Goal: Communication & Community: Answer question/provide support

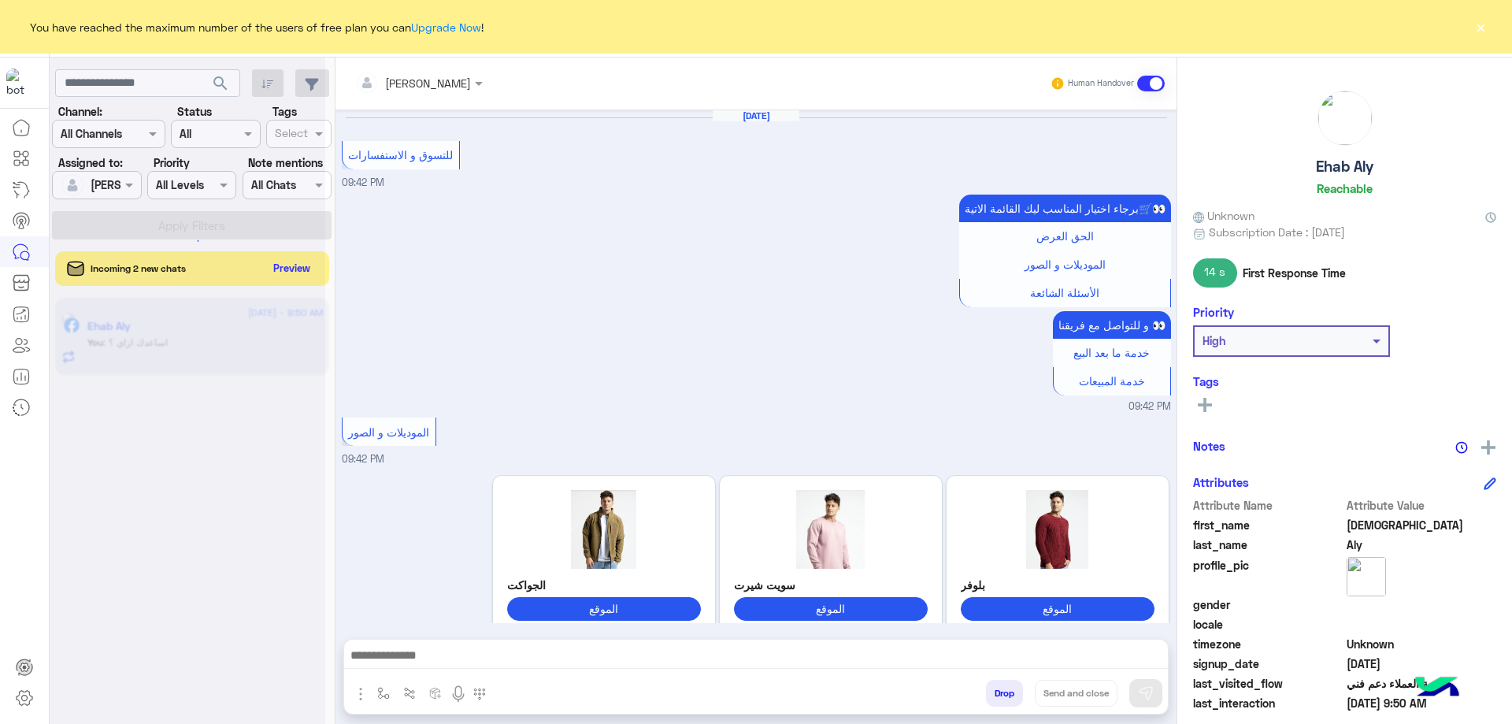
scroll to position [1365, 0]
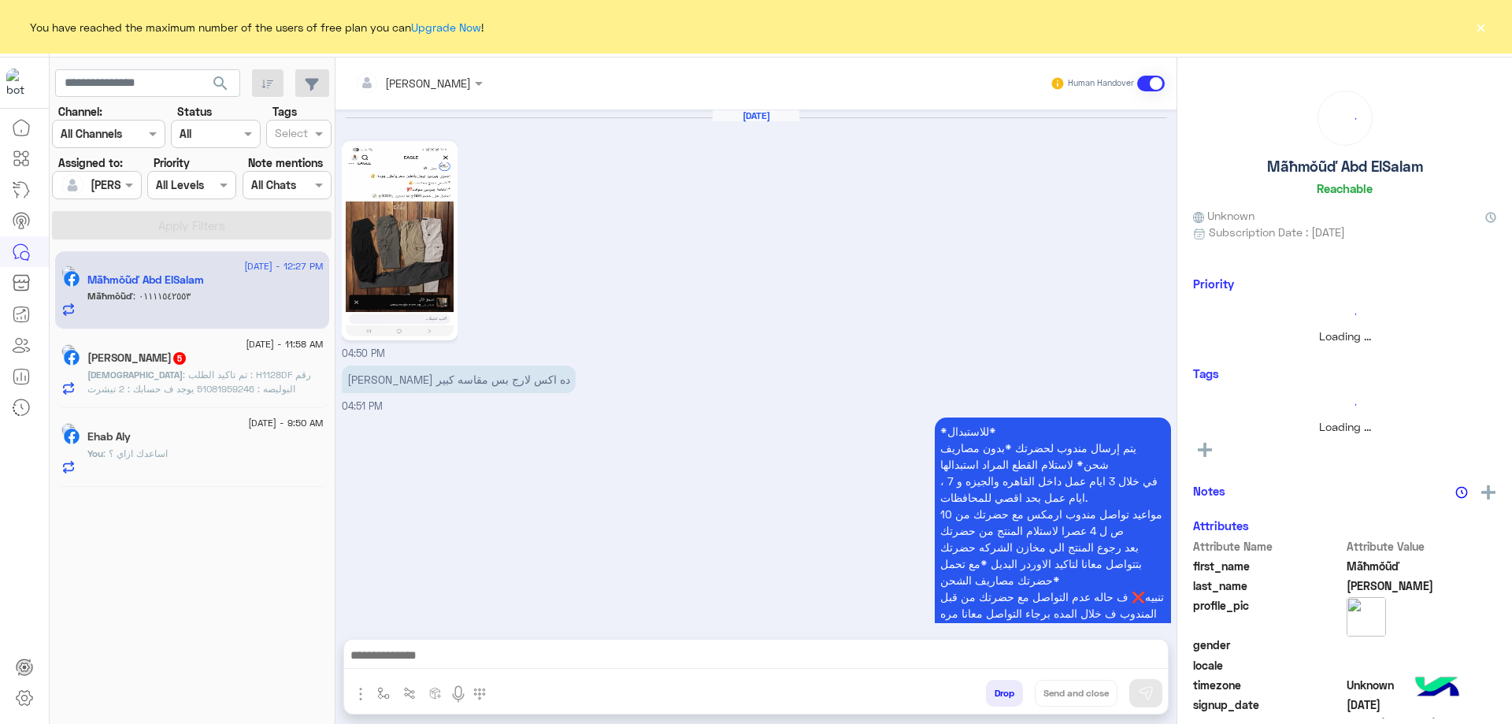
scroll to position [1988, 0]
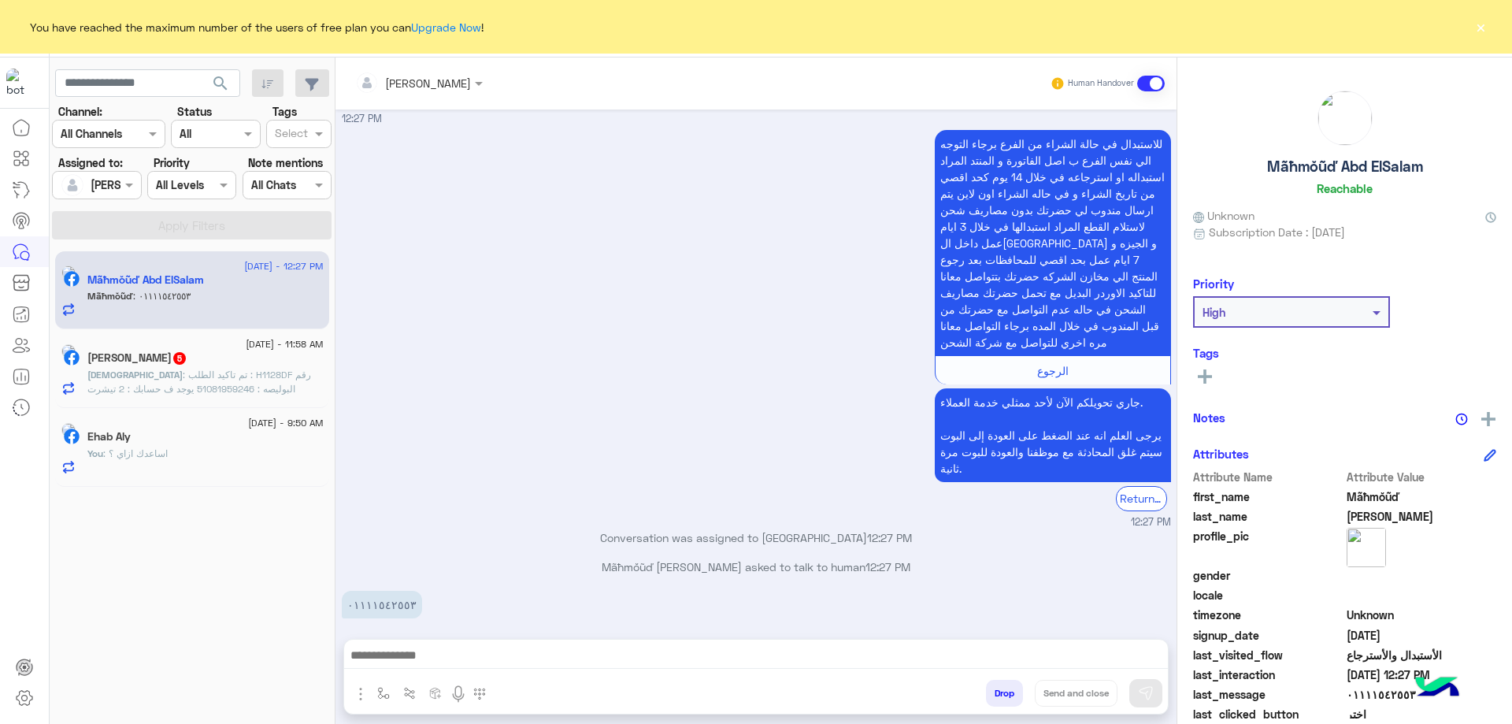
click at [181, 367] on div "[PERSON_NAME] 5" at bounding box center [205, 359] width 236 height 17
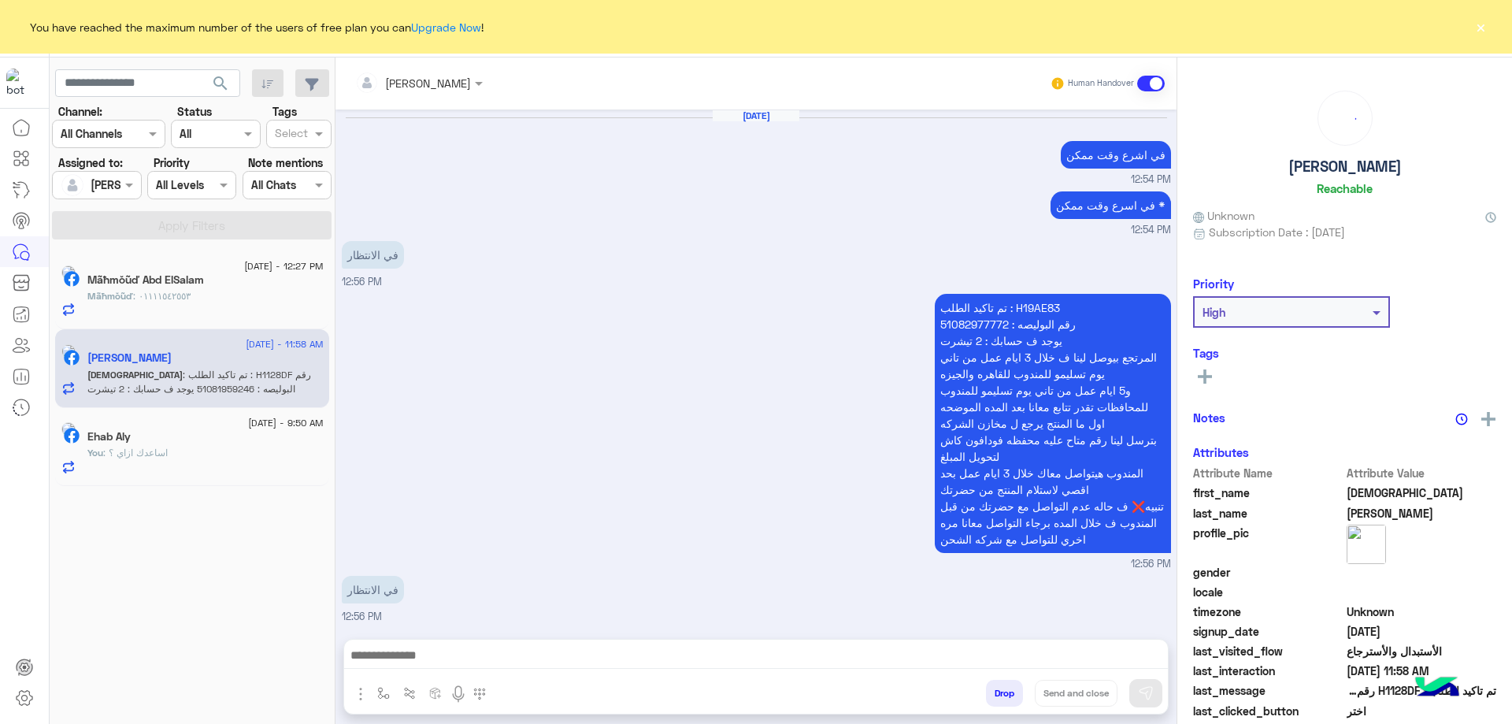
scroll to position [1643, 0]
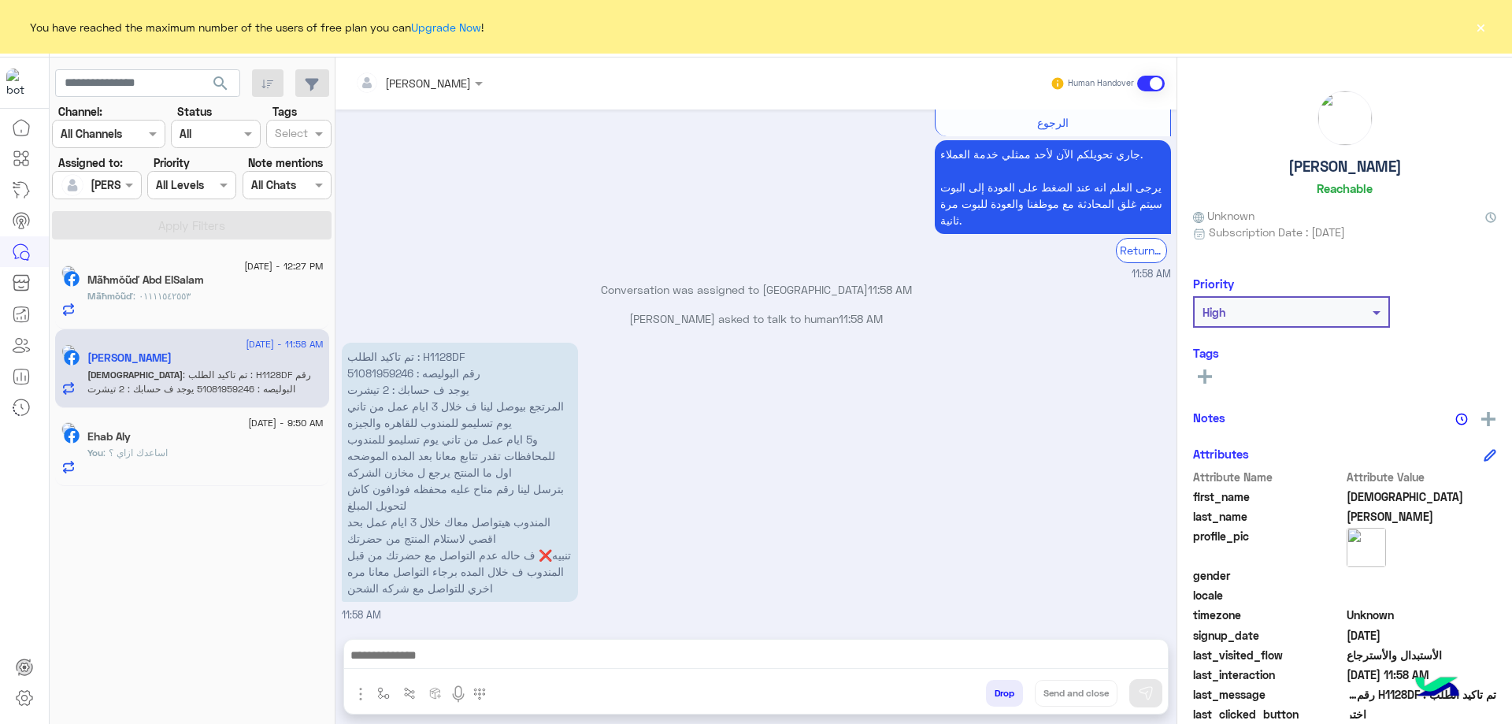
click at [440, 353] on p "تم تاكيد الطلب : H1128DF رقم البوليصه : 51081959246 يوجد ف حسابك : 2 تيشرت المر…" at bounding box center [460, 472] width 236 height 259
copy p "H1128DF"
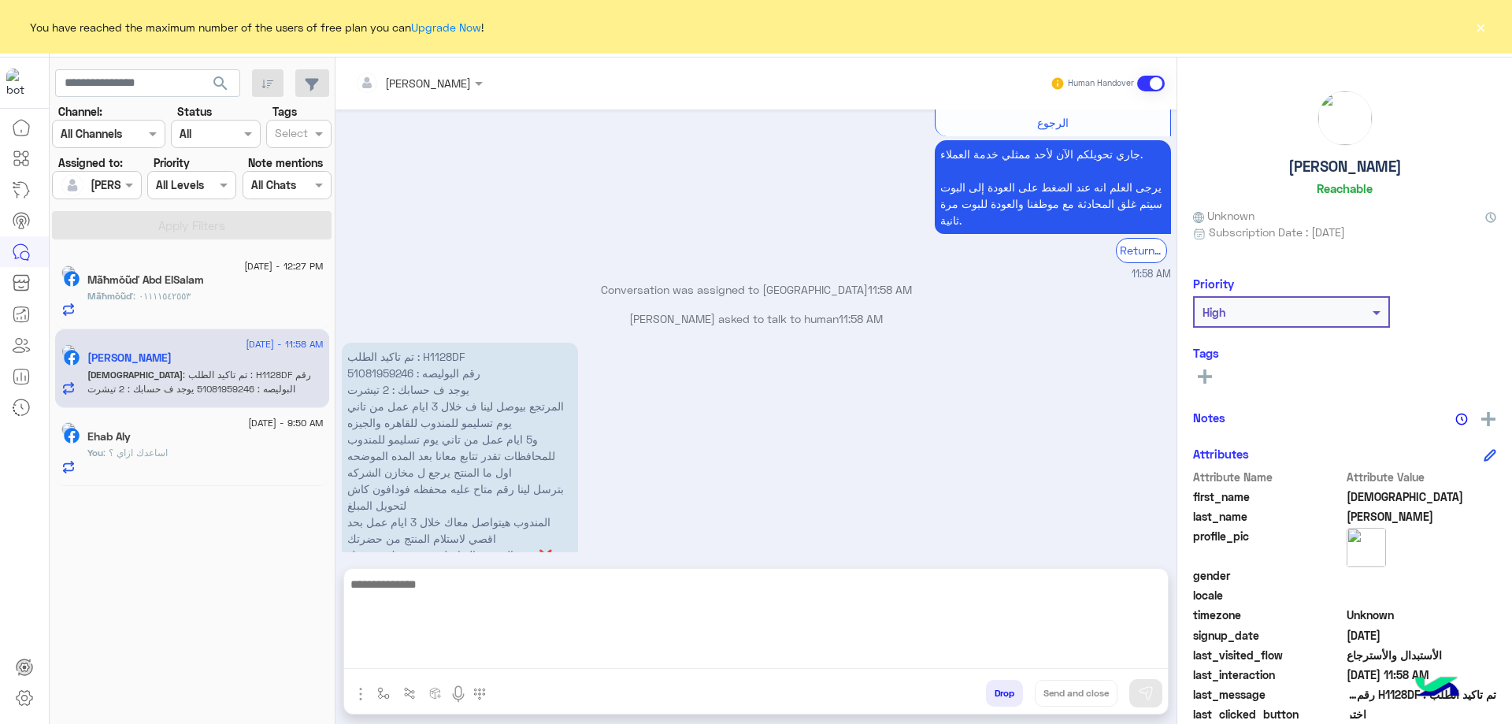
click at [461, 669] on textarea at bounding box center [756, 621] width 824 height 95
type textarea "**********"
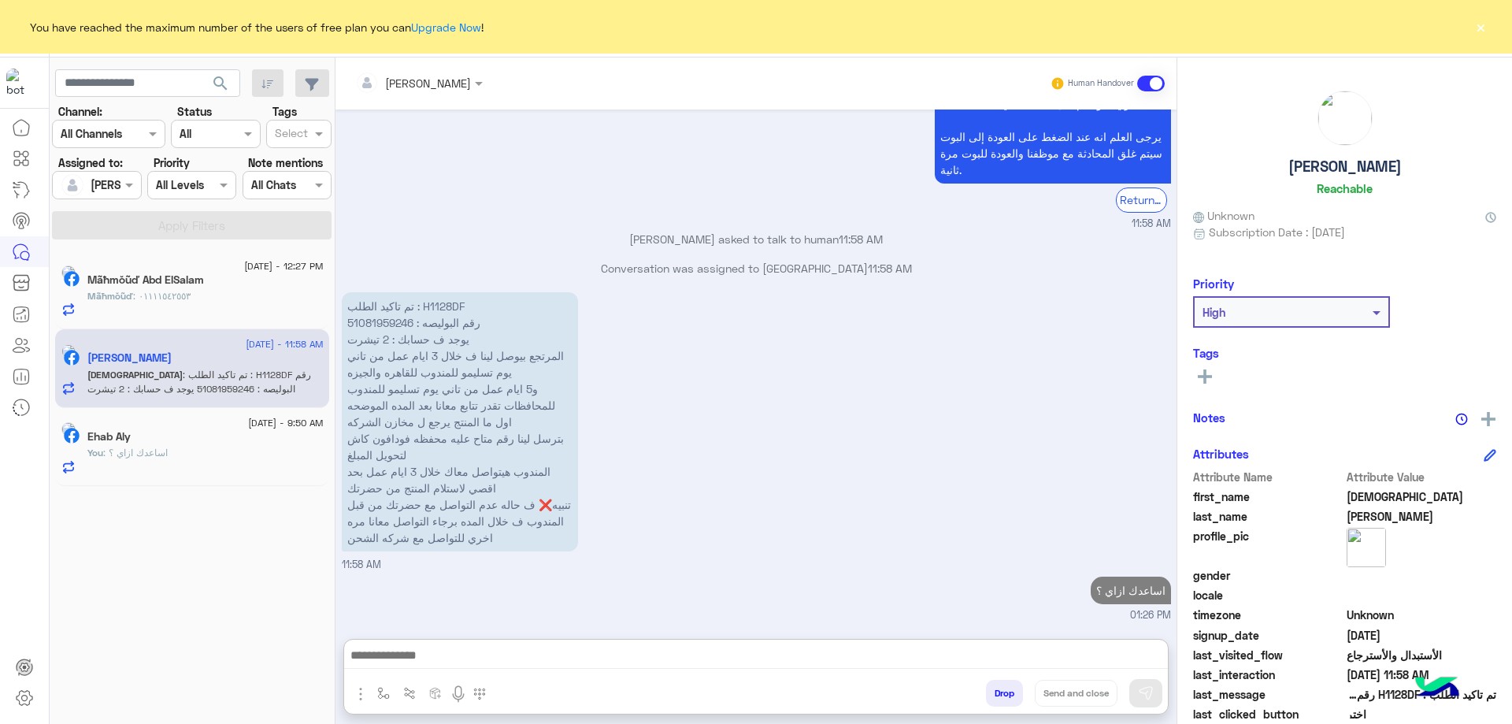
click at [133, 290] on span "Mãħmŏũď" at bounding box center [110, 296] width 46 height 12
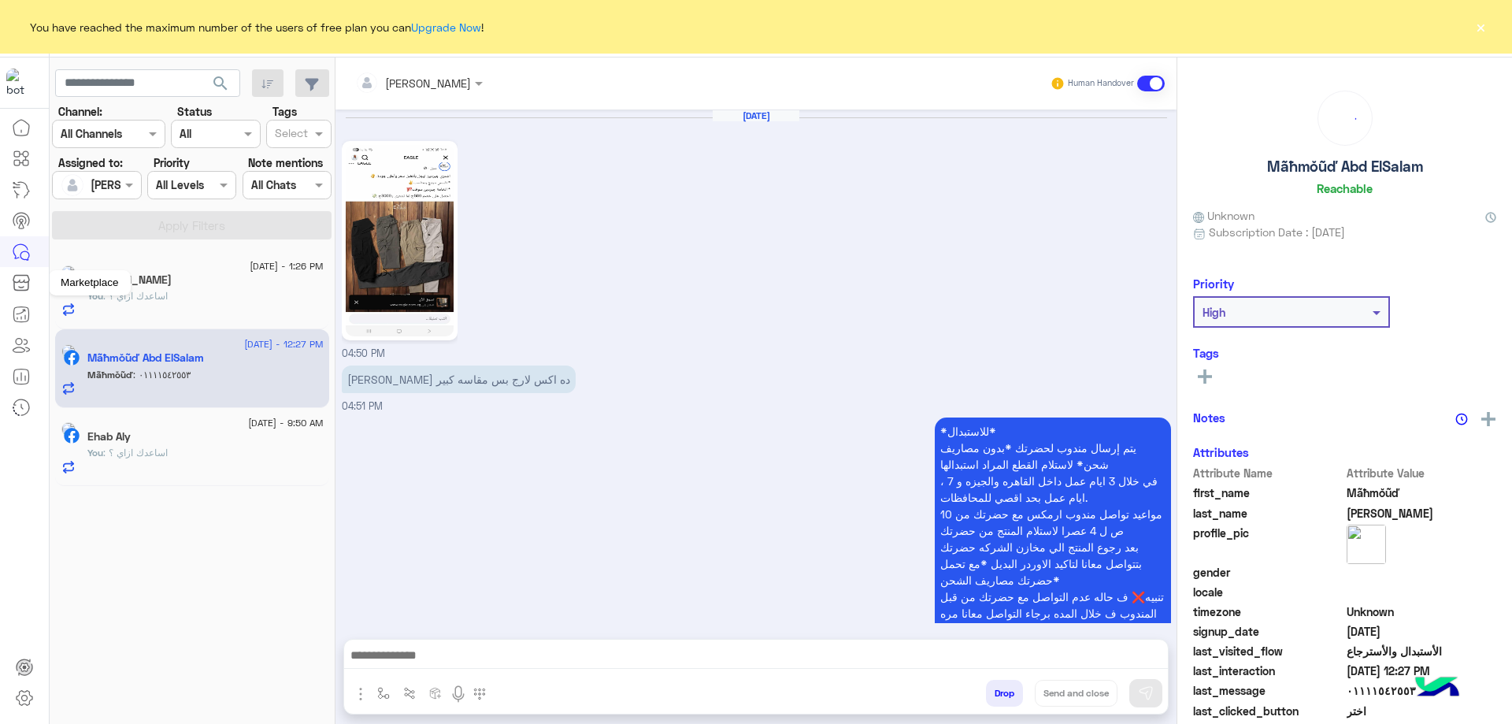
scroll to position [1988, 0]
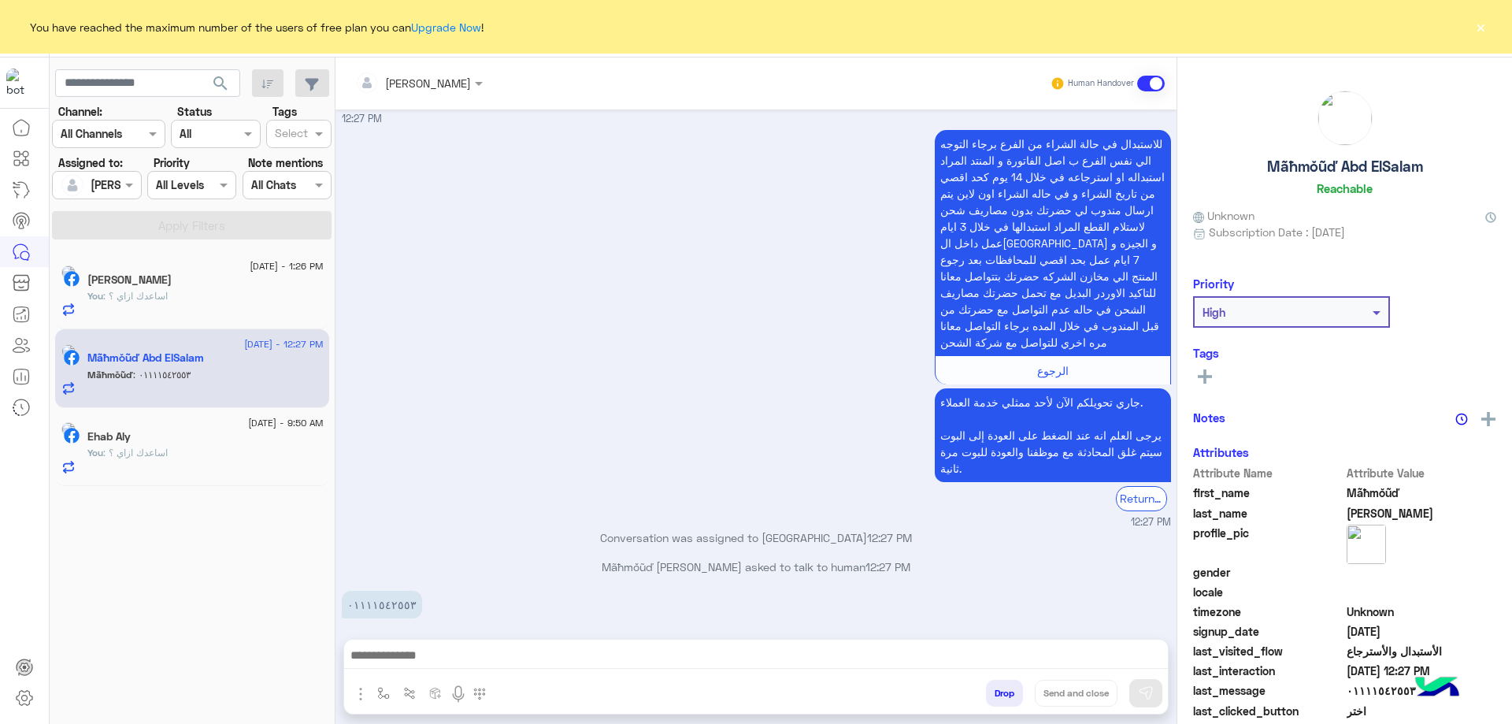
click at [168, 294] on span ": اساعدك ازاي ؟" at bounding box center [135, 296] width 65 height 12
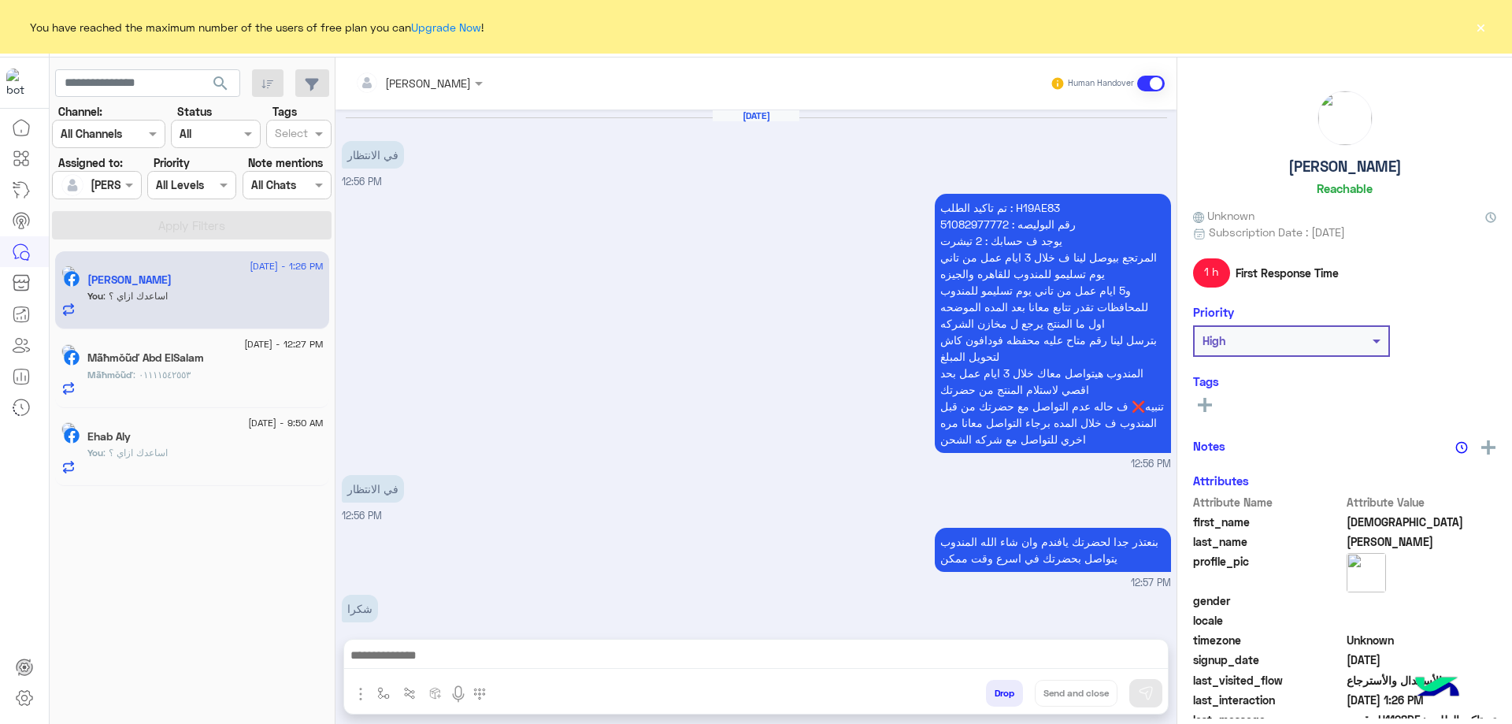
scroll to position [1622, 0]
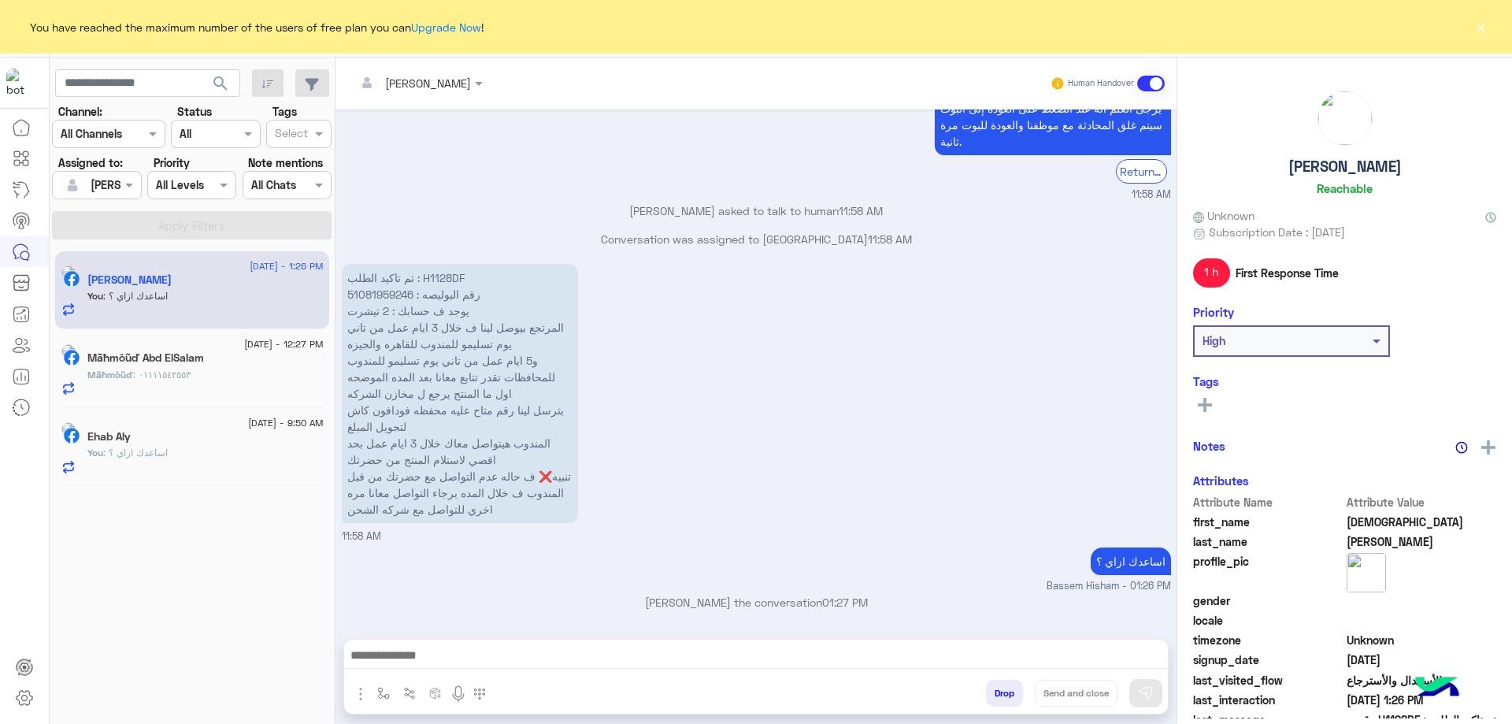
click at [1125, 566] on p "اساعدك ازاي ؟" at bounding box center [1131, 561] width 80 height 28
copy app-message "اساعدك ازاي ؟"
click at [252, 350] on span "[DATE] - 12:27 PM" at bounding box center [283, 344] width 79 height 14
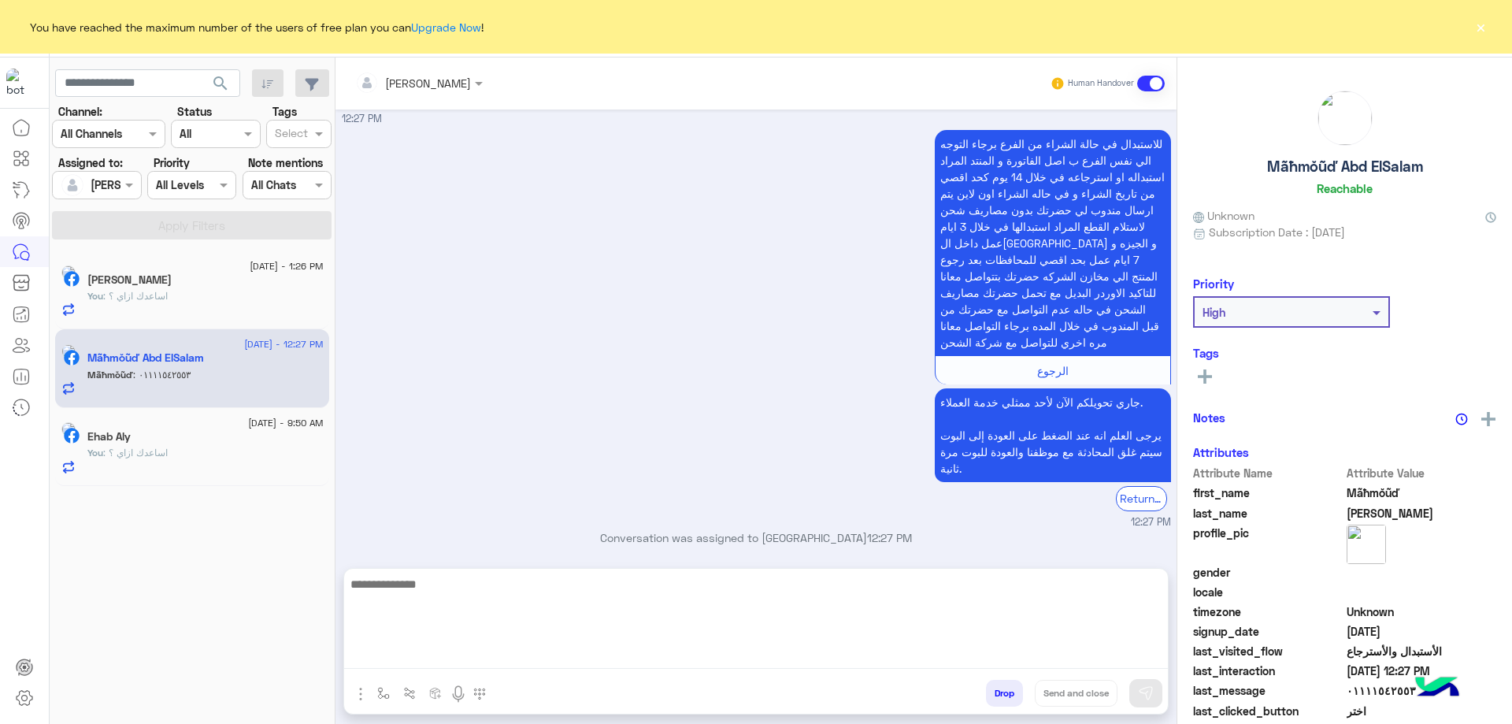
click at [460, 660] on textarea at bounding box center [756, 621] width 824 height 95
paste textarea "**********"
type textarea "**********"
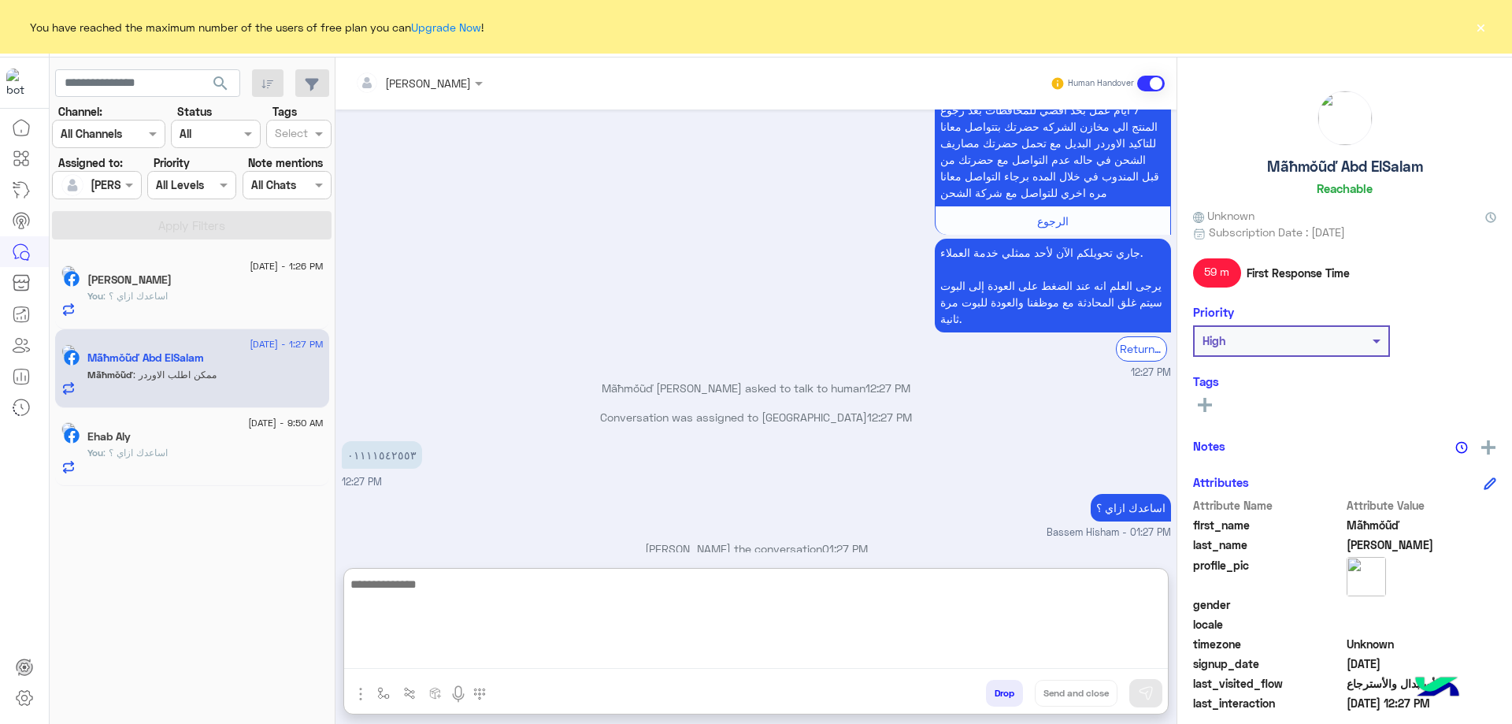
scroll to position [2172, 0]
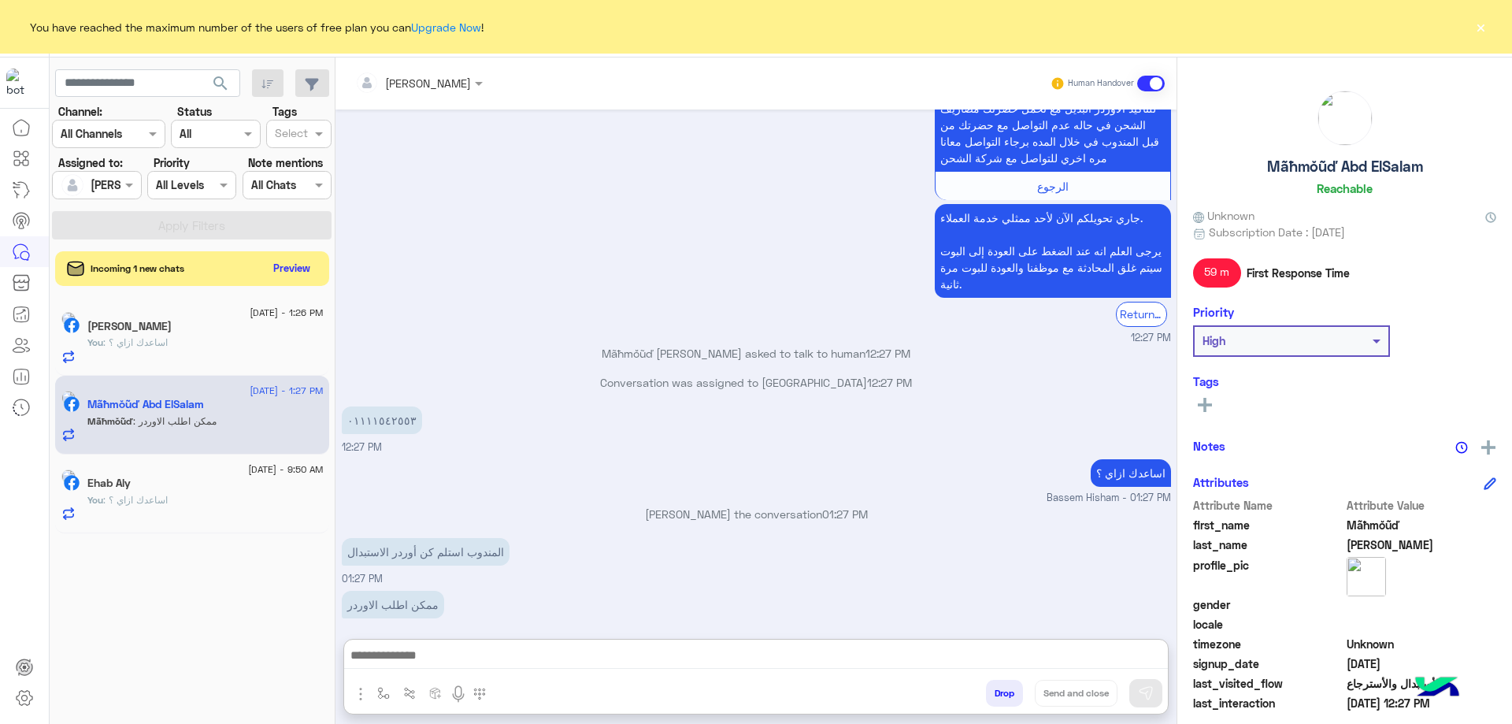
click at [290, 255] on div "Incoming 1 new chats Preview" at bounding box center [192, 268] width 274 height 35
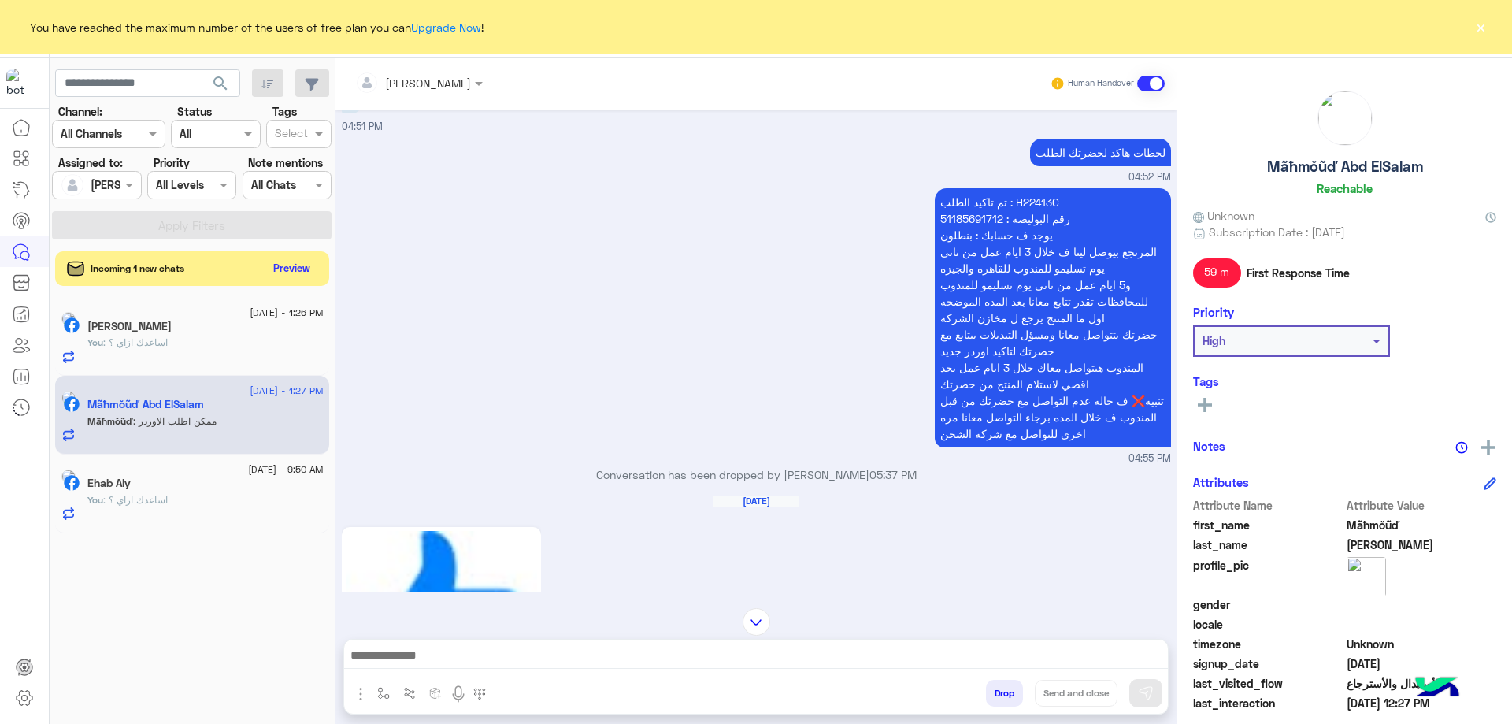
scroll to position [361, 0]
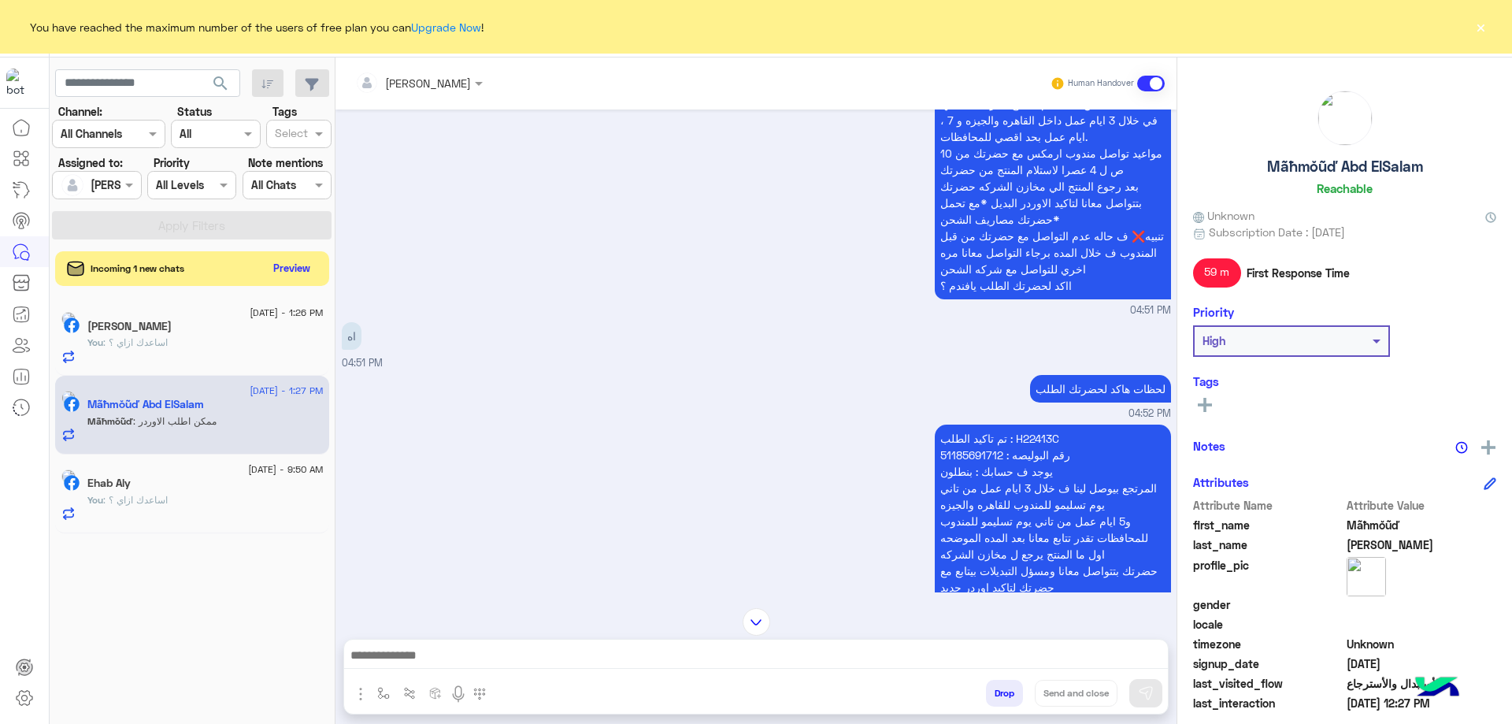
click at [1029, 435] on p "تم تاكيد الطلب : H22413C رقم البوليصه : 51185691712 يوجد ف حسابك : بنطلون المرت…" at bounding box center [1053, 554] width 236 height 259
copy p "H22413C"
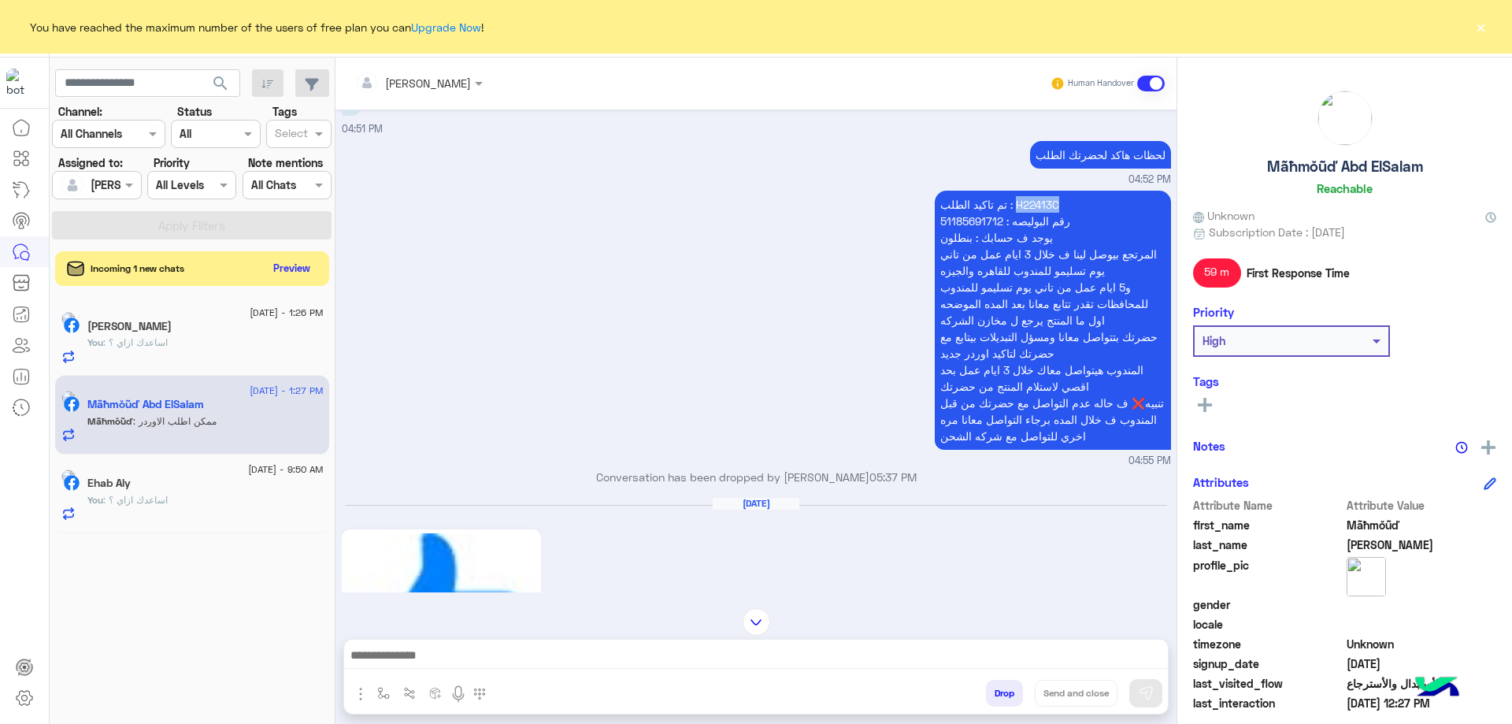
scroll to position [597, 0]
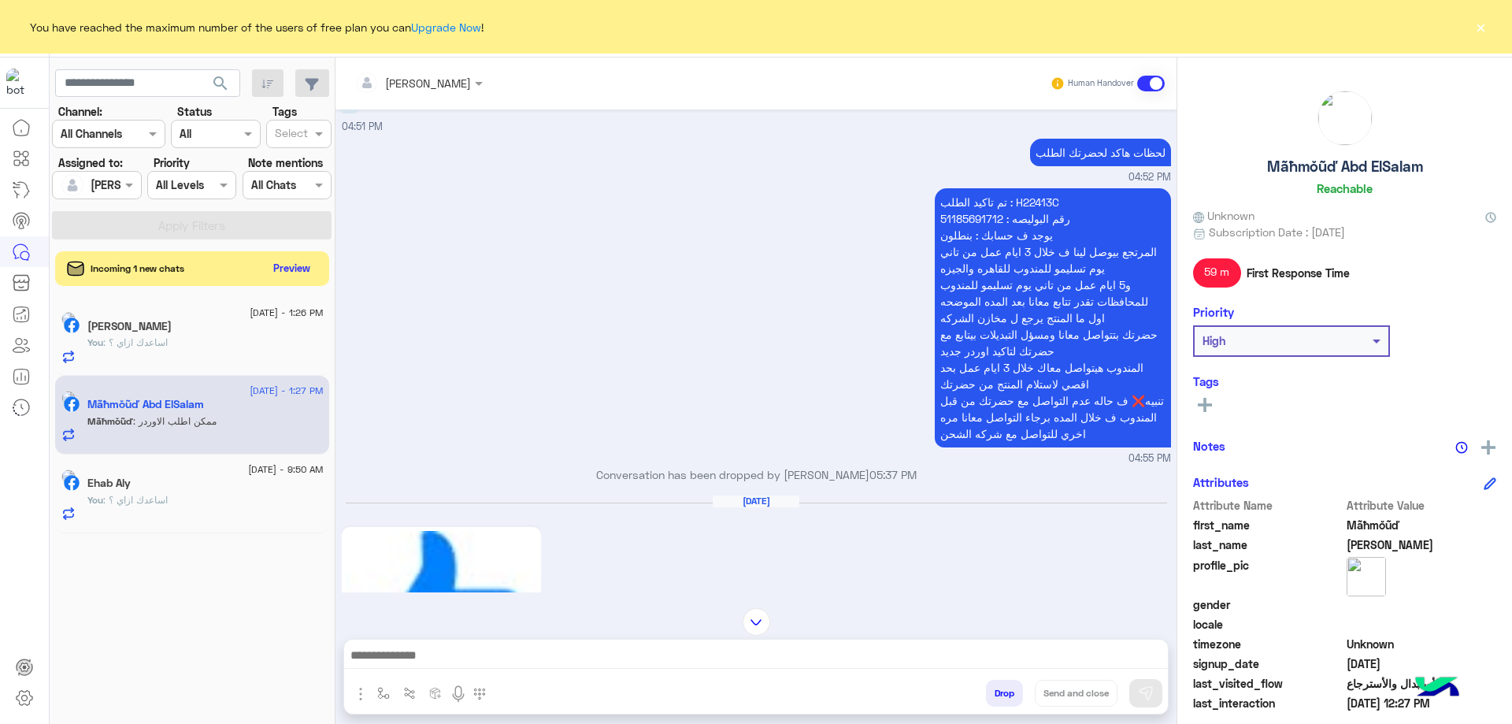
click at [1064, 320] on p "تم تاكيد الطلب : H22413C رقم البوليصه : 51185691712 يوجد ف حسابك : بنطلون المرت…" at bounding box center [1053, 317] width 236 height 259
copy p "اول ما المنتج يرجع ل مخازن الشركه"
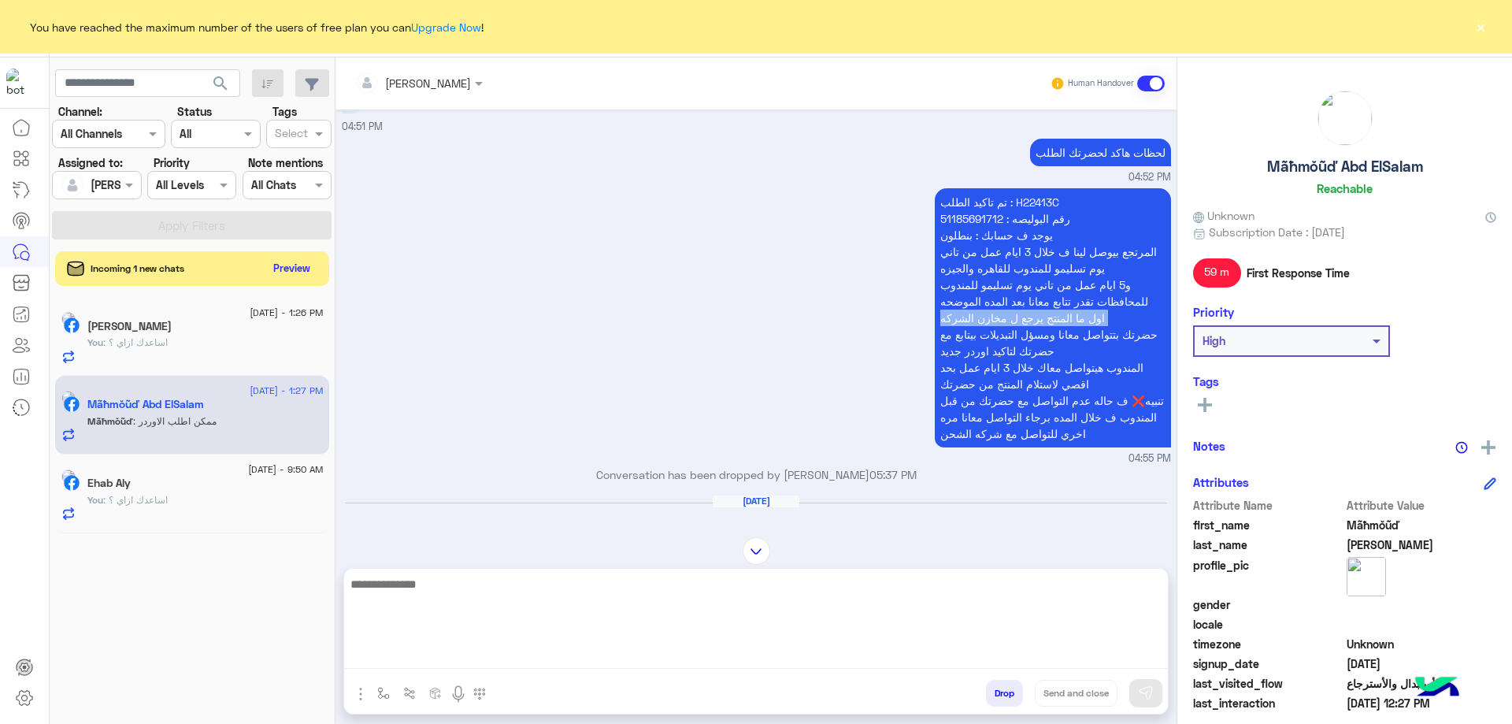
click at [818, 652] on textarea at bounding box center [756, 621] width 824 height 95
paste textarea "**********"
type textarea "**********"
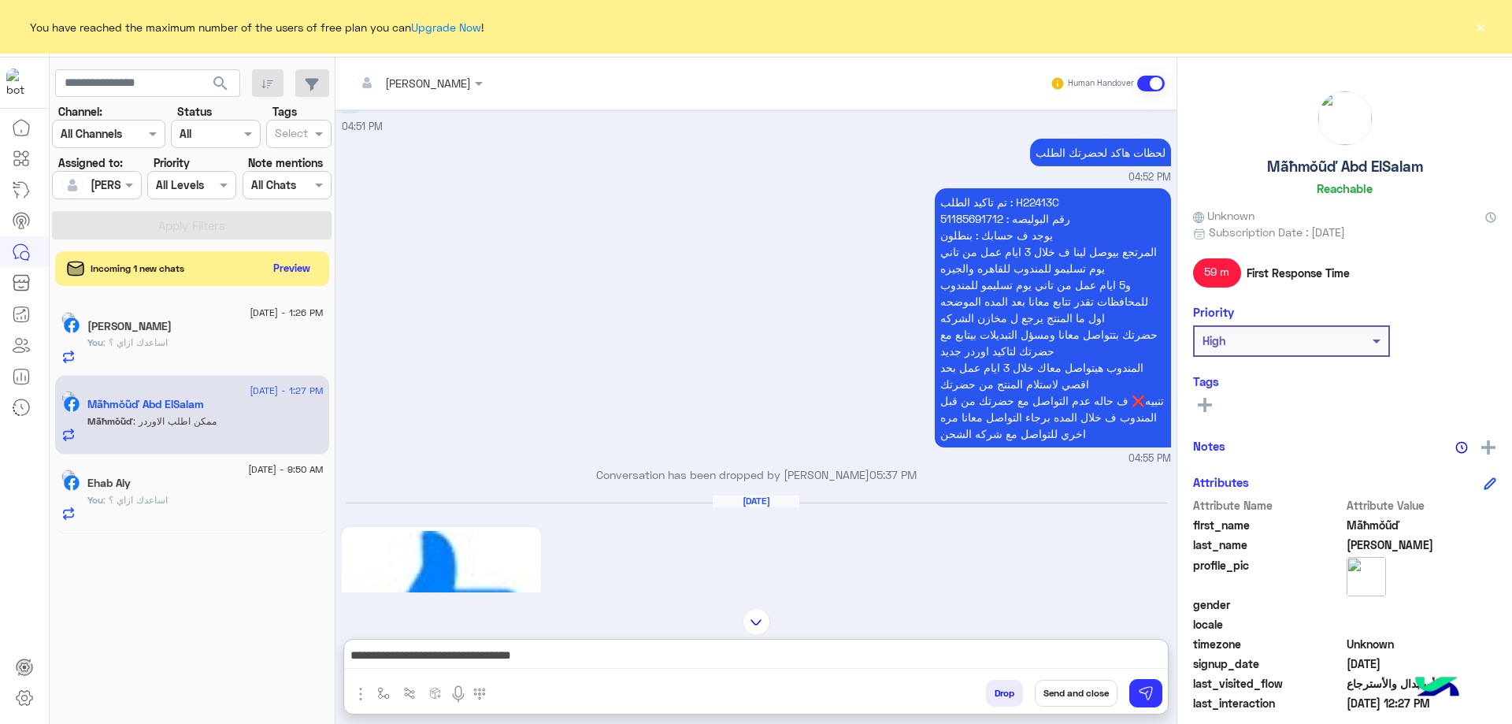
click at [1059, 332] on p "تم تاكيد الطلب : H22413C رقم البوليصه : 51185691712 يوجد ف حسابك : بنطلون المرت…" at bounding box center [1053, 317] width 236 height 259
copy p "حضرتك بتتواصل معانا ومسؤل التبديلات بيتابع مع حضرتك لتاكيد اوردر جديد"
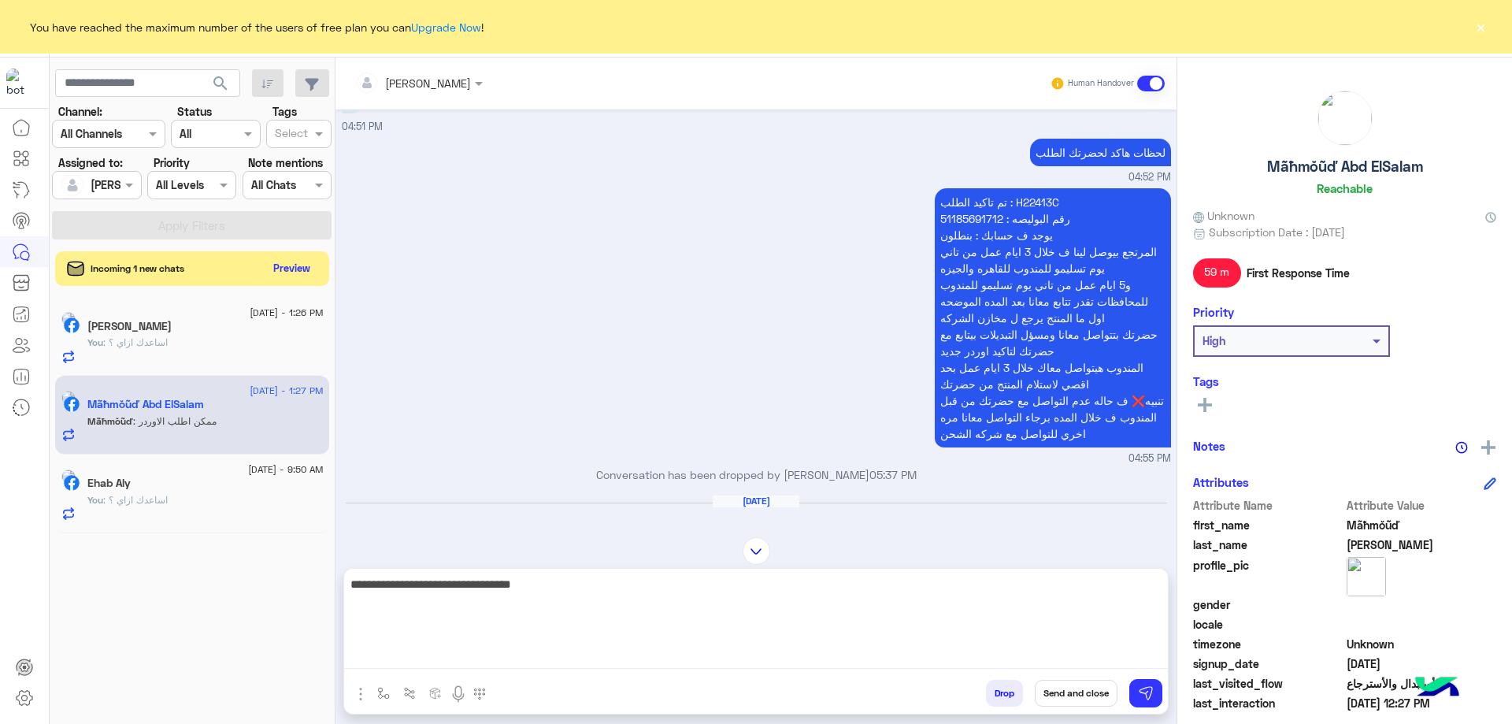
click at [874, 666] on textarea "**********" at bounding box center [756, 621] width 824 height 95
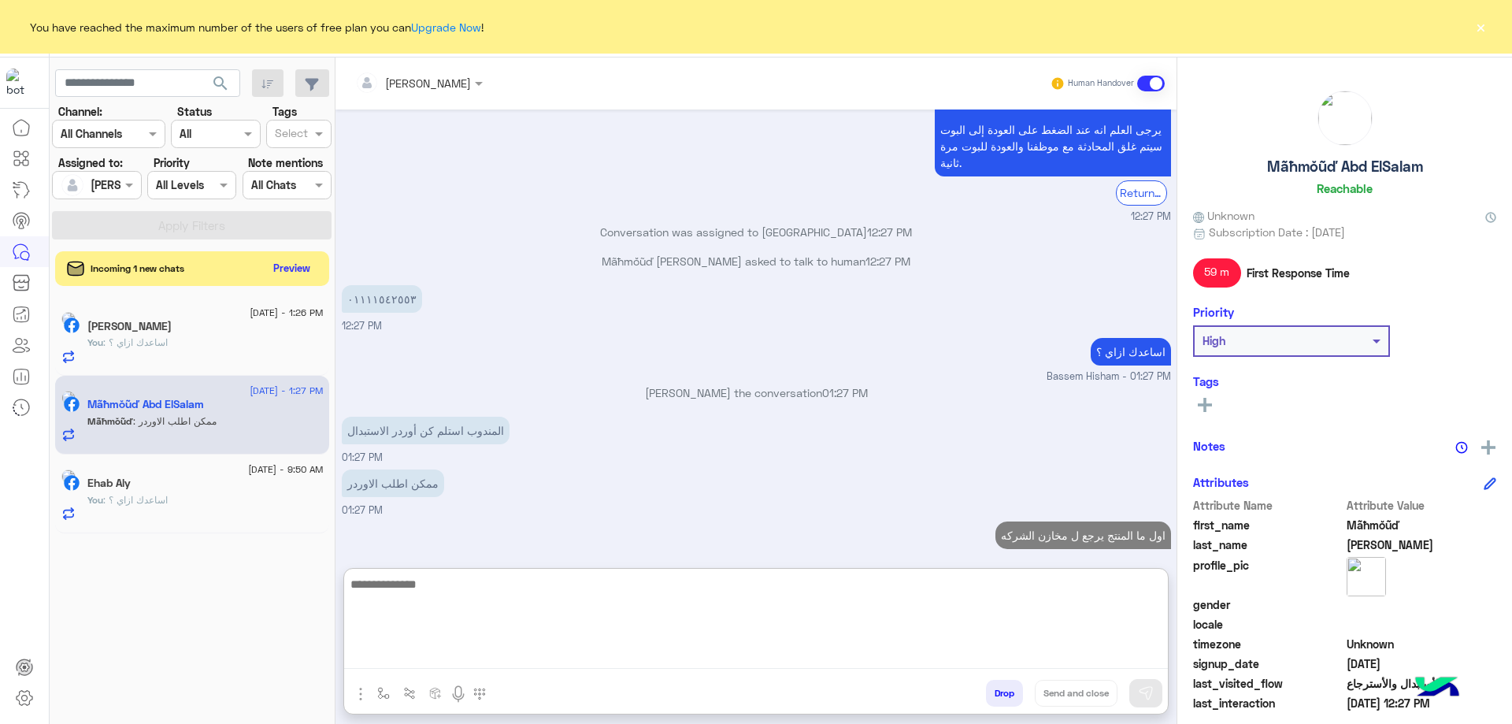
paste textarea "**********"
type textarea "**********"
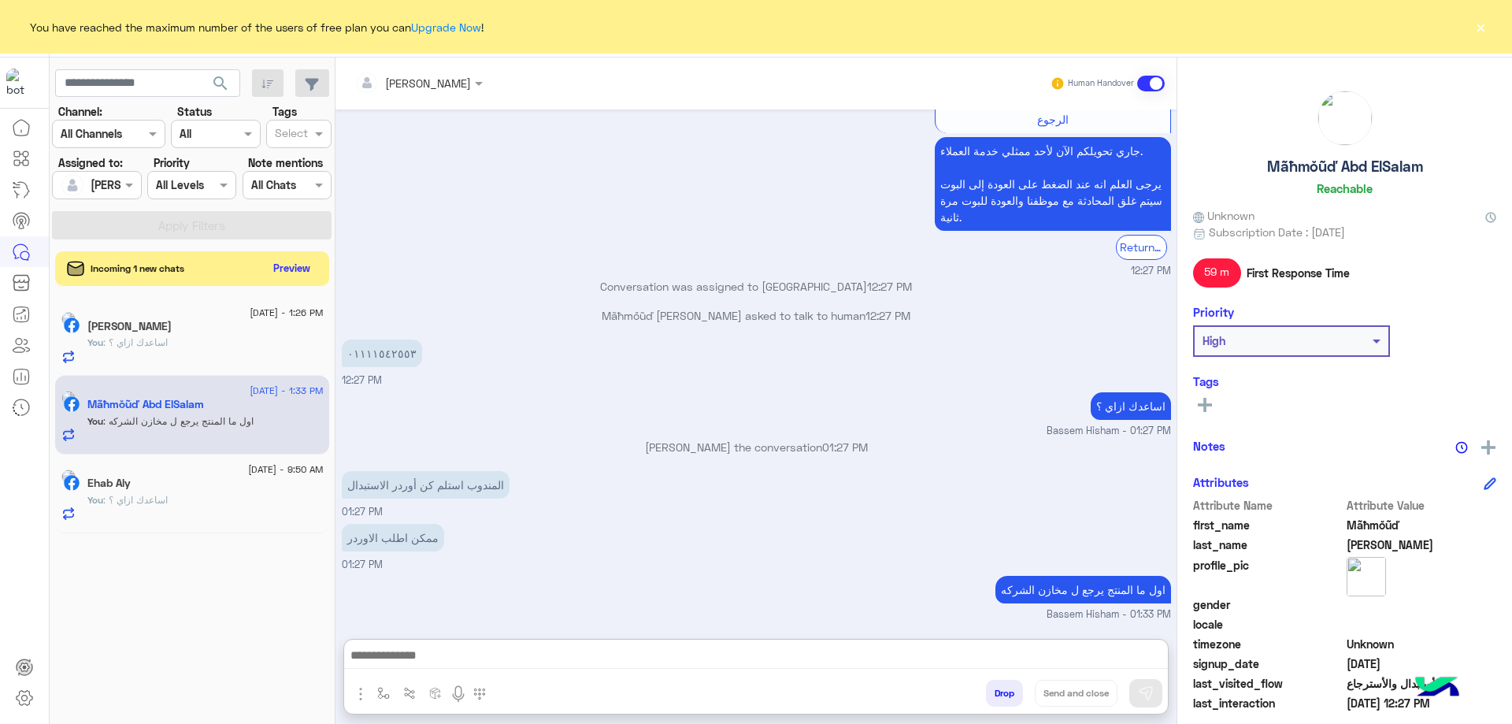
click at [1326, 166] on h5 "Mãħmŏũď Abd ElSalam" at bounding box center [1345, 167] width 156 height 18
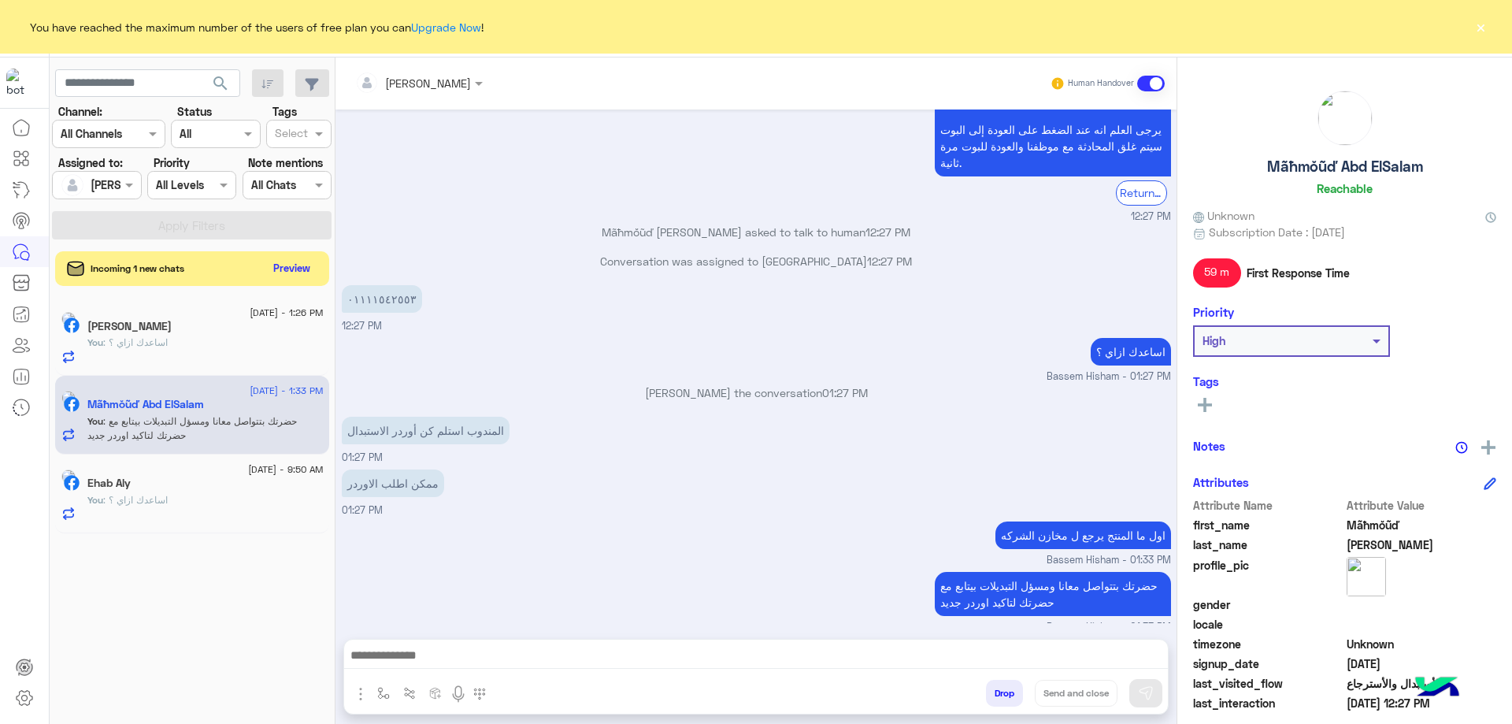
scroll to position [2289, 0]
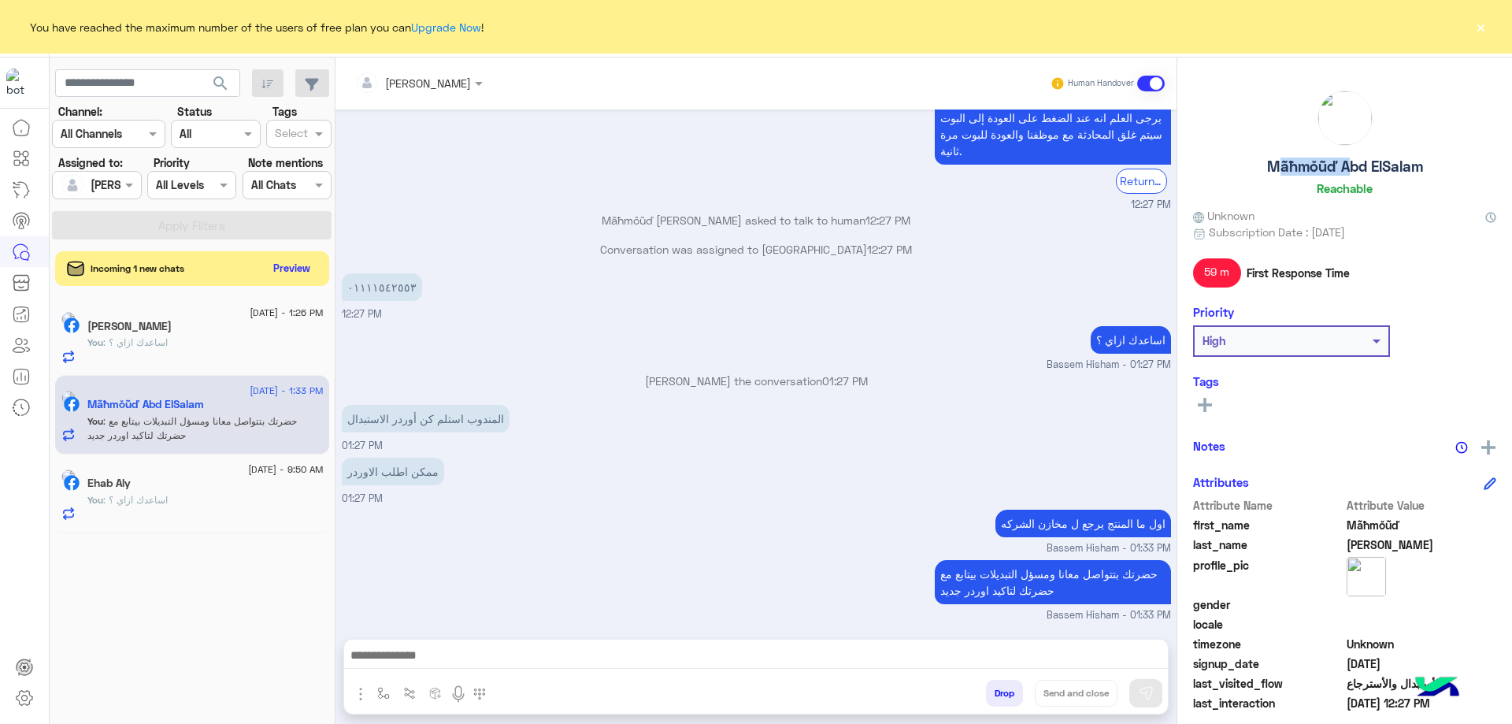
click at [1326, 166] on h5 "Mãħmŏũď Abd ElSalam" at bounding box center [1345, 167] width 156 height 18
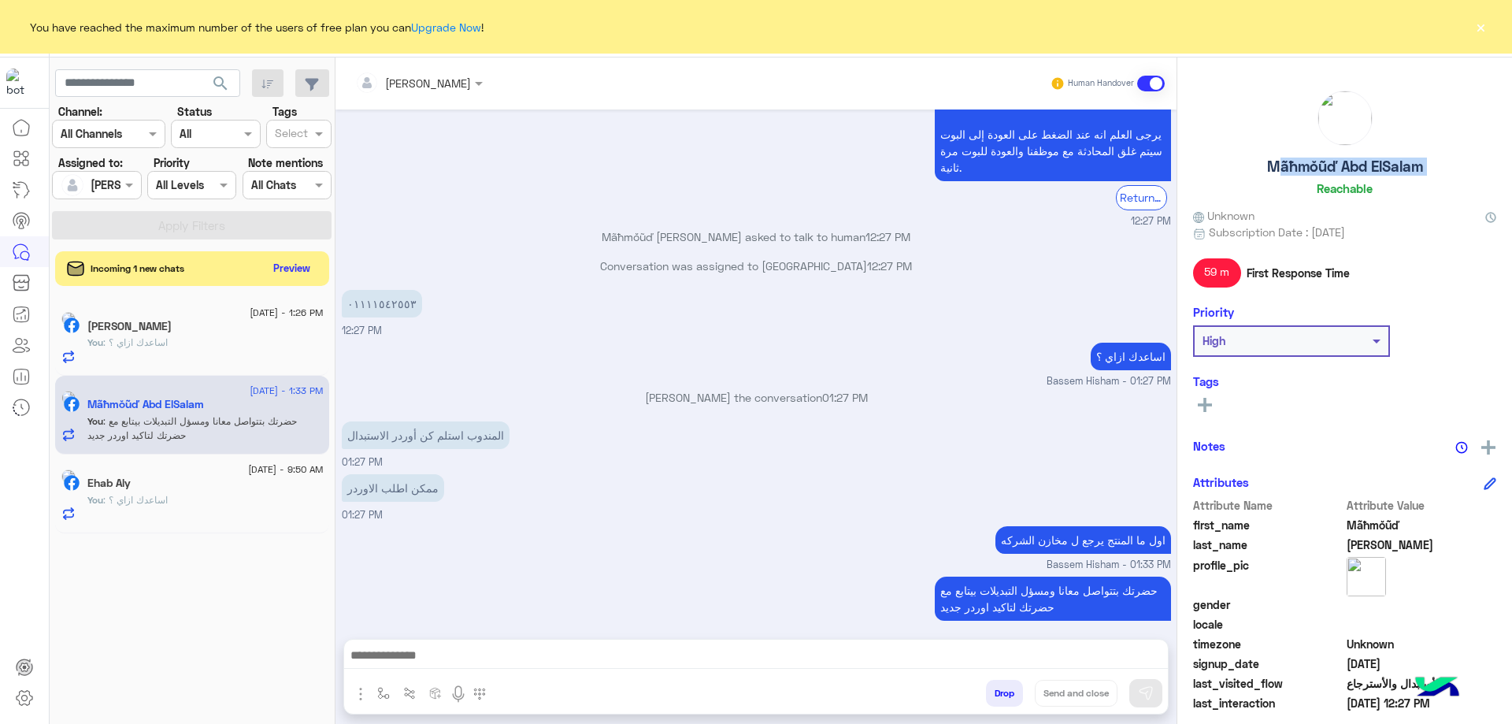
click at [1326, 166] on h5 "Mãħmŏũď Abd ElSalam" at bounding box center [1345, 167] width 156 height 18
copy h5 "Mãħmŏũď Abd ElSalam"
click at [295, 270] on button "Preview" at bounding box center [293, 267] width 49 height 21
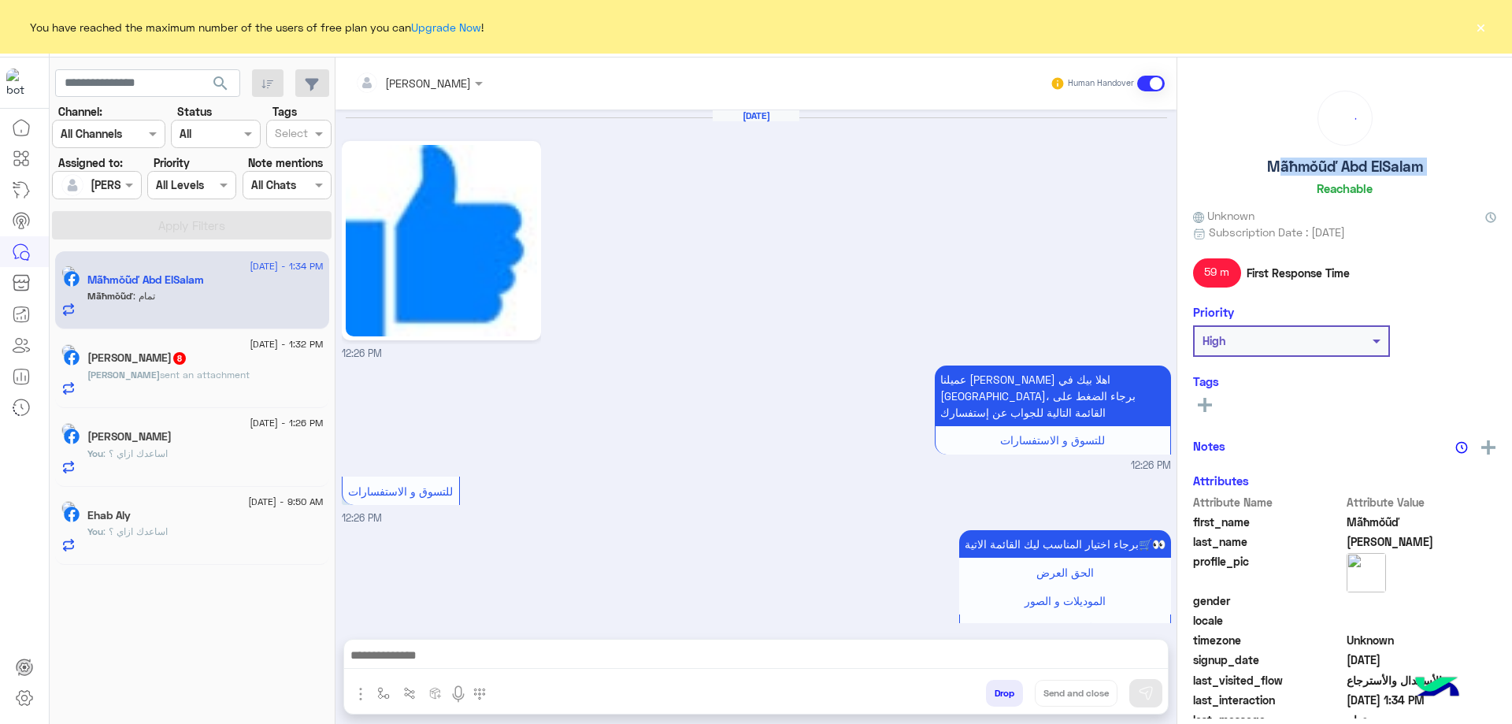
scroll to position [1359, 0]
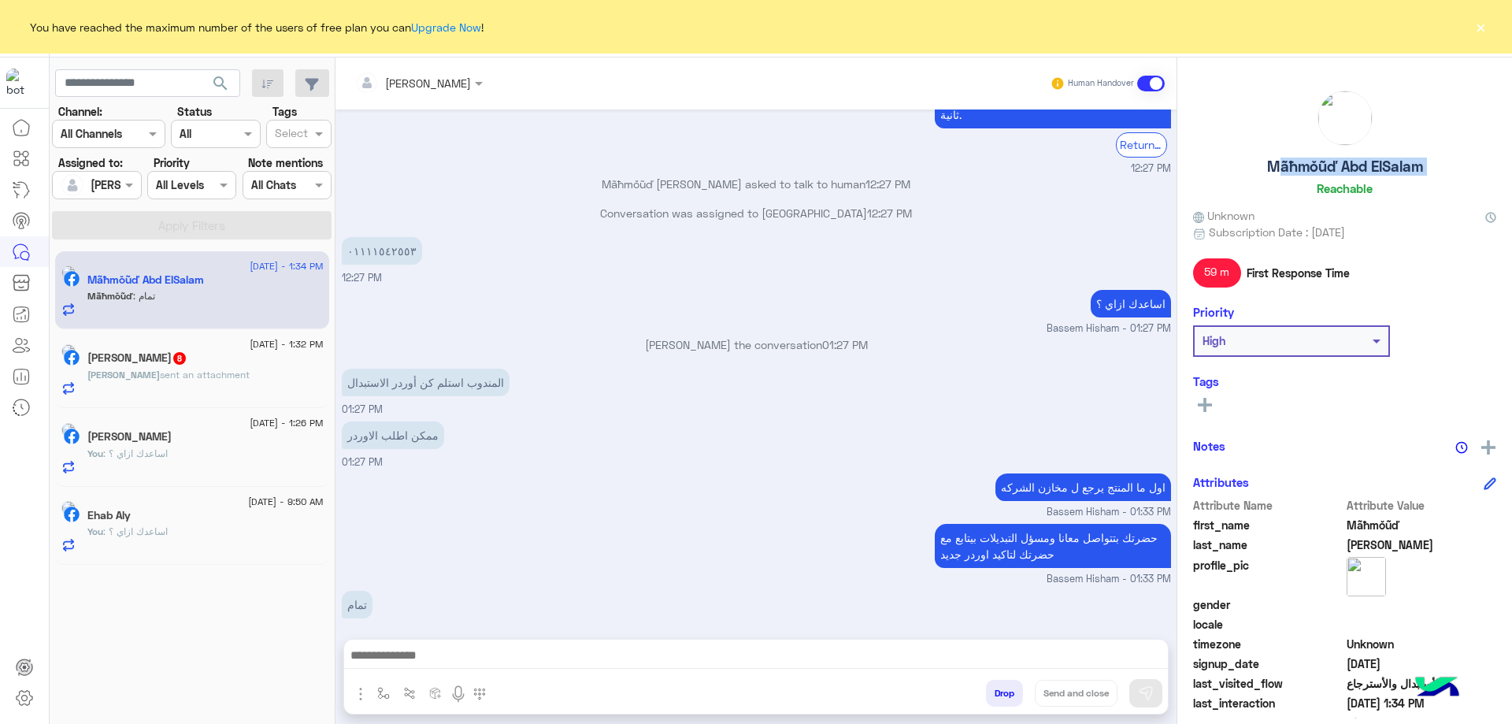
click at [1002, 687] on button "Drop" at bounding box center [1004, 693] width 37 height 27
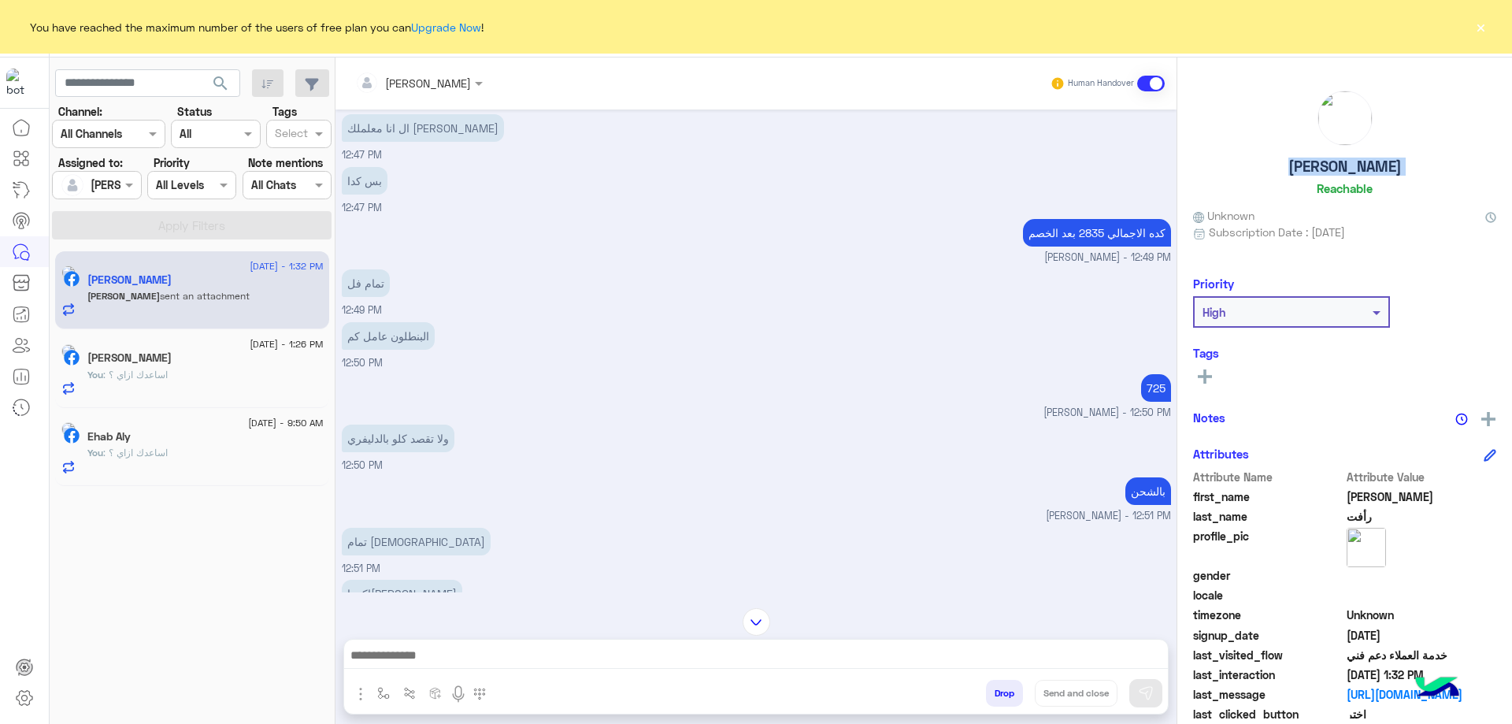
scroll to position [1549, 0]
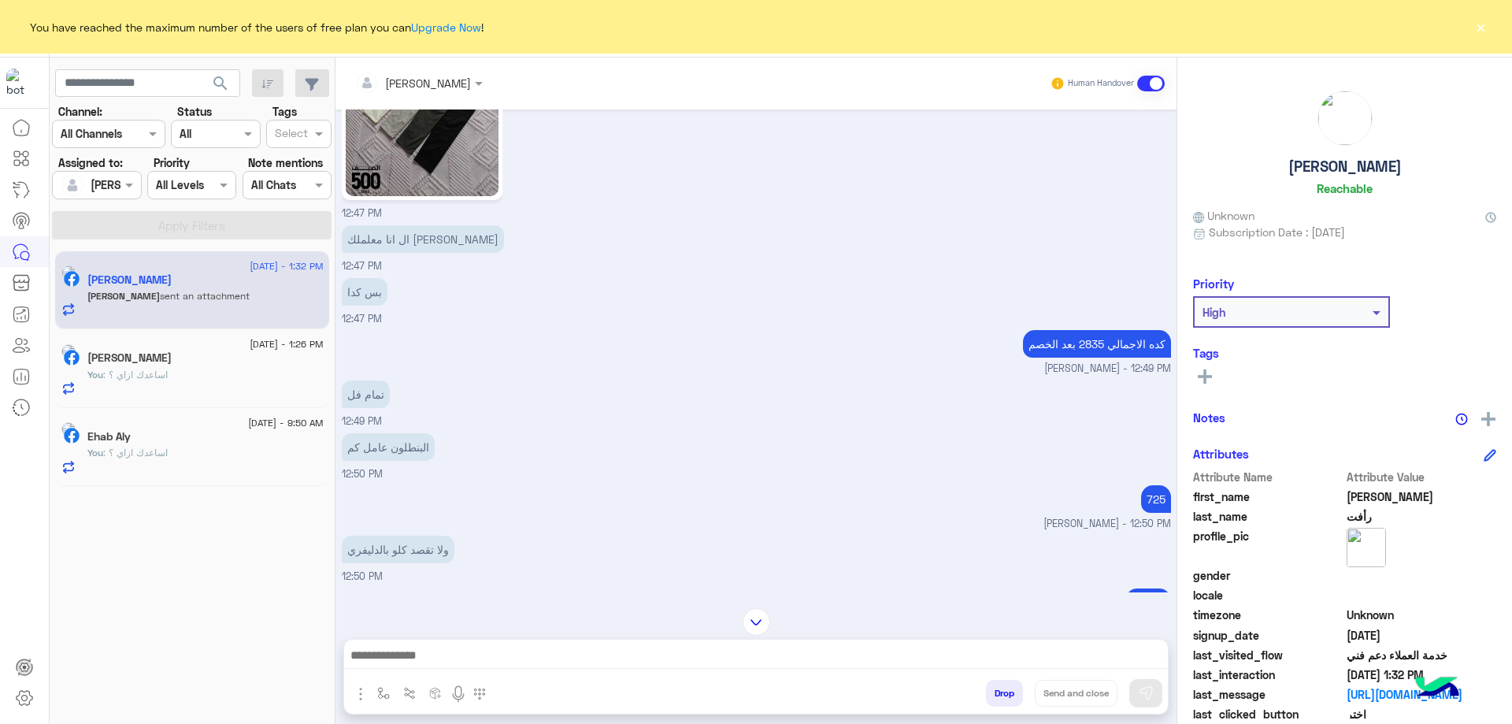
click at [466, 640] on div at bounding box center [756, 659] width 824 height 39
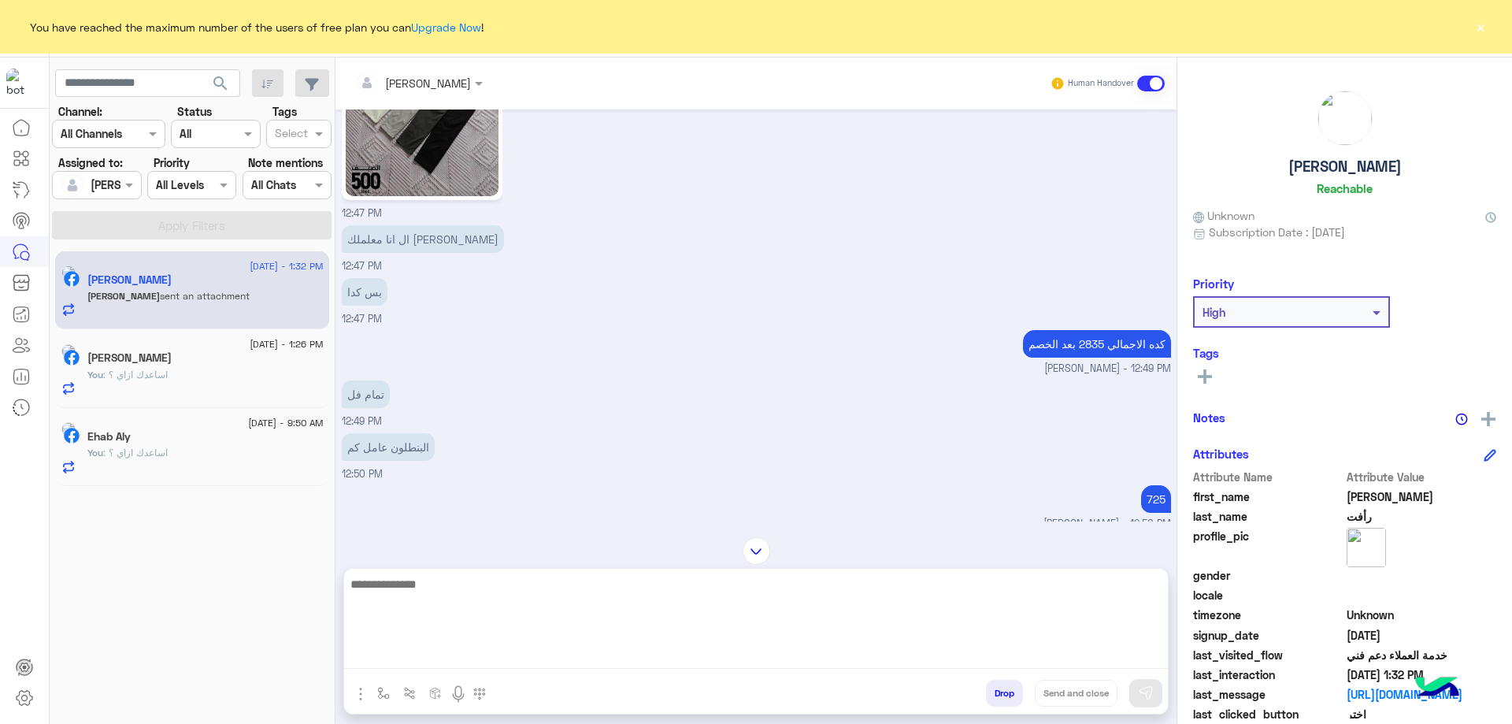
click at [461, 653] on textarea at bounding box center [756, 621] width 824 height 95
type textarea "**********"
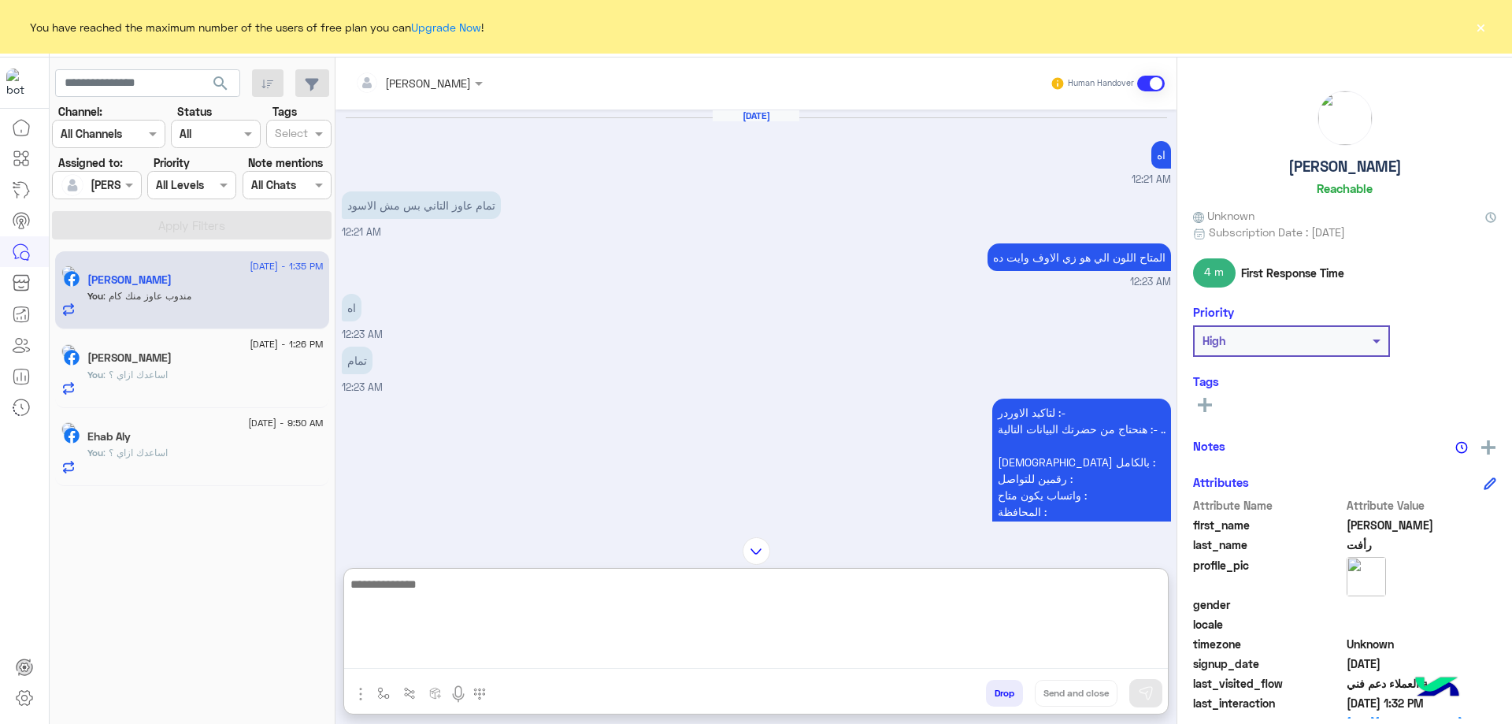
scroll to position [1900, 0]
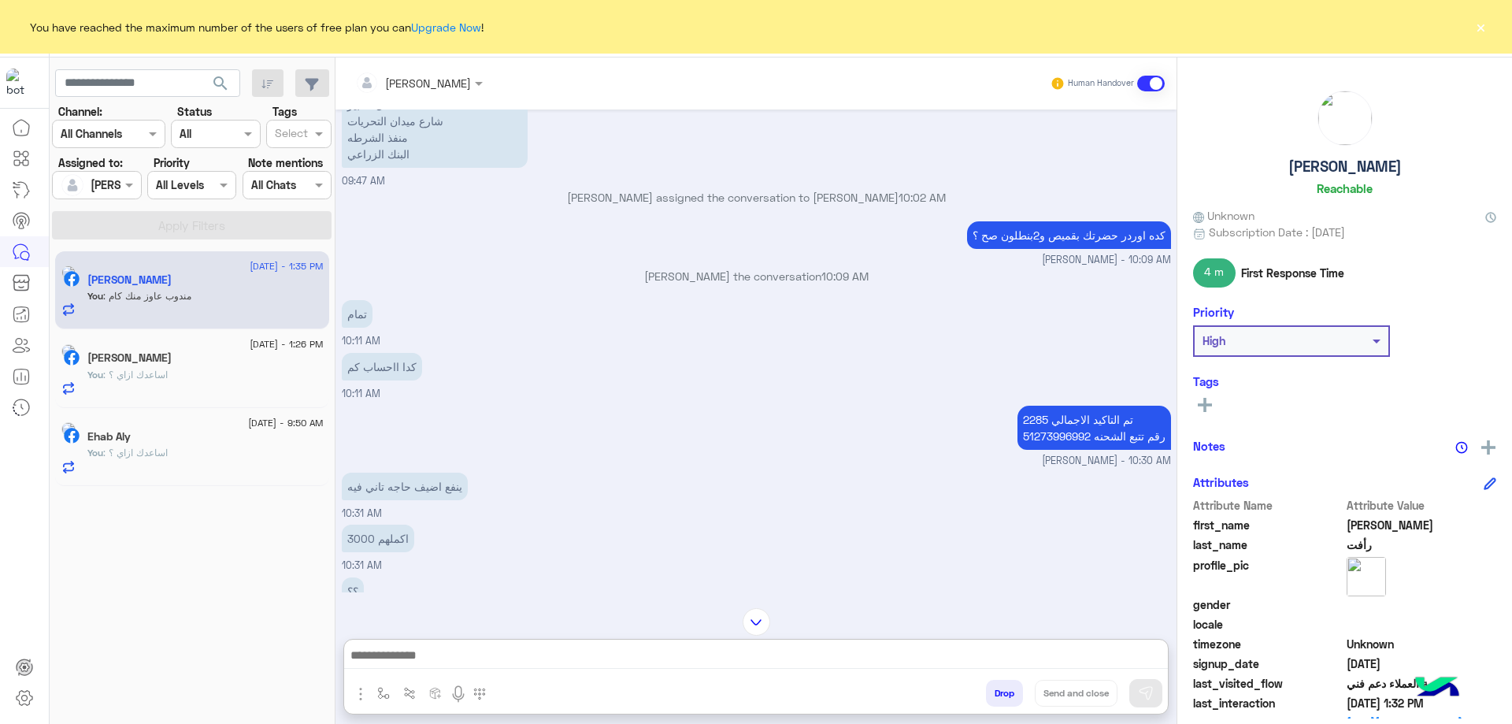
click at [1041, 414] on p "تم التاكيد الاجمالي 2285 رقم تتبع الشحنه 51273996992" at bounding box center [1095, 428] width 154 height 44
copy p "51273996992"
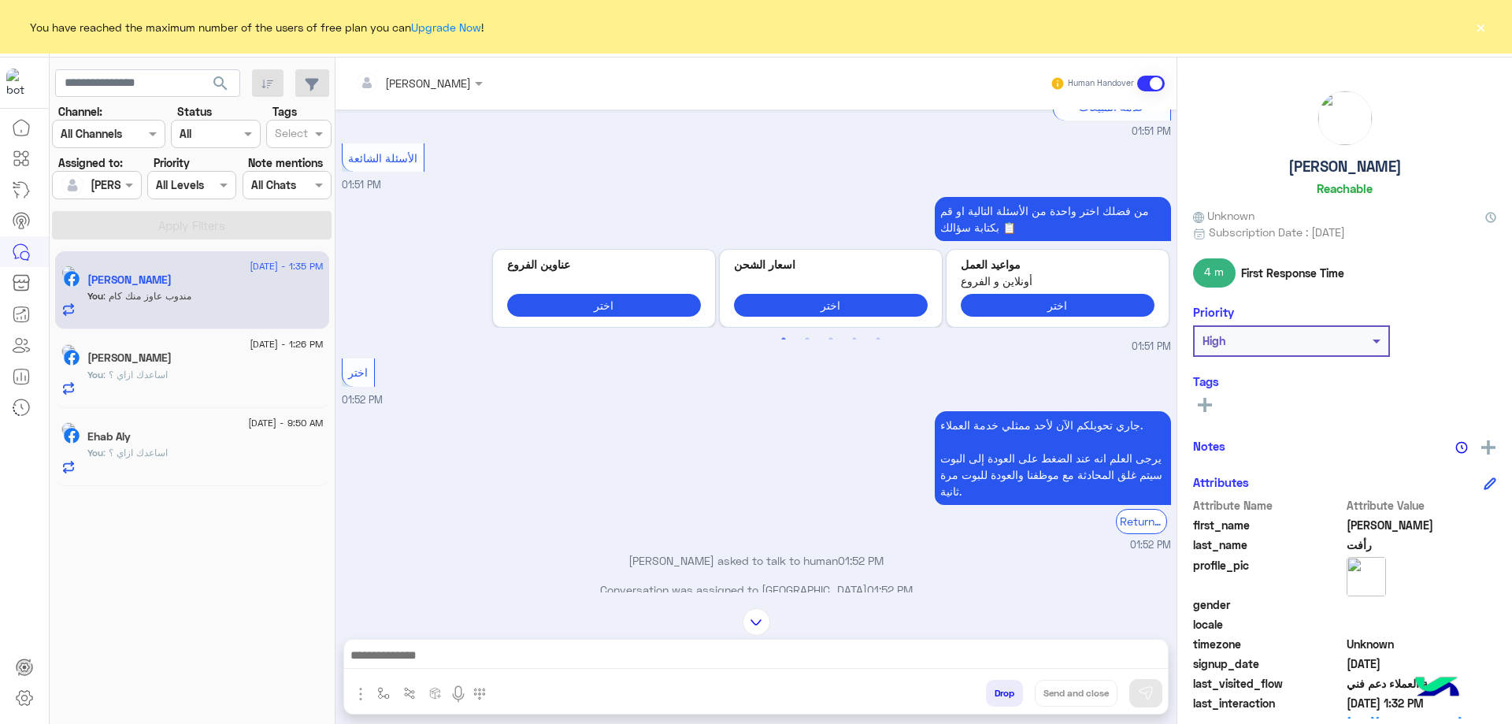
scroll to position [10962, 0]
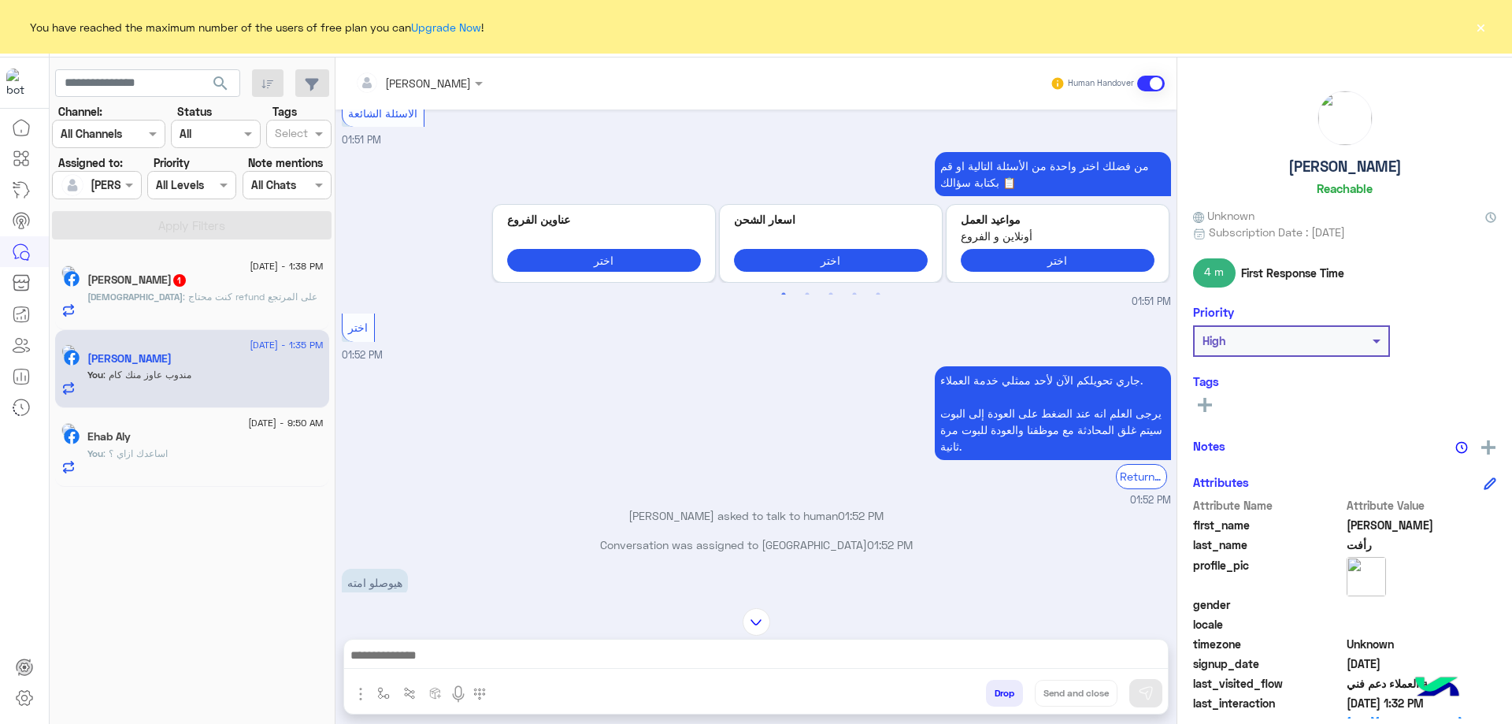
click at [267, 294] on span ": كنت محتاج refund على المرتجع" at bounding box center [250, 297] width 135 height 12
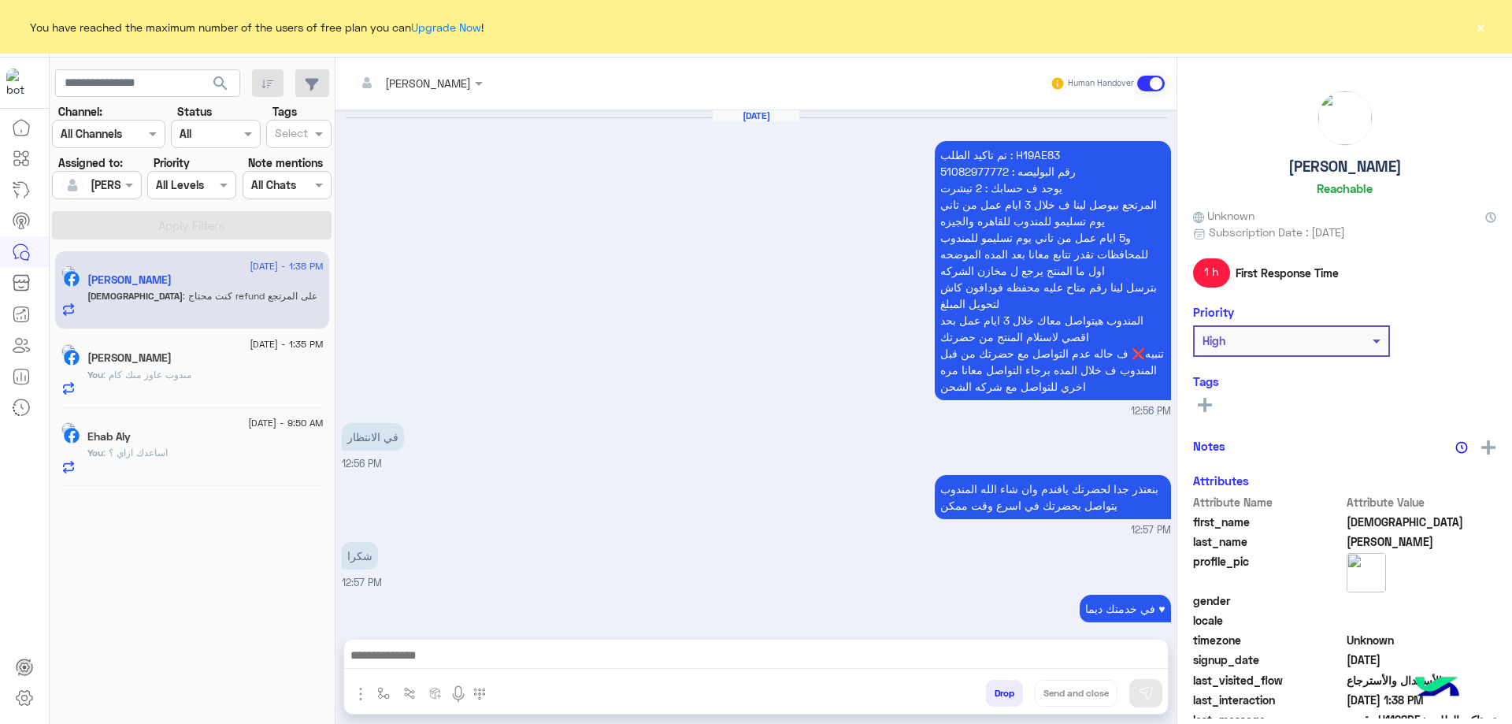
scroll to position [1622, 0]
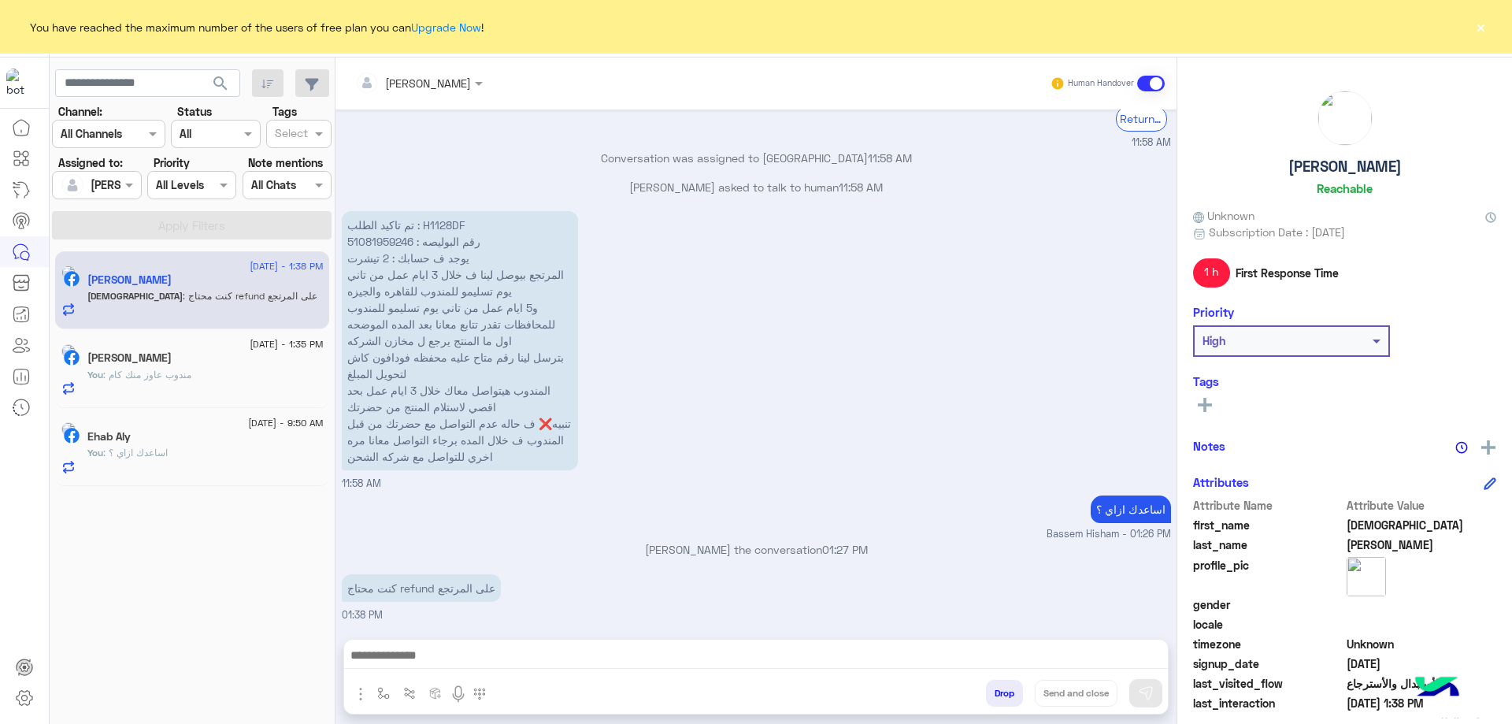
click at [453, 226] on p "تم تاكيد الطلب : H1128DF رقم البوليصه : 51081959246 يوجد ف حسابك : 2 تيشرت المر…" at bounding box center [460, 340] width 236 height 259
copy p "H1128DF"
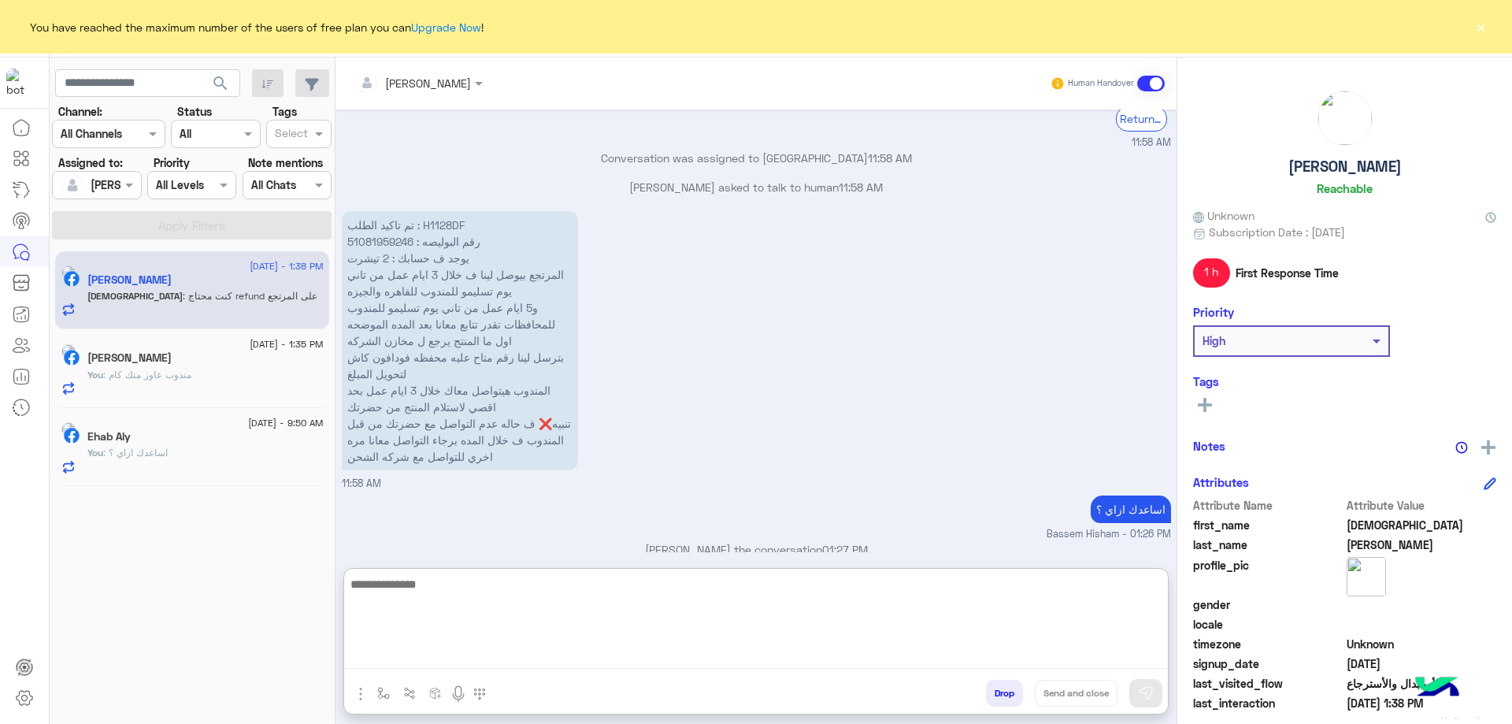
click at [508, 658] on textarea at bounding box center [756, 621] width 824 height 95
type textarea "**********"
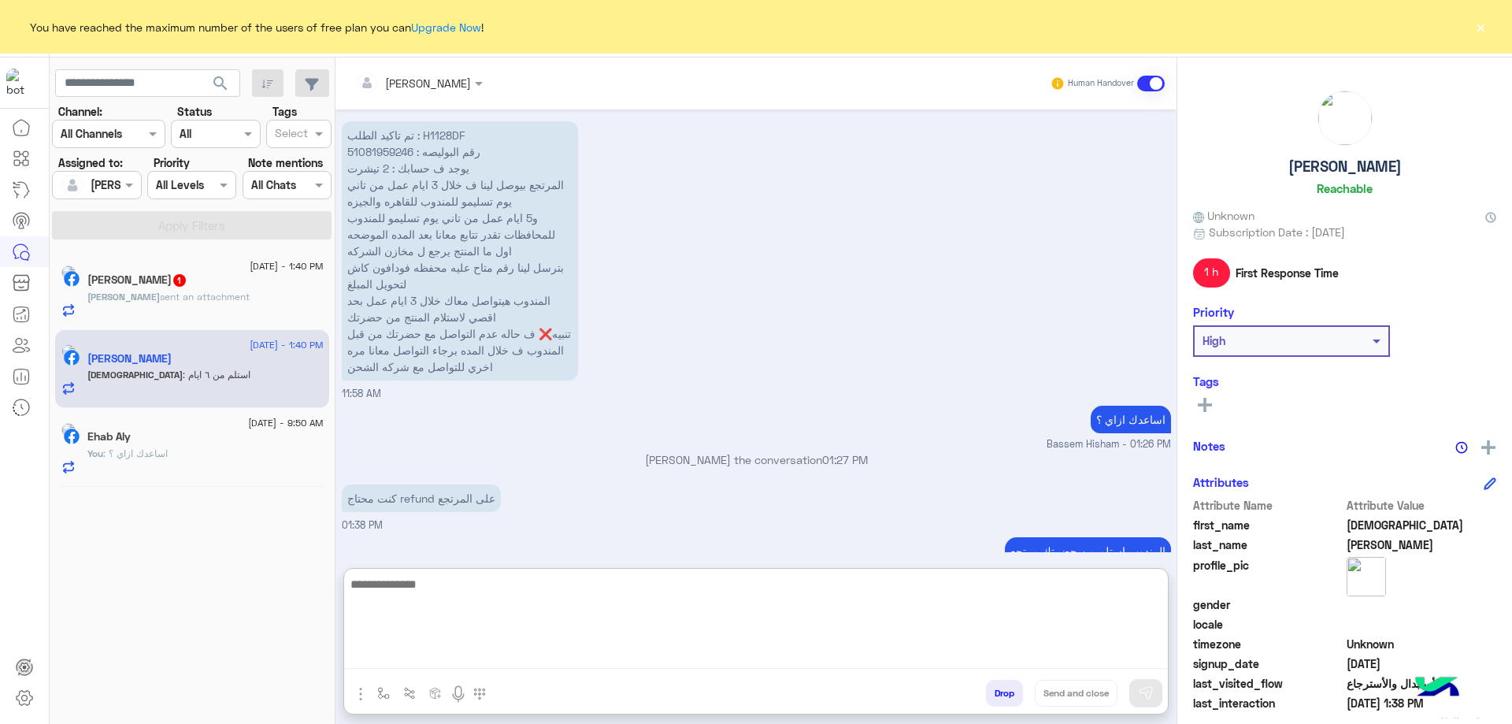
scroll to position [1773, 0]
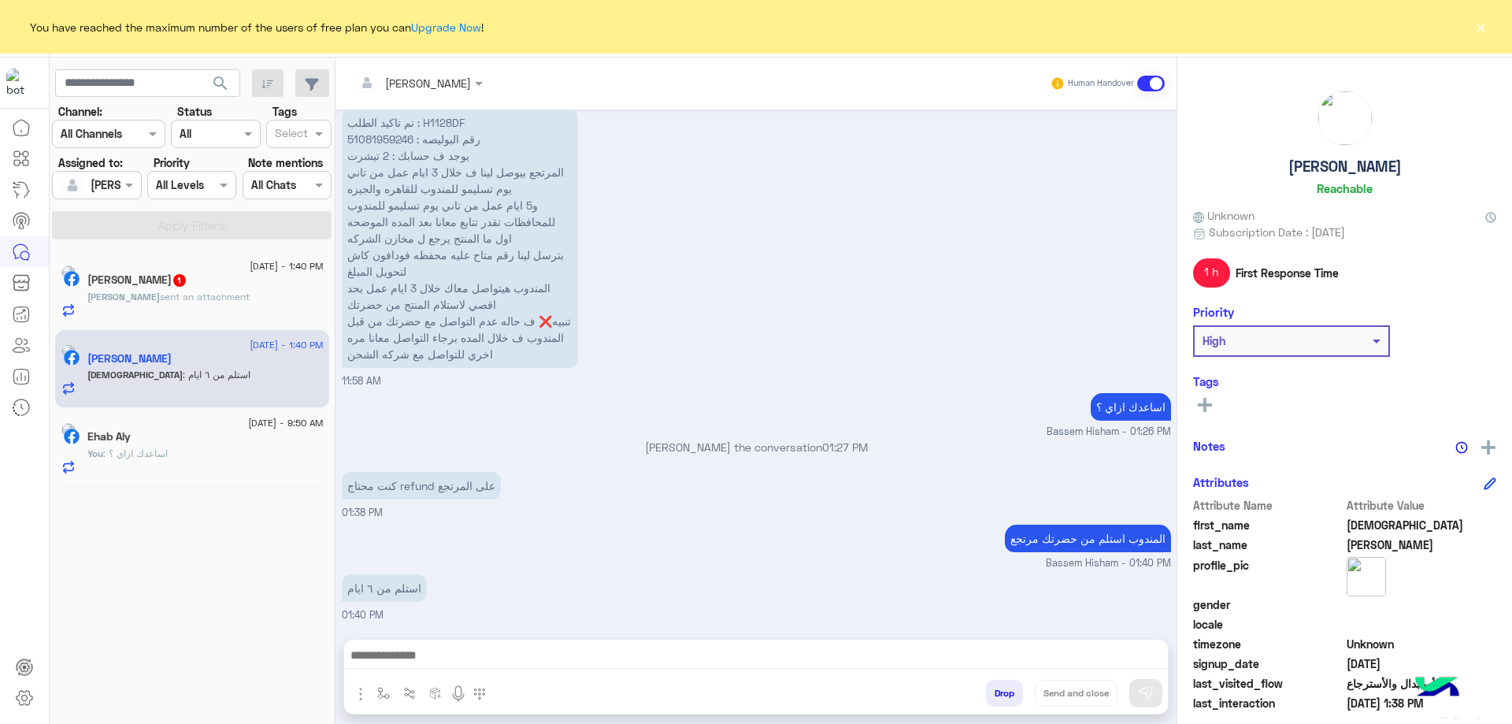
click at [254, 284] on div "[PERSON_NAME] 1" at bounding box center [205, 281] width 236 height 17
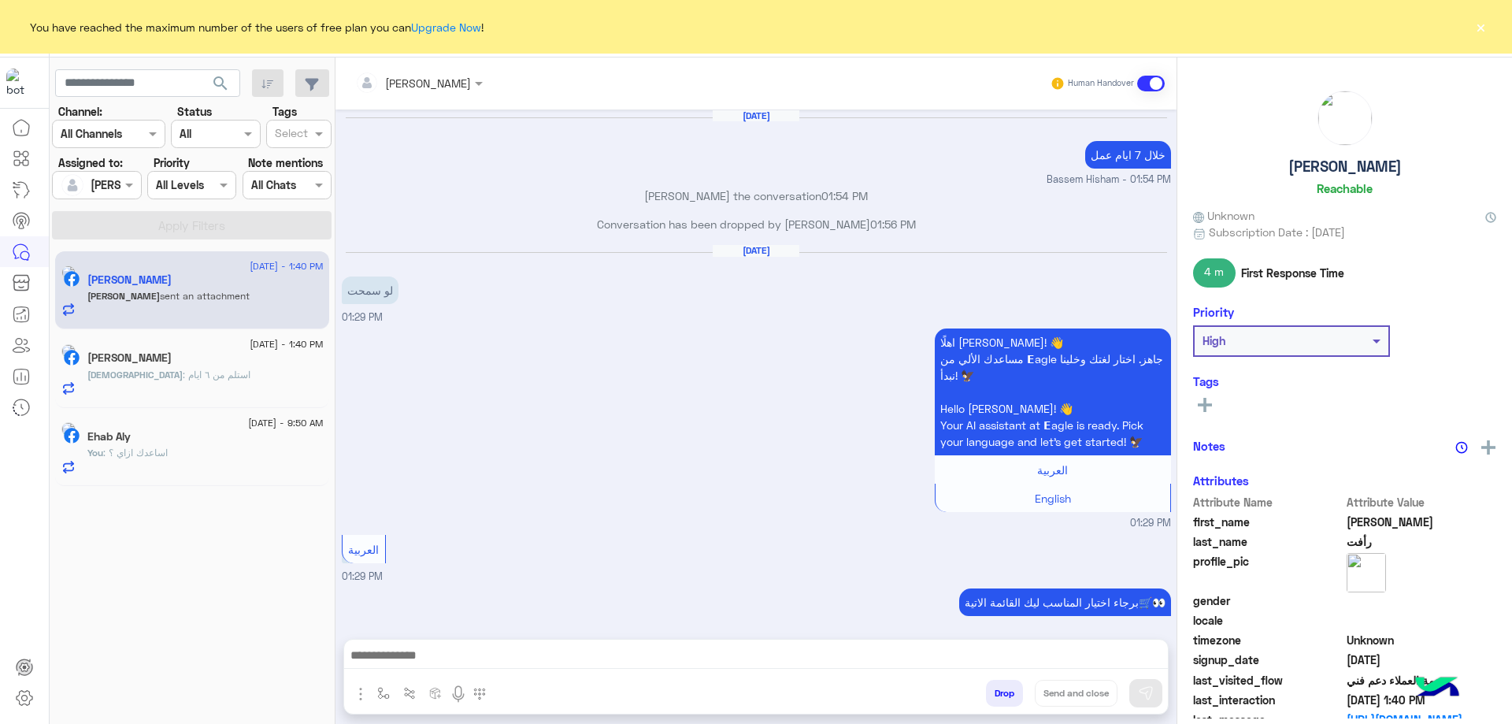
scroll to position [1274, 0]
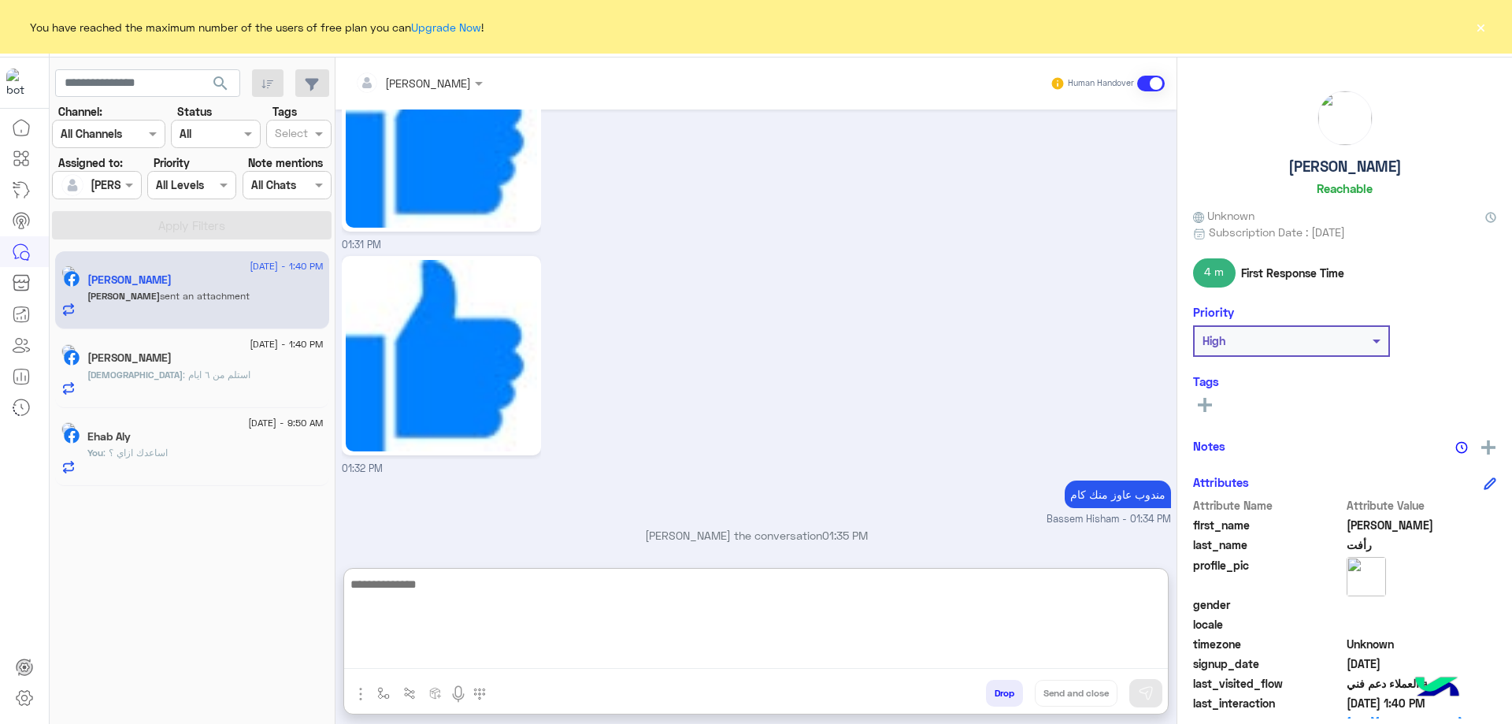
click at [466, 651] on textarea at bounding box center [756, 621] width 824 height 95
type textarea "**********"
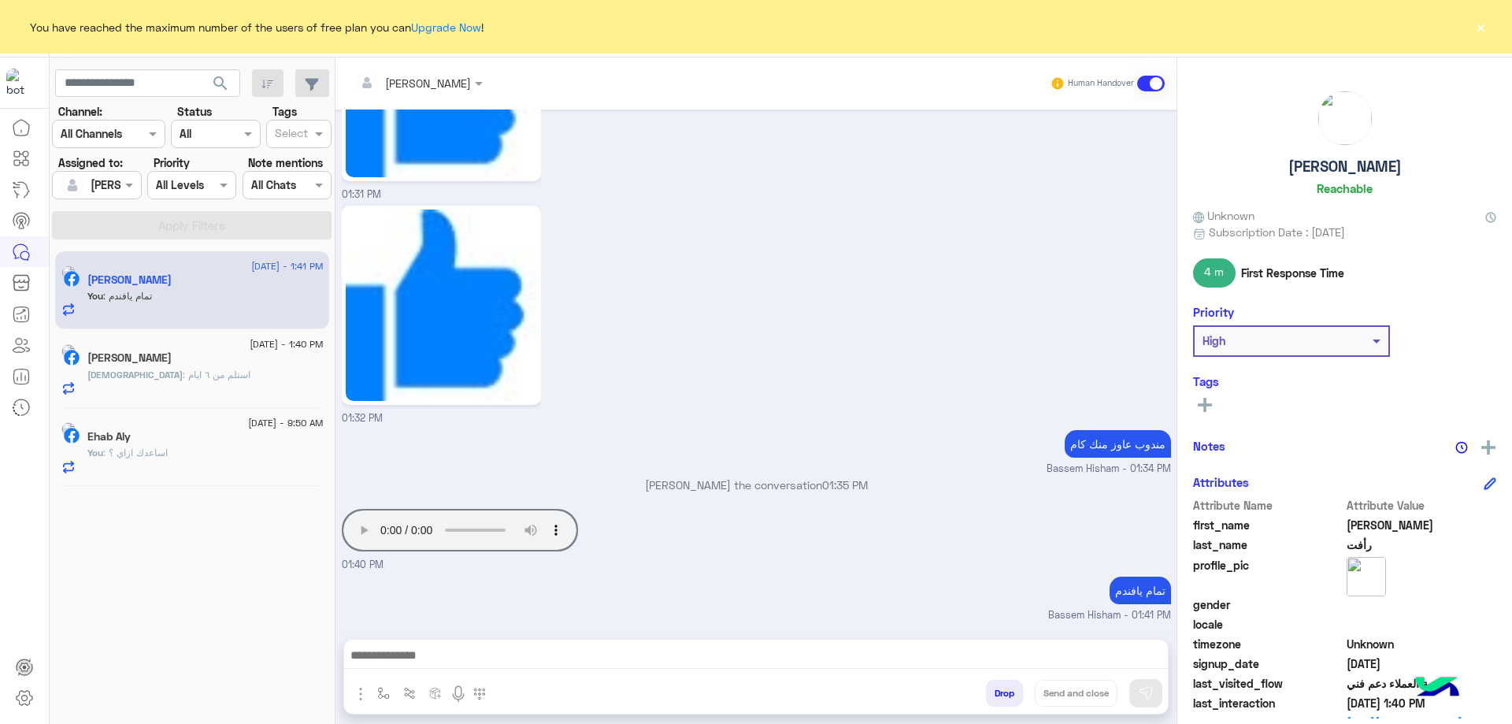
click at [172, 360] on h5 "[PERSON_NAME]" at bounding box center [129, 357] width 84 height 13
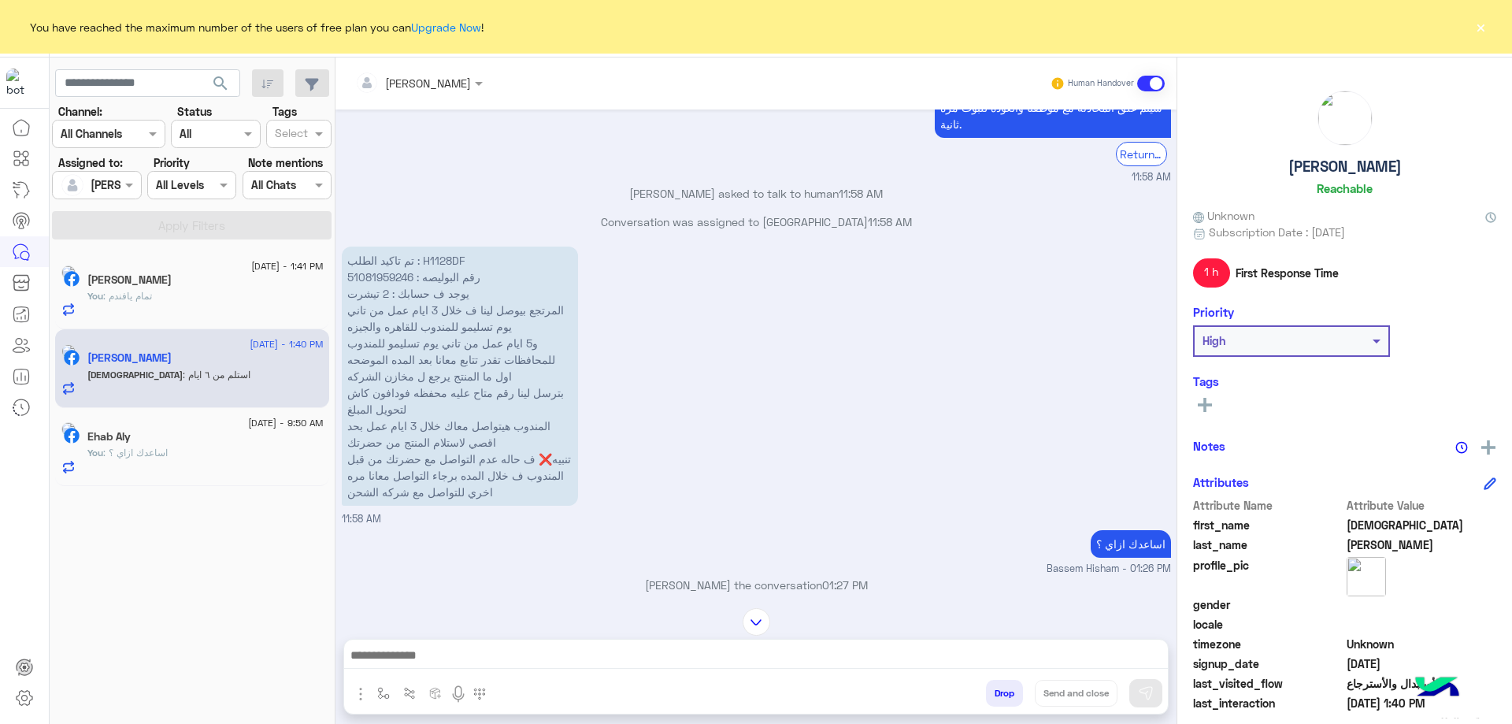
scroll to position [1075, 0]
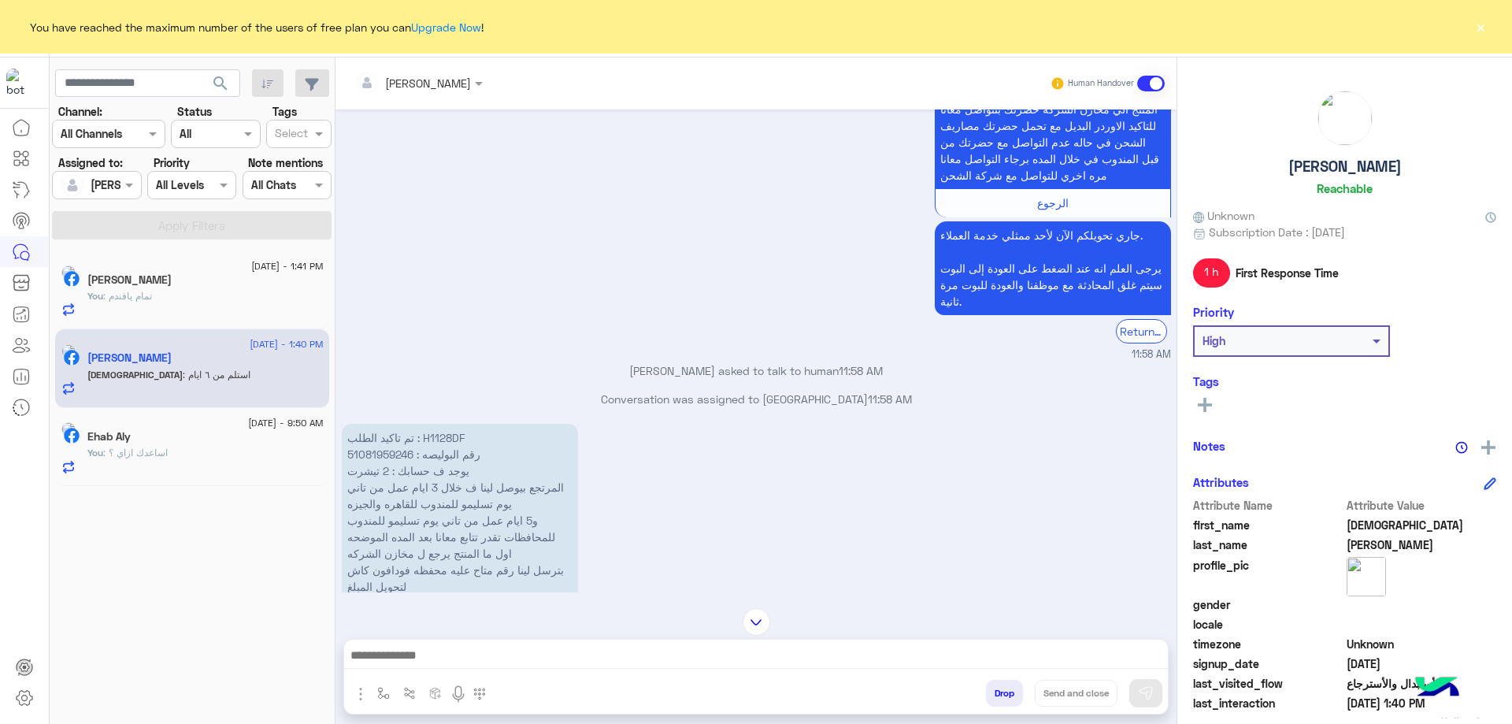
click at [452, 436] on p "تم تاكيد الطلب : H1128DF رقم البوليصه : 51081959246 يوجد ف حسابك : 2 تيشرت المر…" at bounding box center [460, 553] width 236 height 259
copy p "H1128DF"
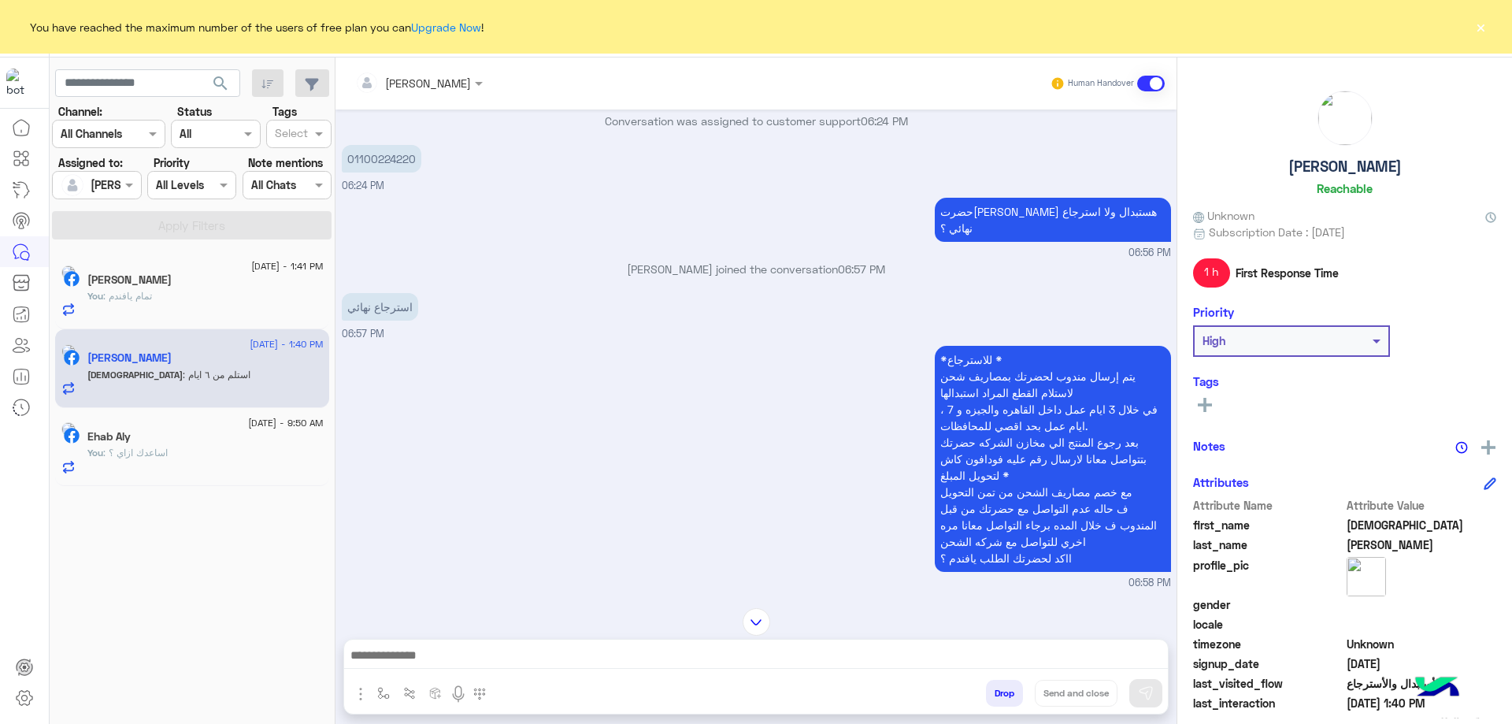
scroll to position [1260, 0]
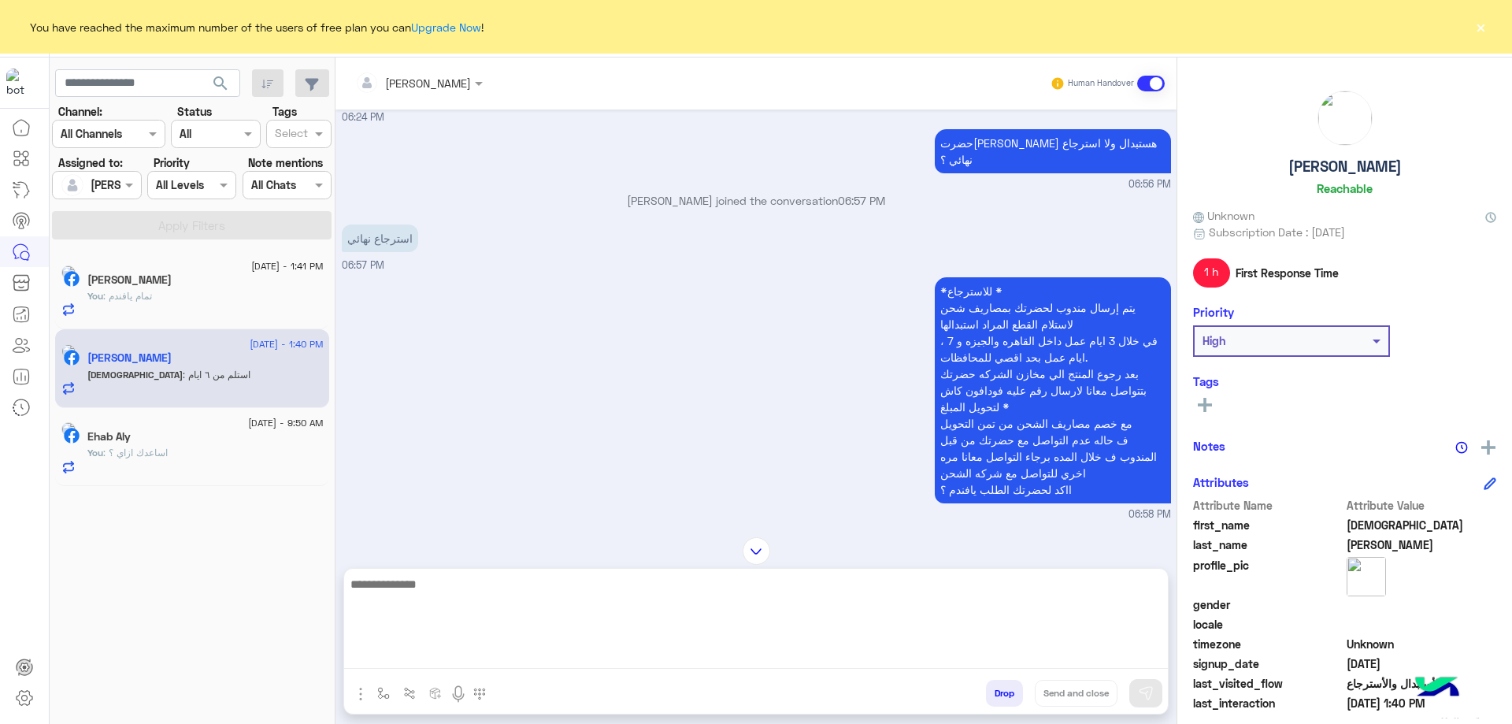
click at [526, 649] on textarea at bounding box center [756, 621] width 824 height 95
paste textarea "**********"
click at [1066, 600] on textarea "**********" at bounding box center [756, 621] width 824 height 95
paste textarea "*********"
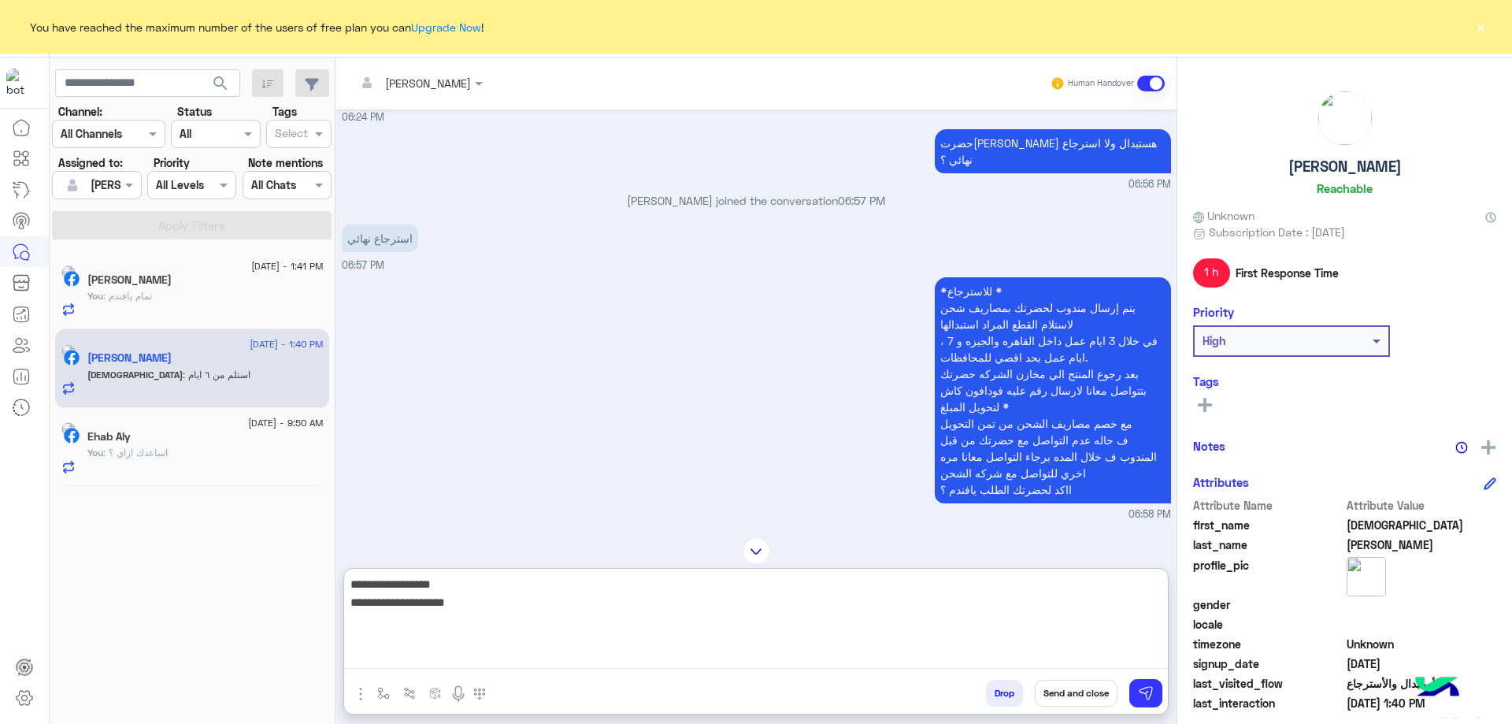
type textarea "**********"
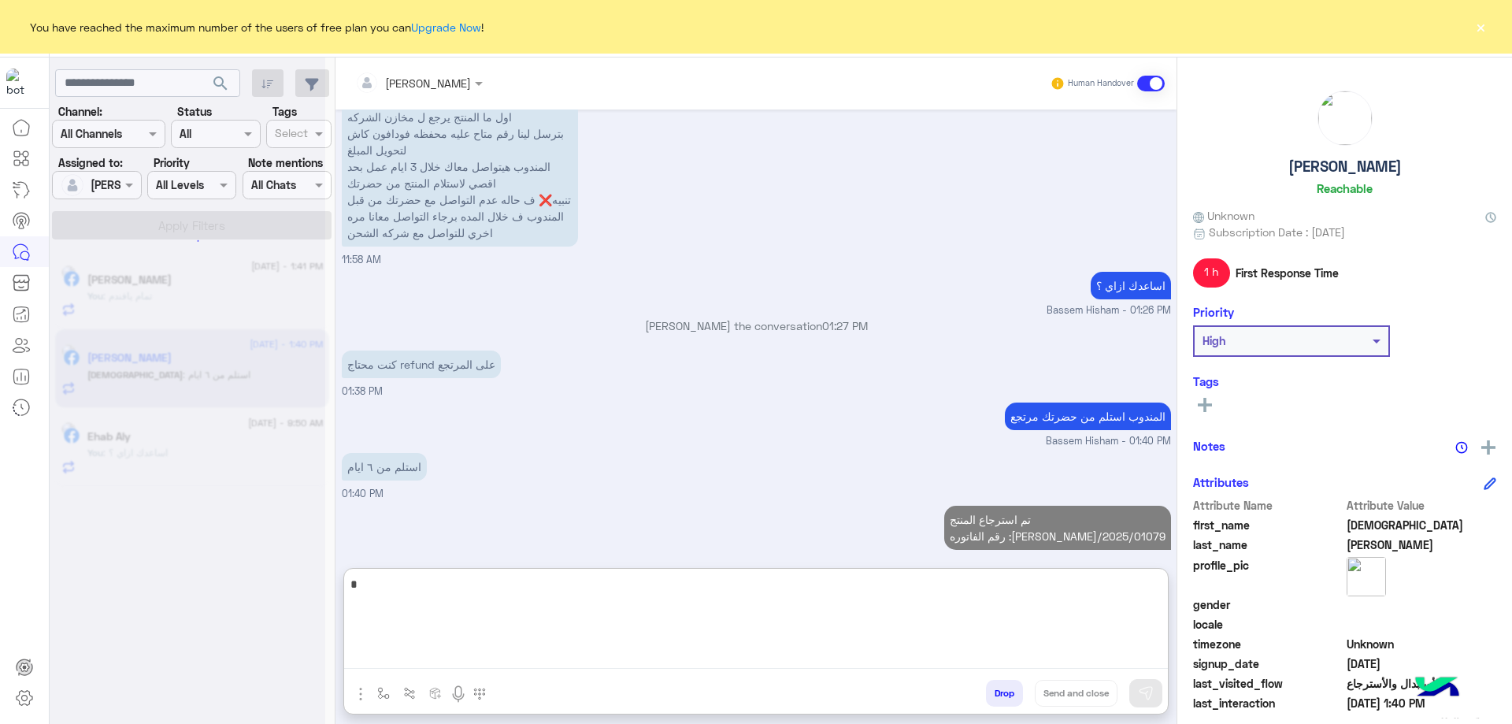
scroll to position [7690, 0]
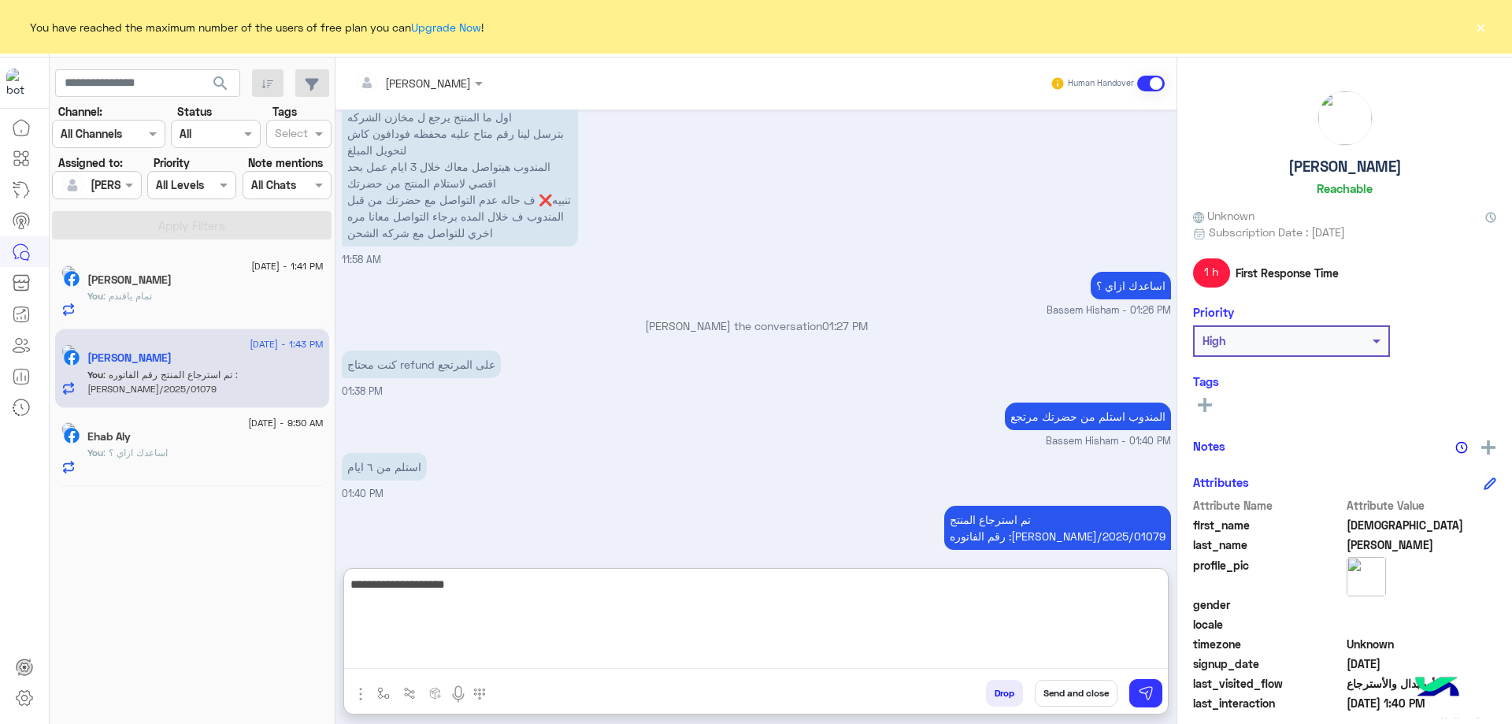
type textarea "**********"
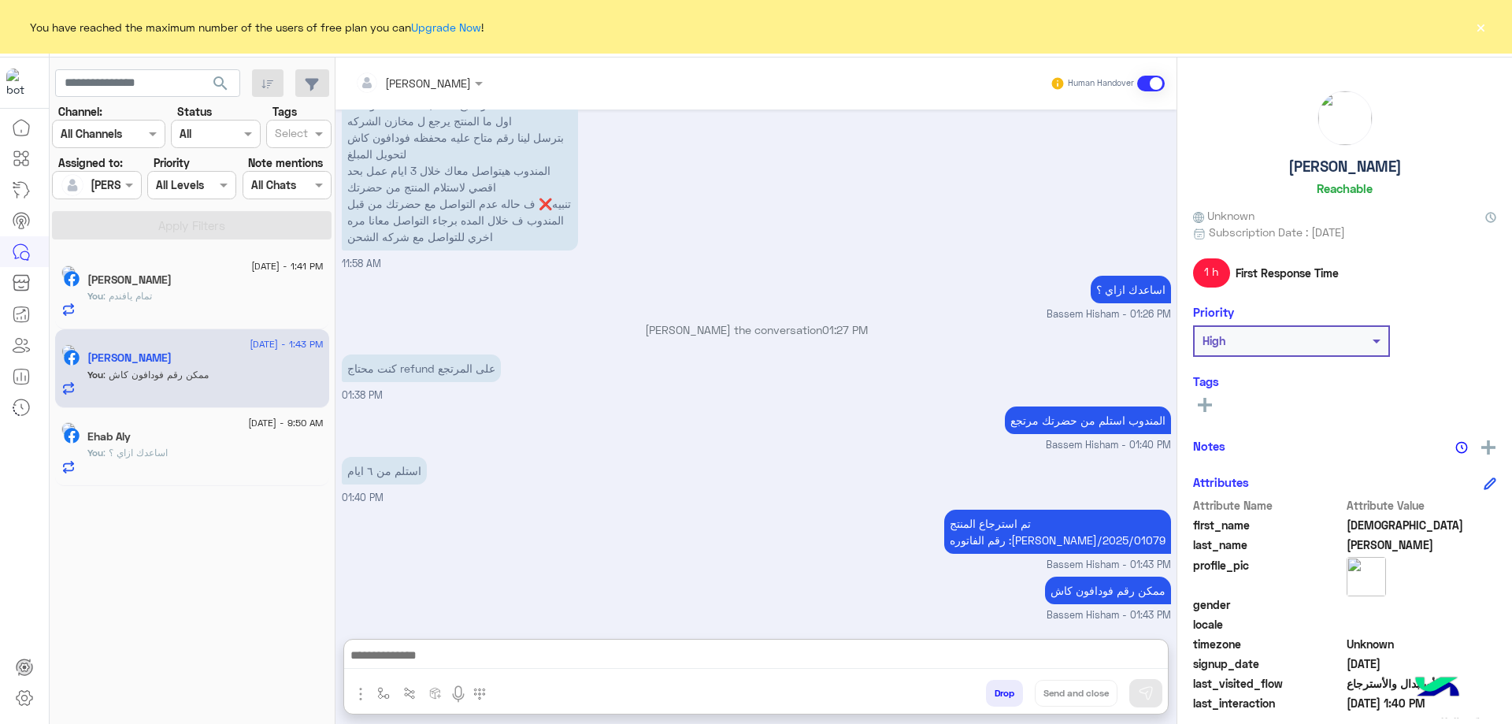
click at [270, 287] on div "[PERSON_NAME]" at bounding box center [205, 281] width 236 height 17
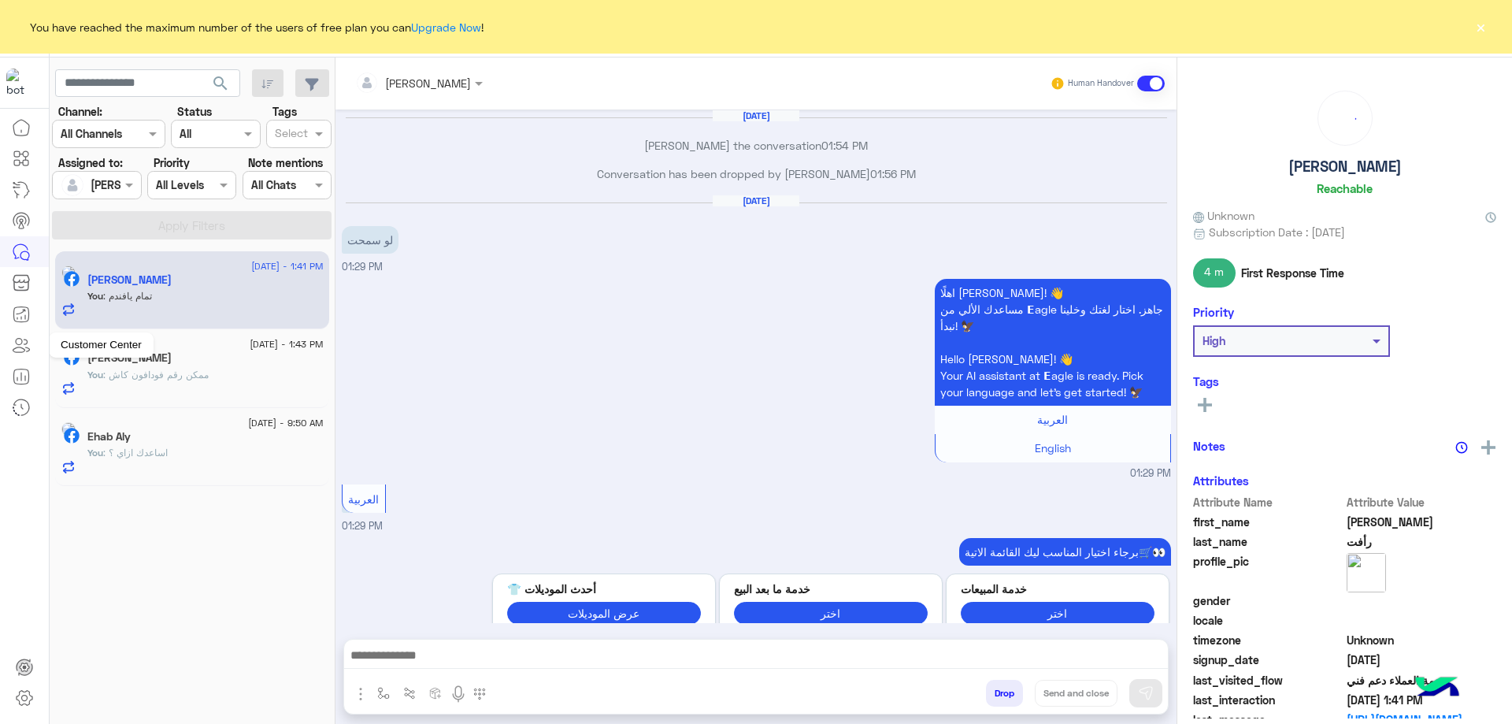
scroll to position [1274, 0]
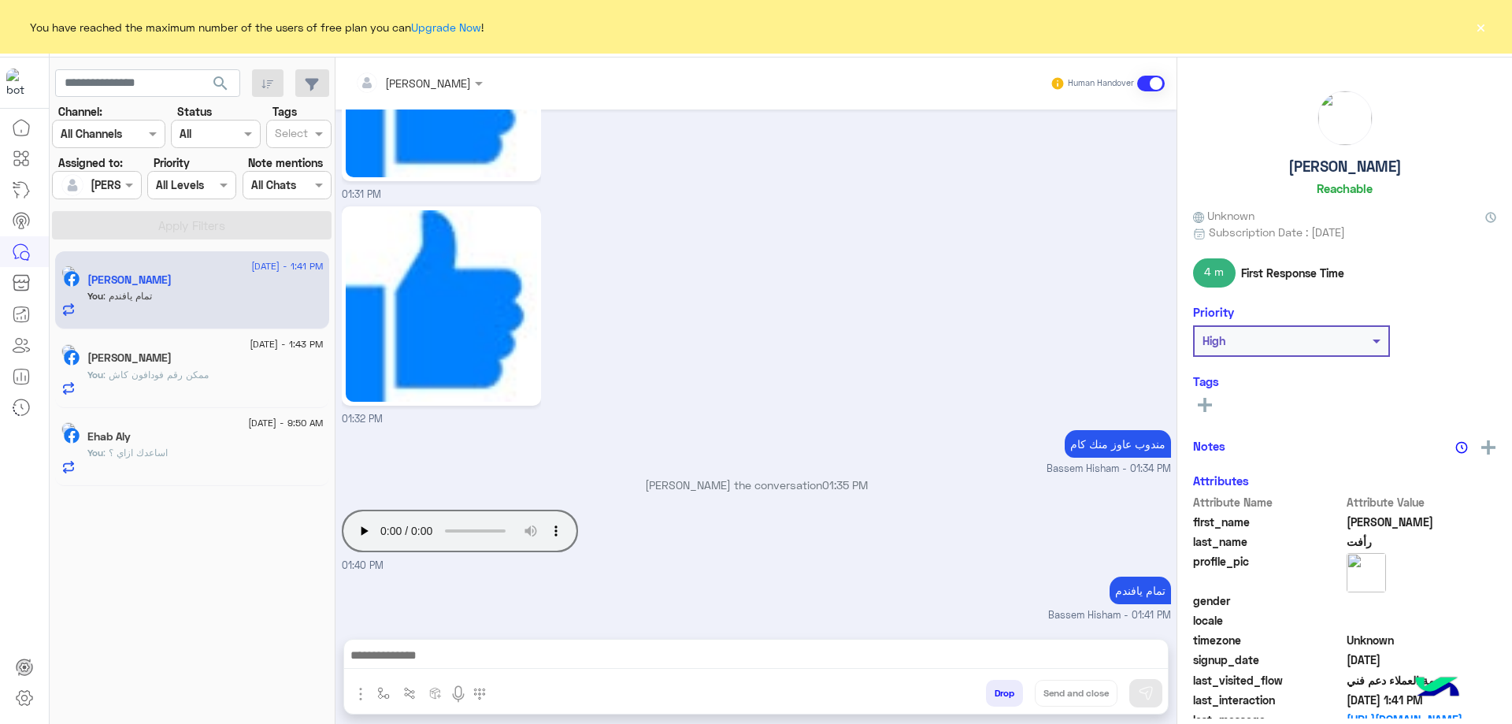
click at [1356, 163] on h5 "[PERSON_NAME]" at bounding box center [1345, 167] width 113 height 18
copy h5 "[PERSON_NAME]"
click at [1010, 685] on button "Drop" at bounding box center [1004, 693] width 37 height 27
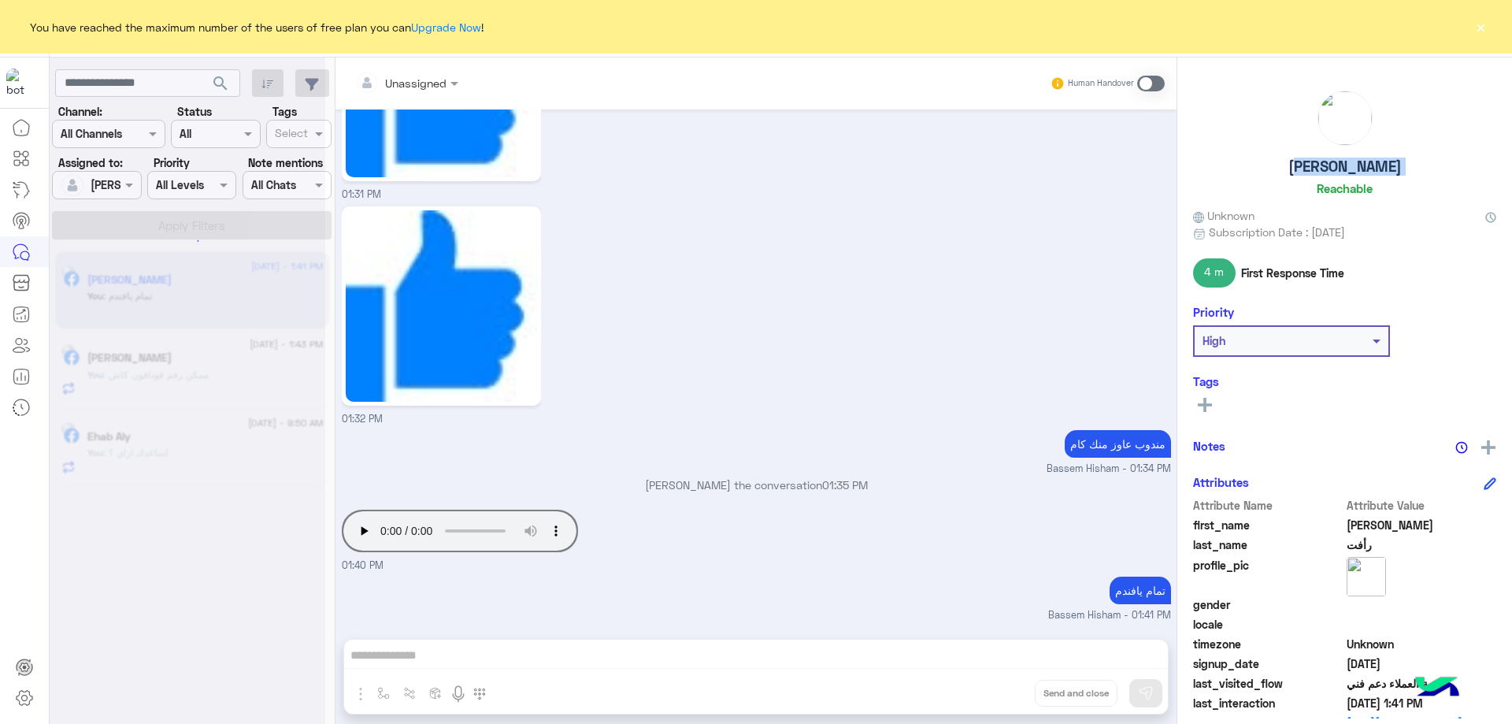
scroll to position [1304, 0]
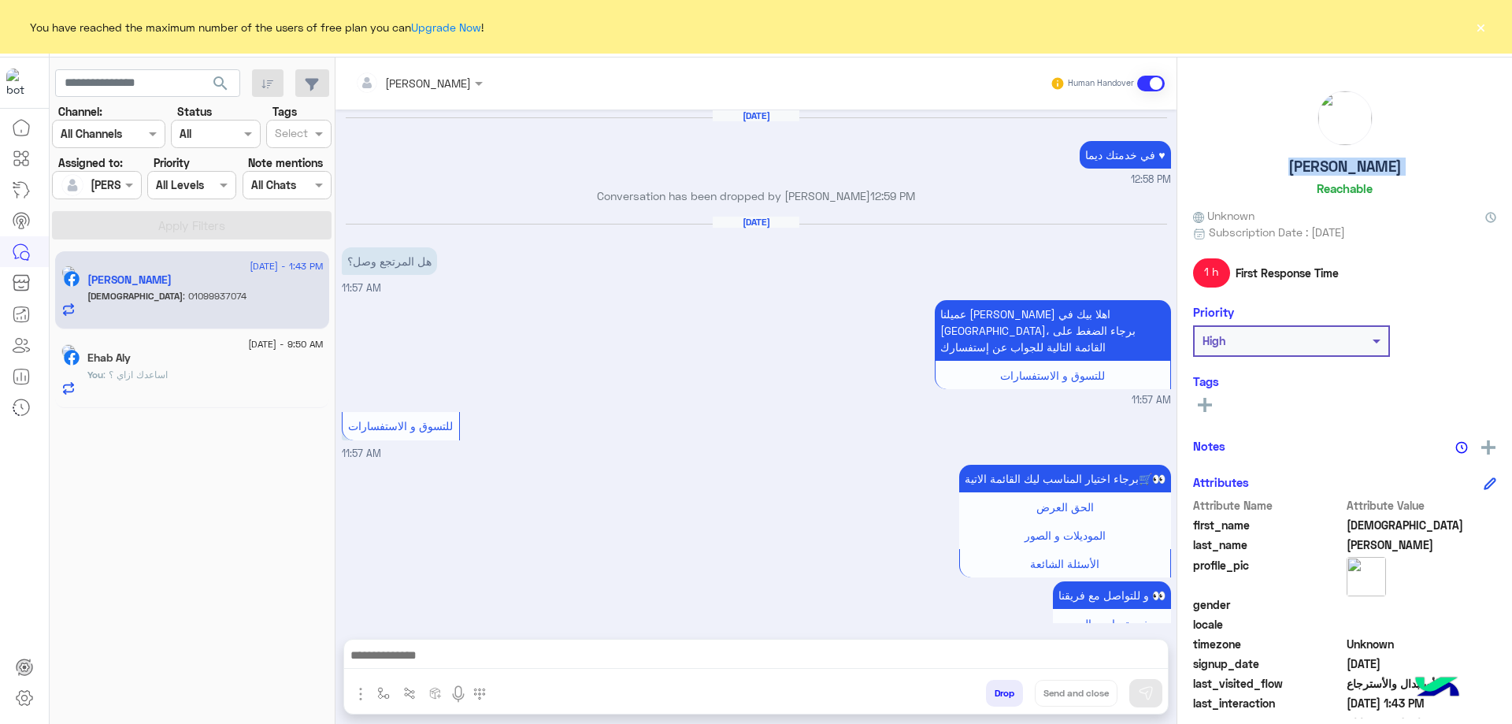
scroll to position [1441, 0]
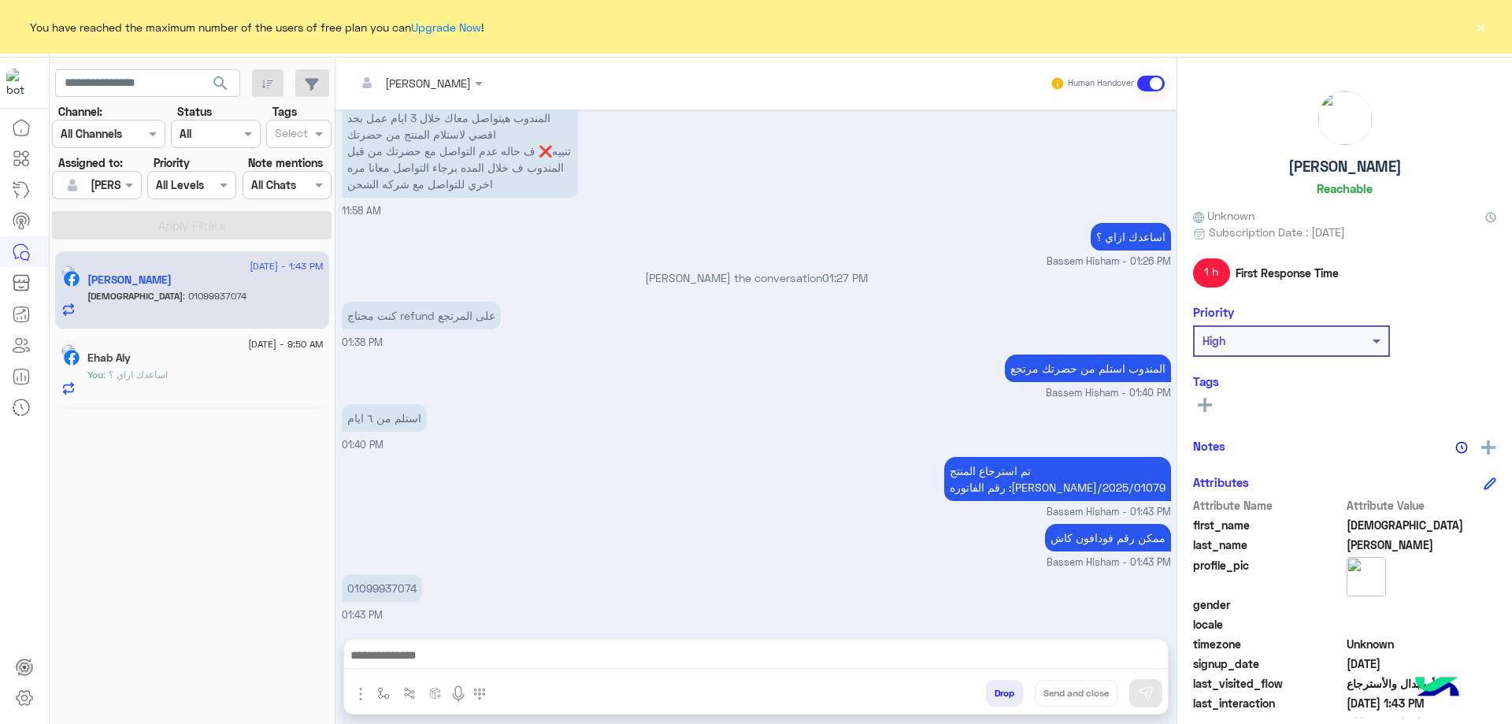
click at [386, 582] on p "01099937074" at bounding box center [382, 588] width 80 height 28
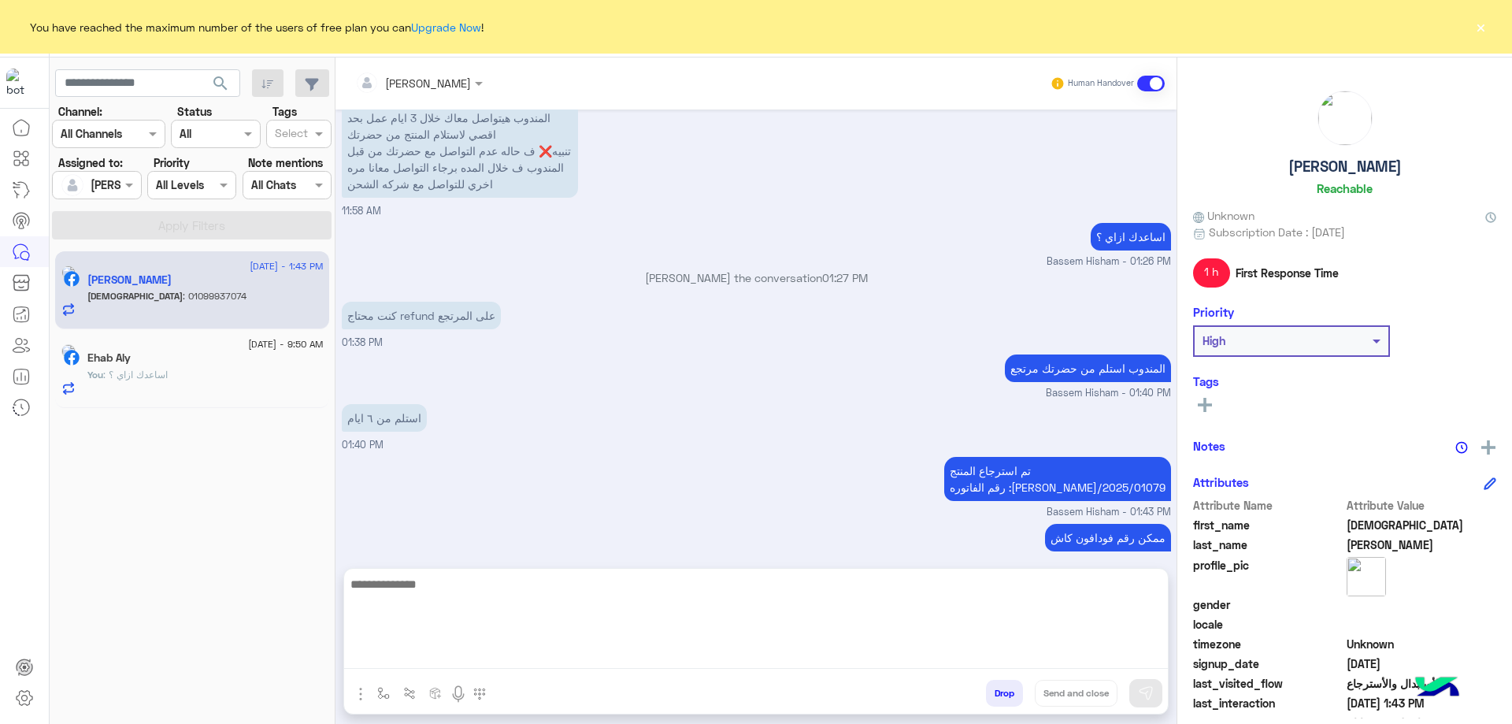
click at [646, 652] on textarea at bounding box center [756, 621] width 824 height 95
paste textarea "**********"
type textarea "**********"
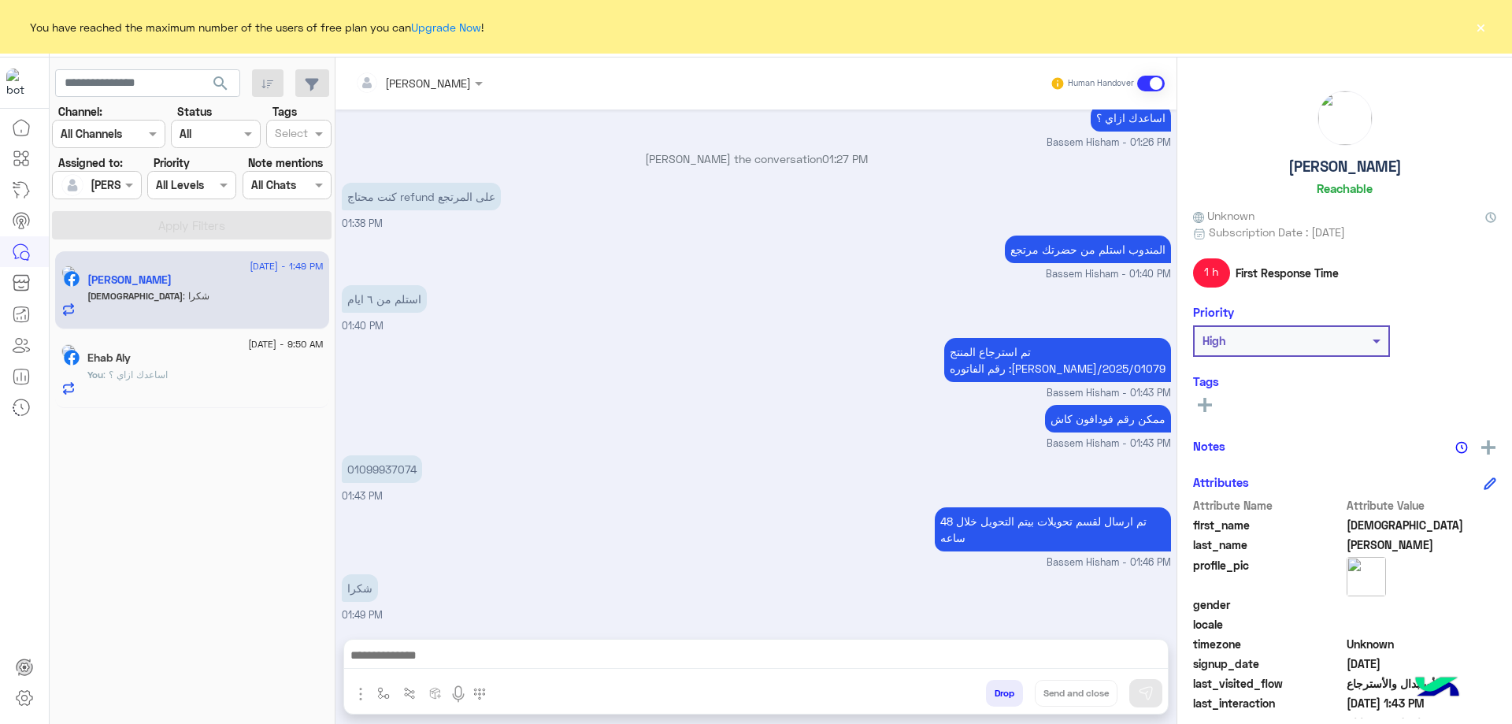
scroll to position [1560, 0]
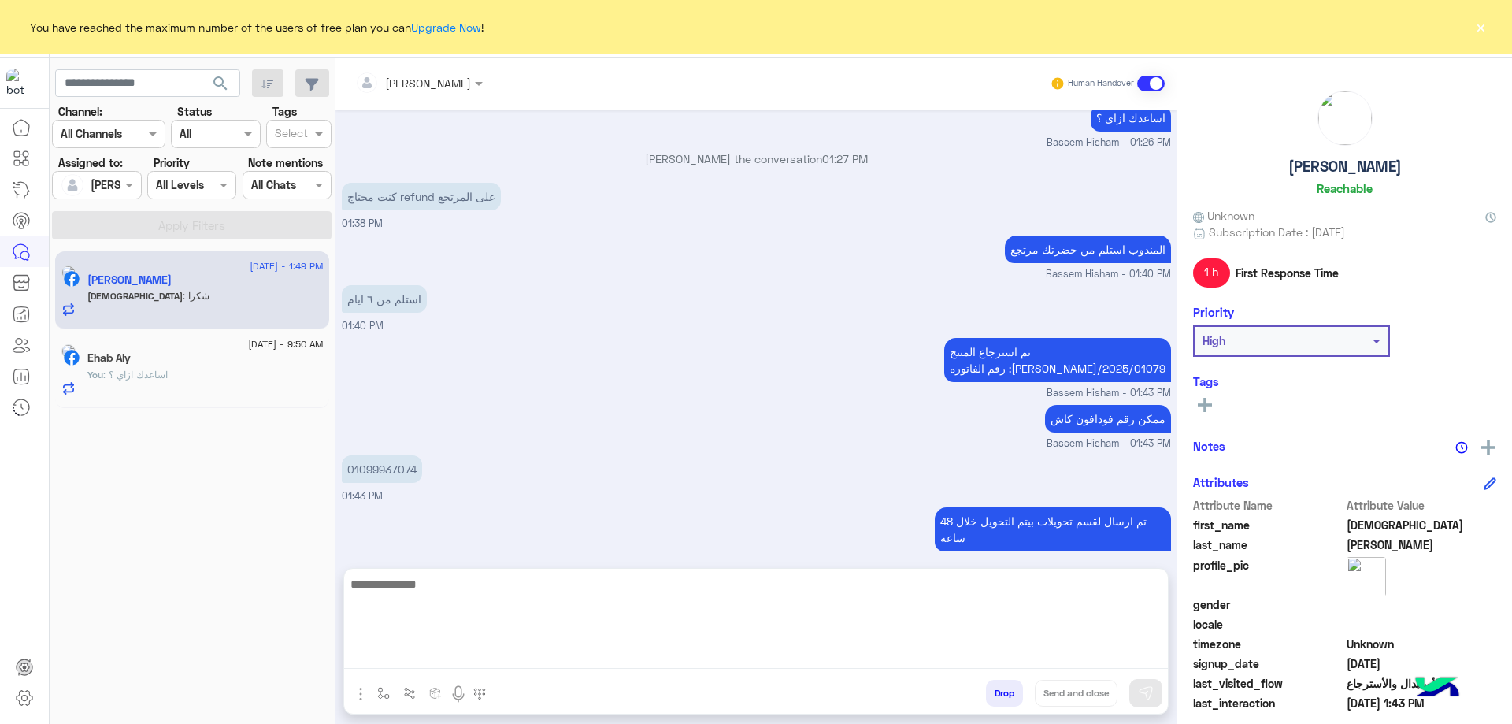
drag, startPoint x: 947, startPoint y: 652, endPoint x: 960, endPoint y: 652, distance: 13.4
click at [947, 652] on textarea at bounding box center [756, 621] width 824 height 95
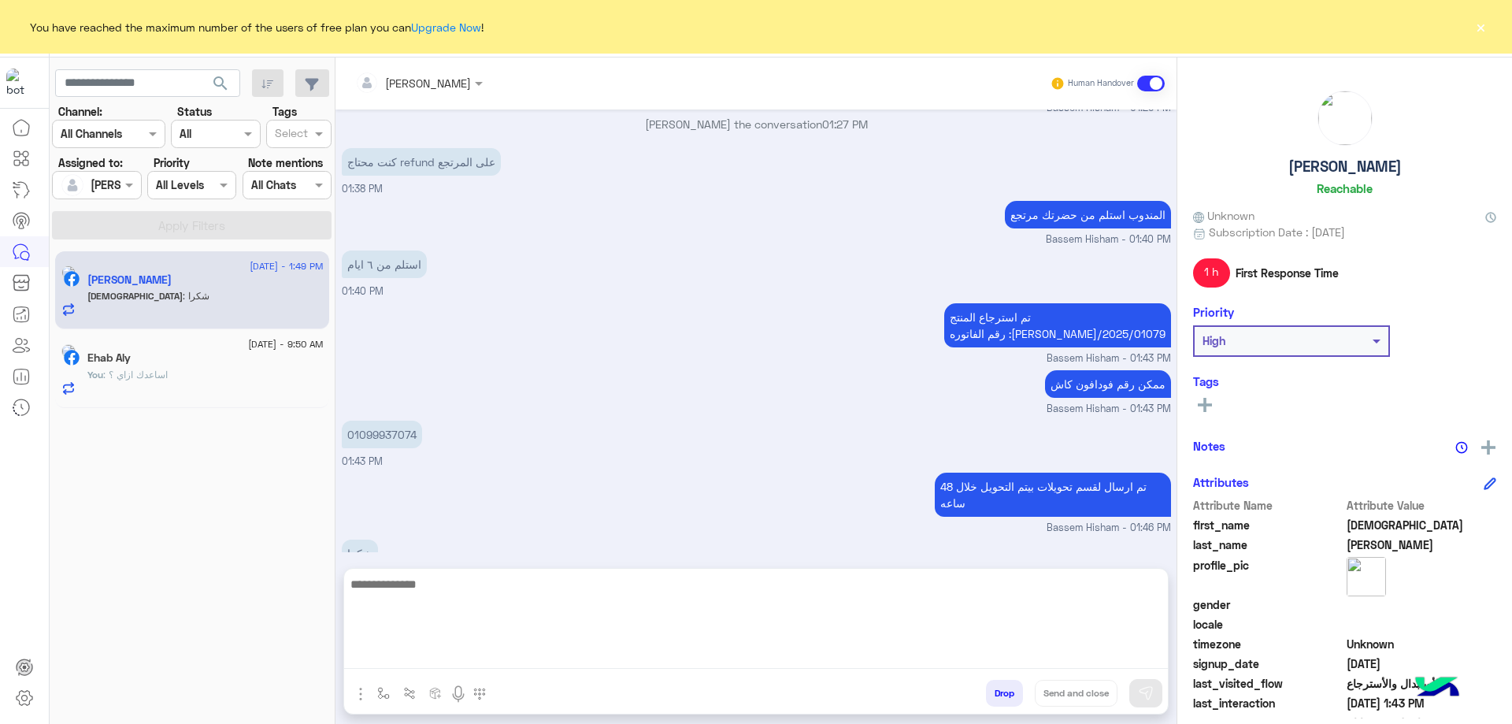
paste textarea "**********"
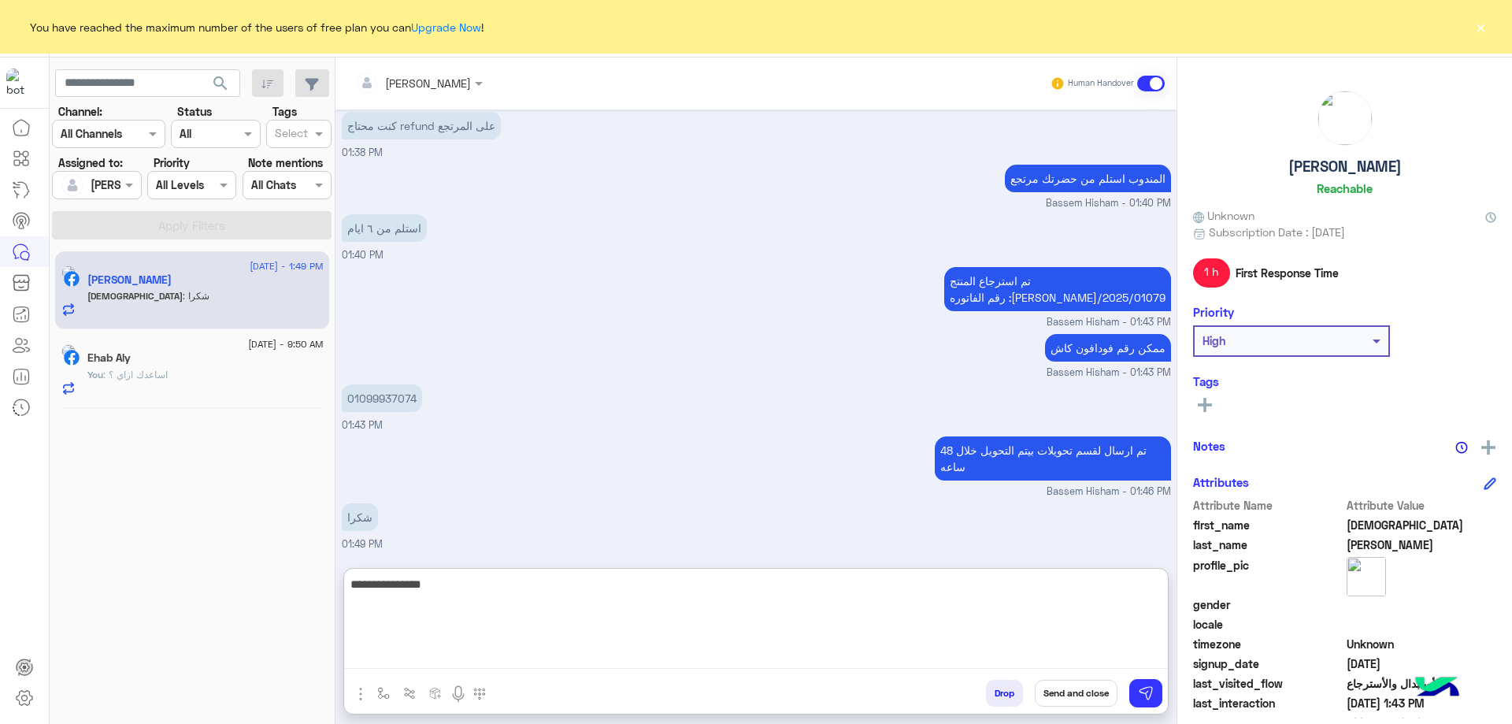
type textarea "**********"
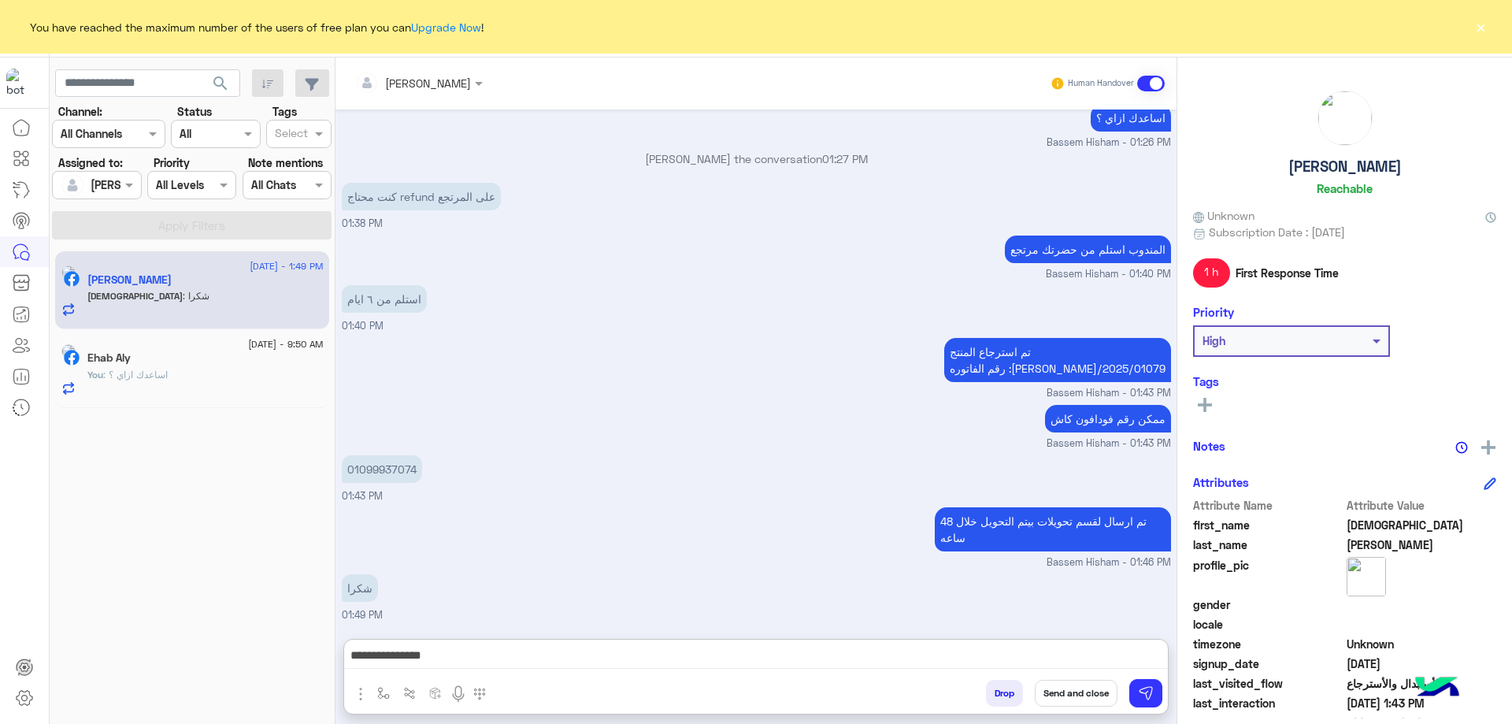
click at [1072, 683] on button "Send and close" at bounding box center [1076, 693] width 83 height 27
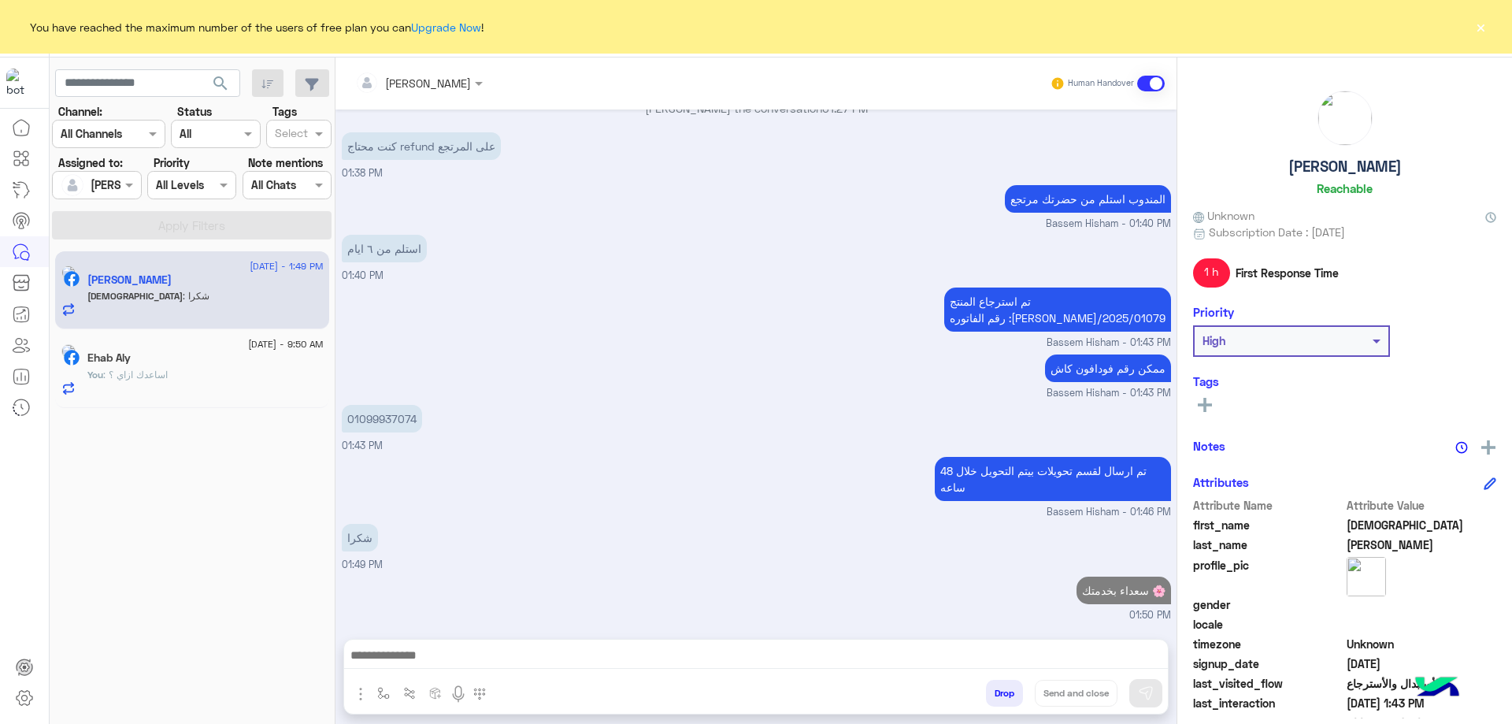
scroll to position [1638, 0]
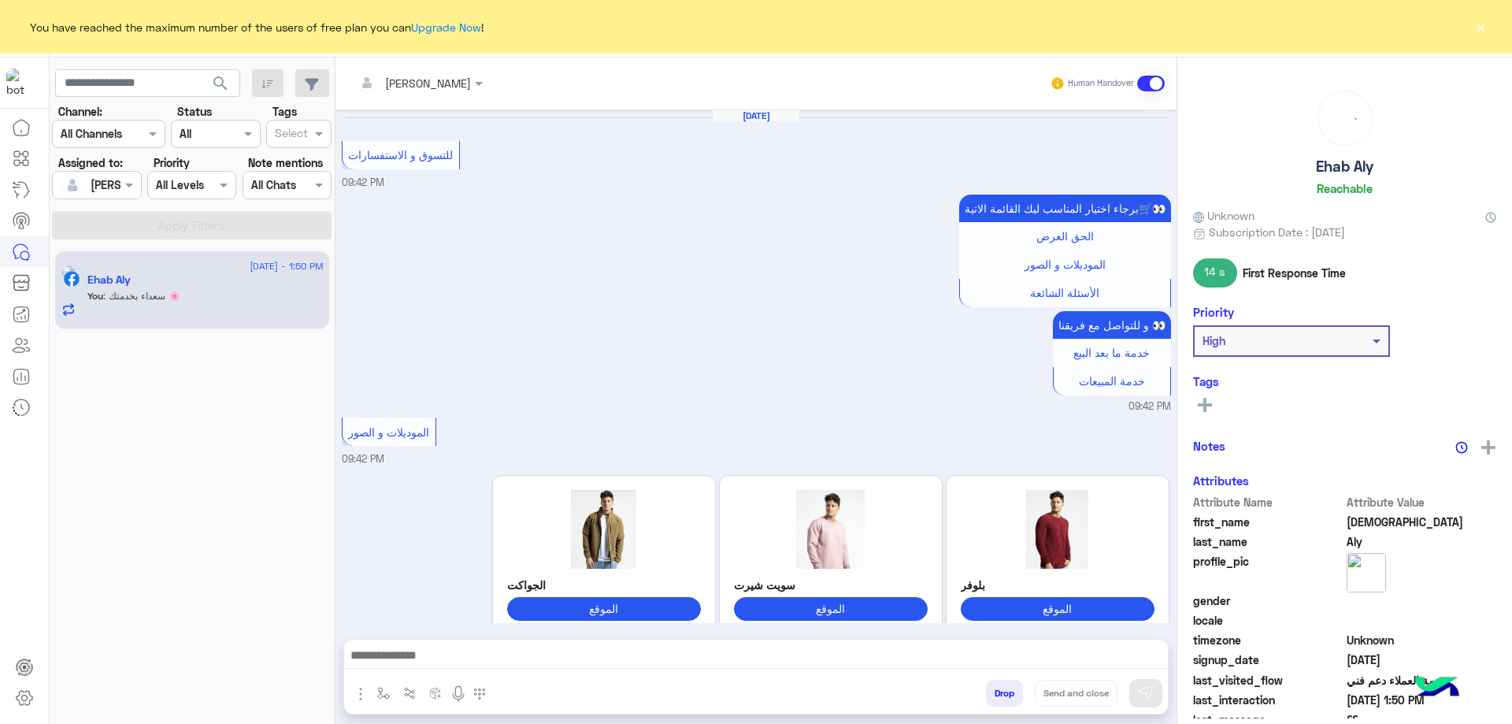
scroll to position [1365, 0]
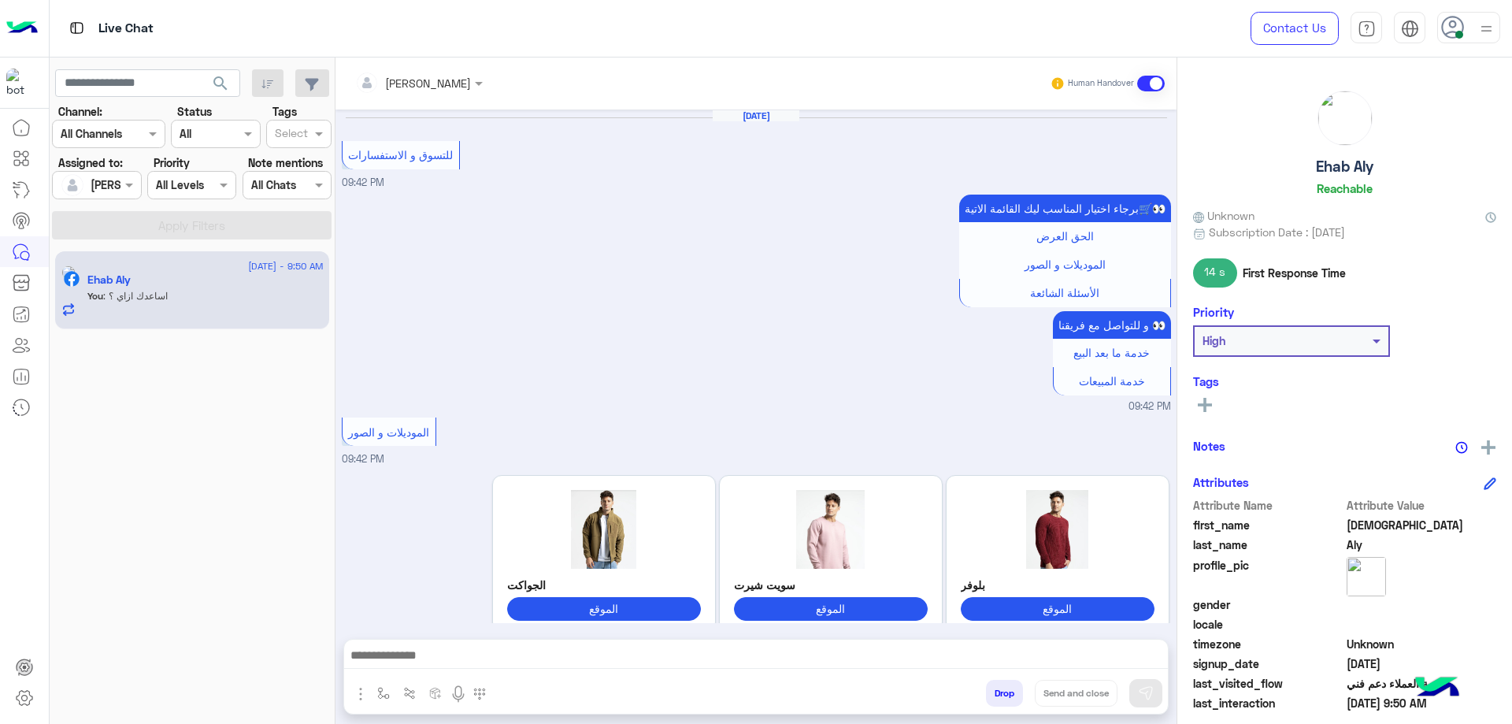
scroll to position [1365, 0]
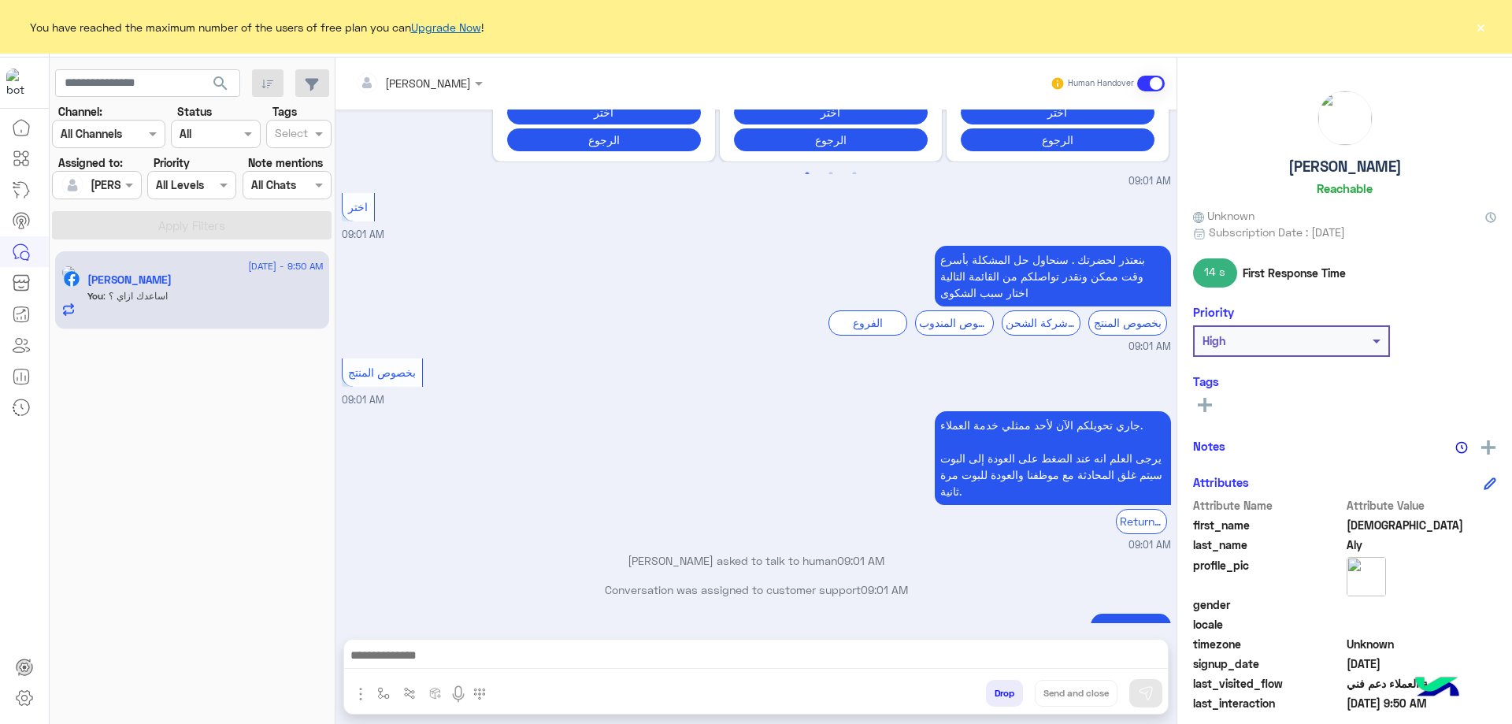
click at [481, 32] on link "Upgrade Now" at bounding box center [446, 26] width 70 height 13
click at [467, 26] on link "Upgrade Now" at bounding box center [446, 26] width 70 height 13
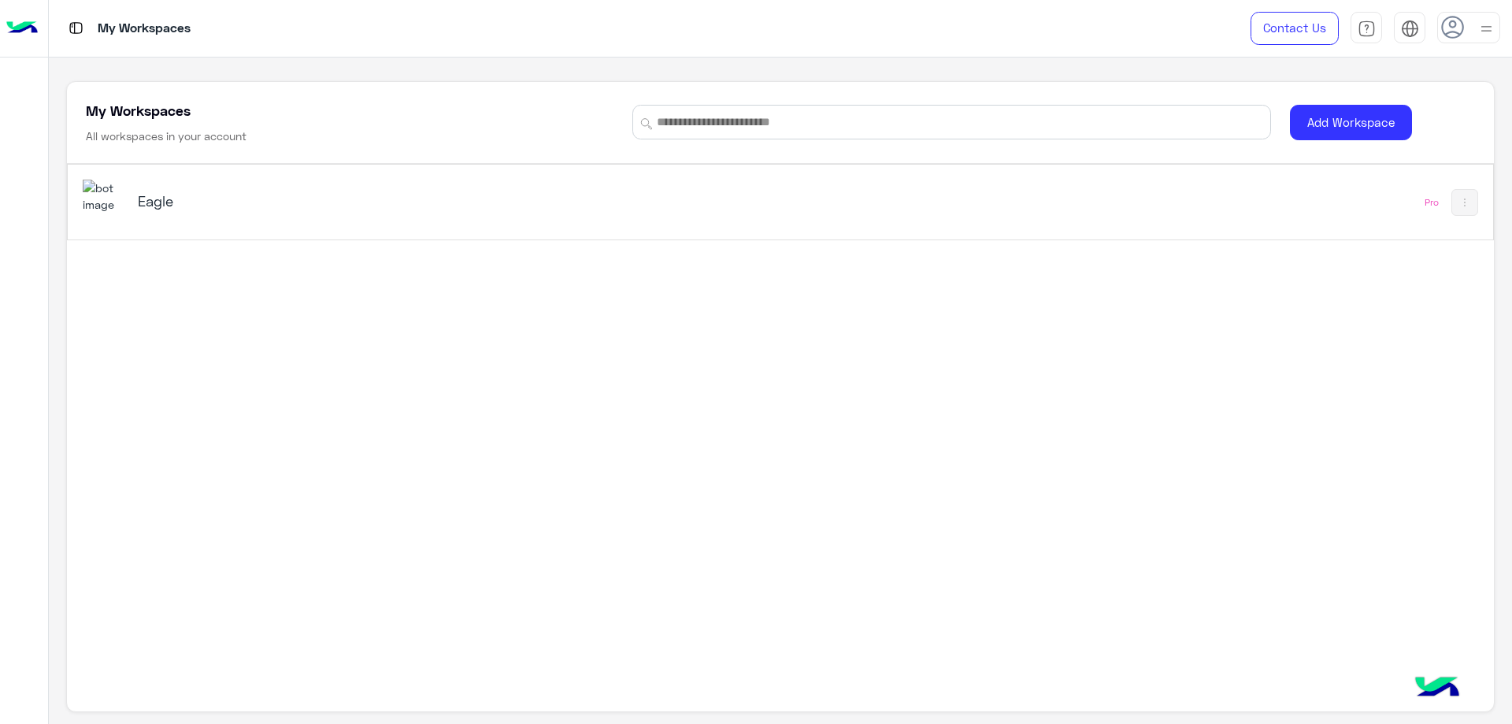
click at [226, 208] on h5 "Eagle" at bounding box center [389, 200] width 503 height 19
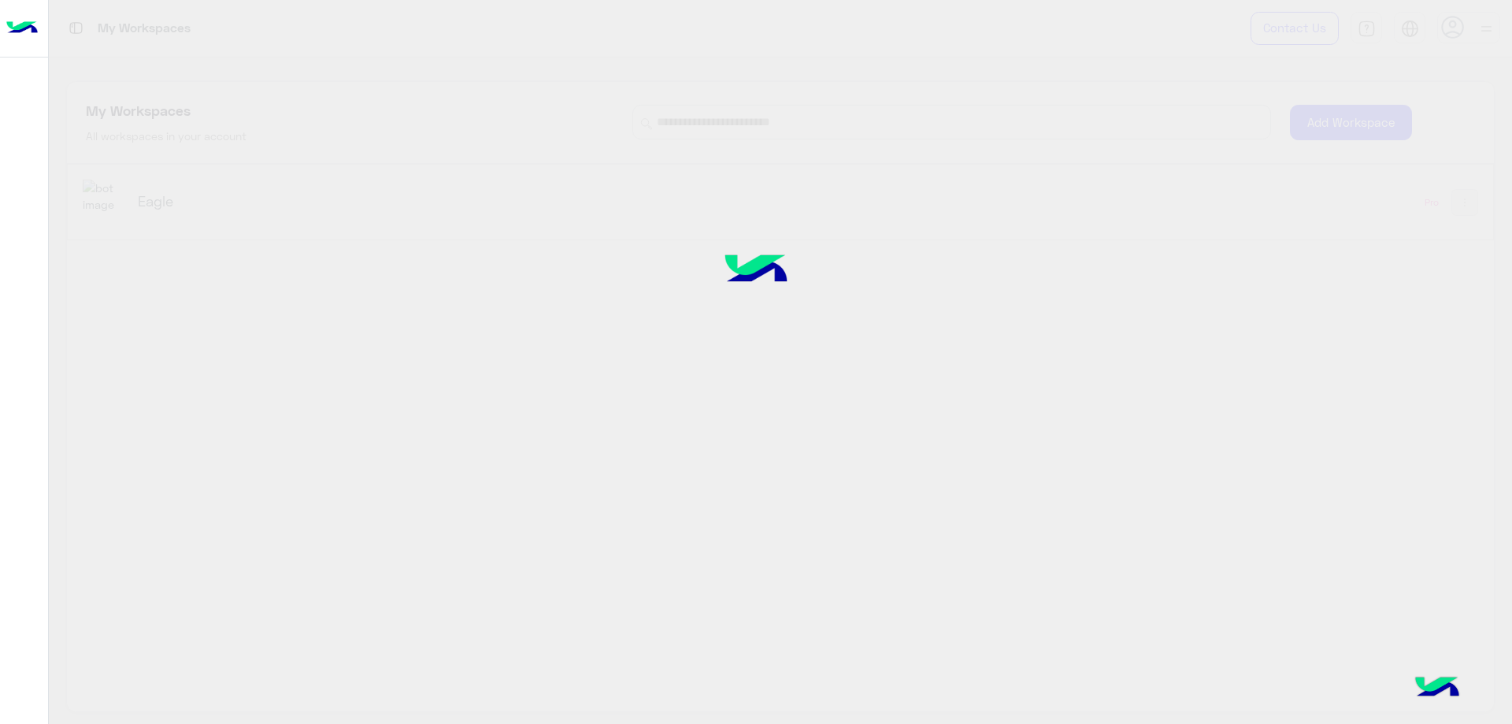
click at [234, 195] on div at bounding box center [756, 362] width 1512 height 724
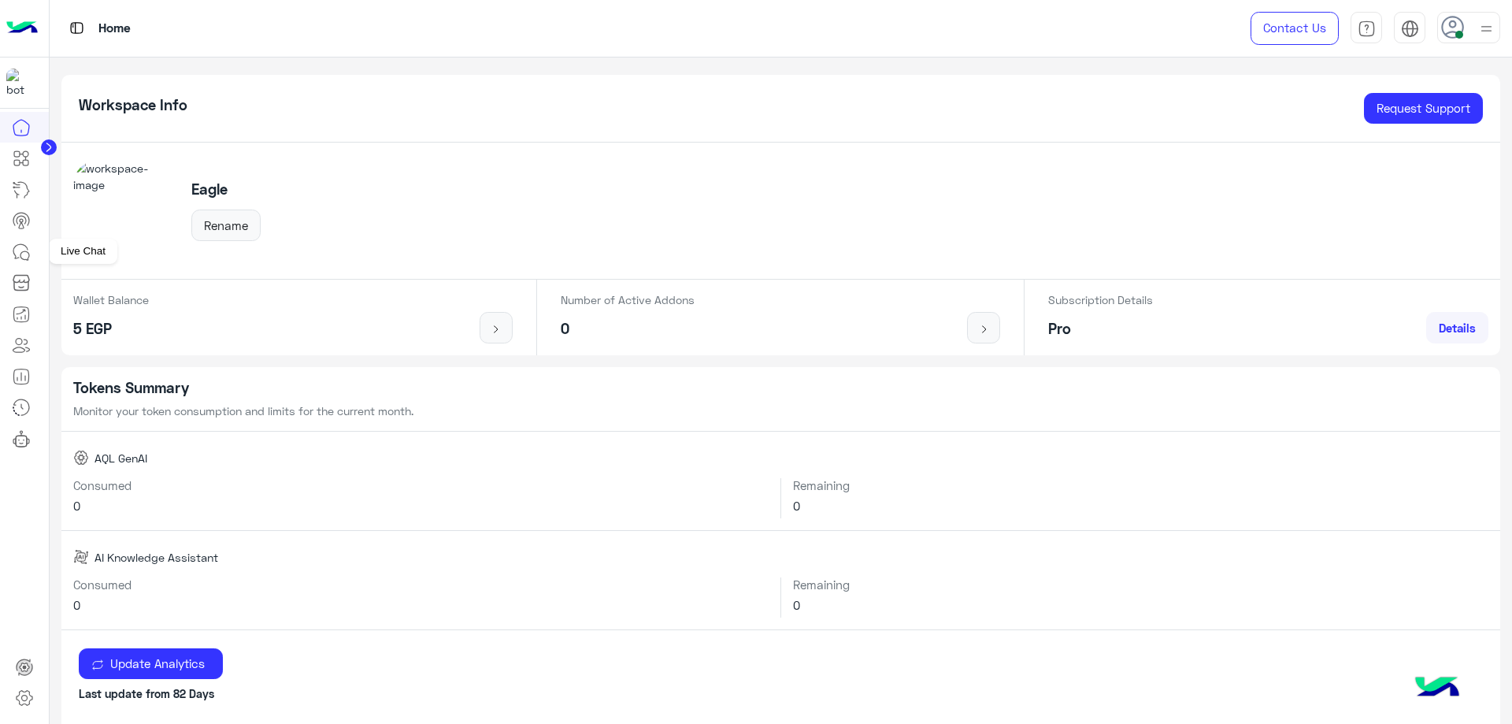
click at [30, 250] on icon at bounding box center [21, 252] width 19 height 19
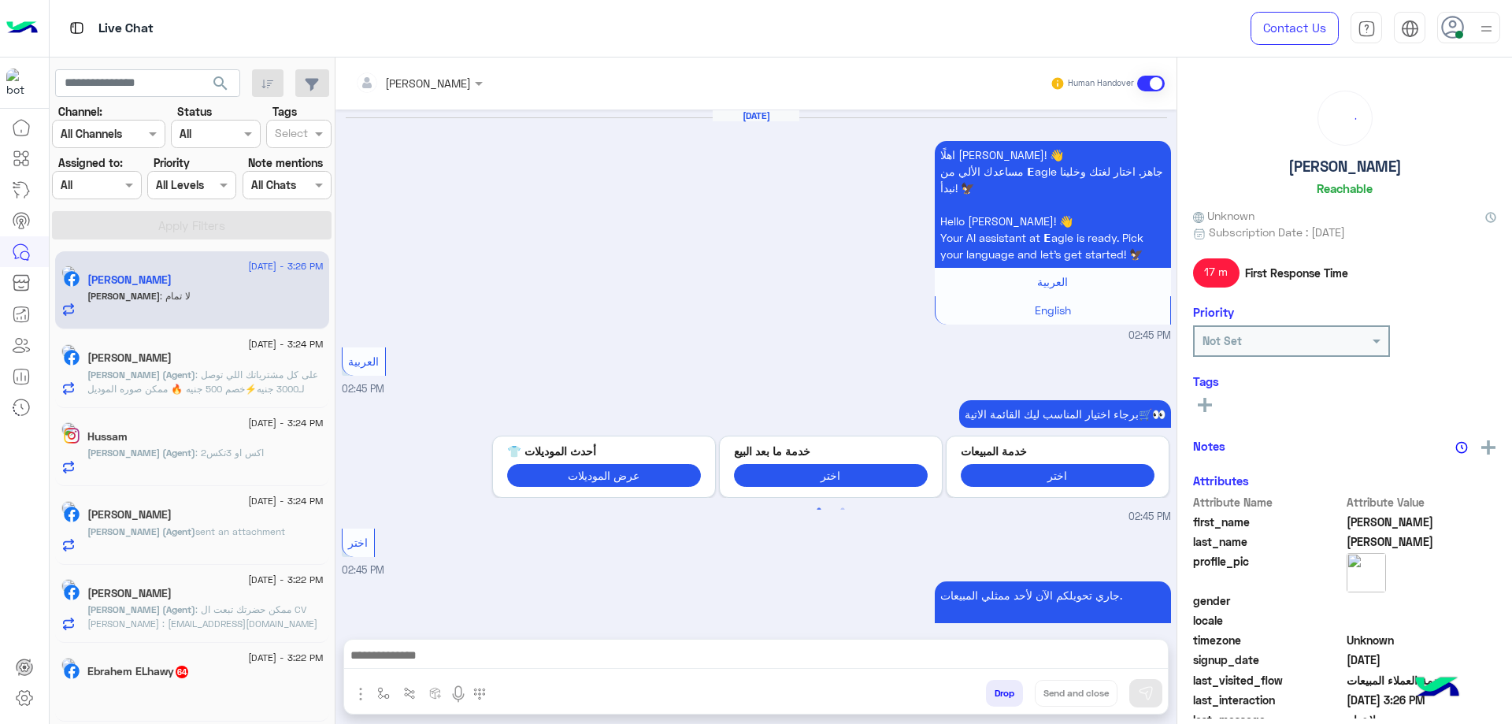
scroll to position [1174, 0]
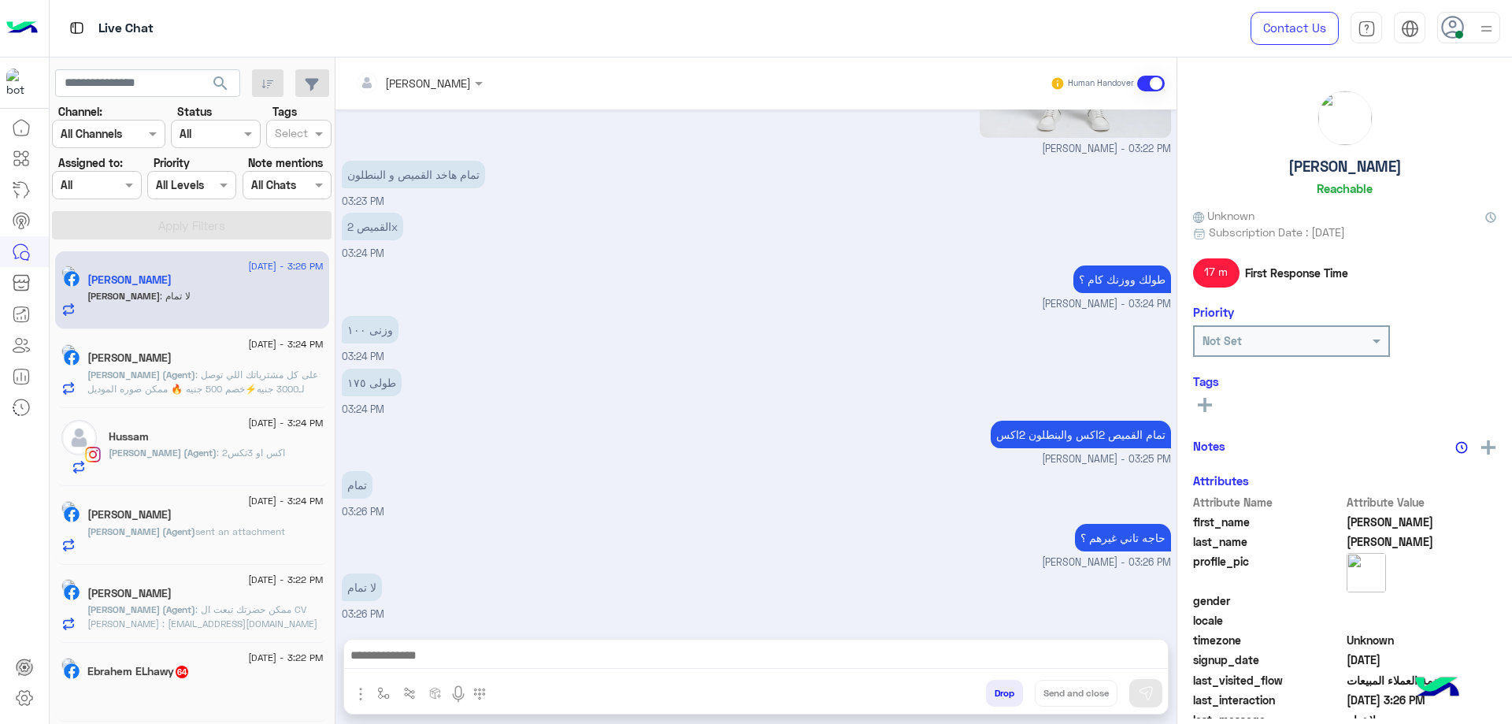
click at [116, 171] on div "Assigned on All" at bounding box center [96, 185] width 89 height 28
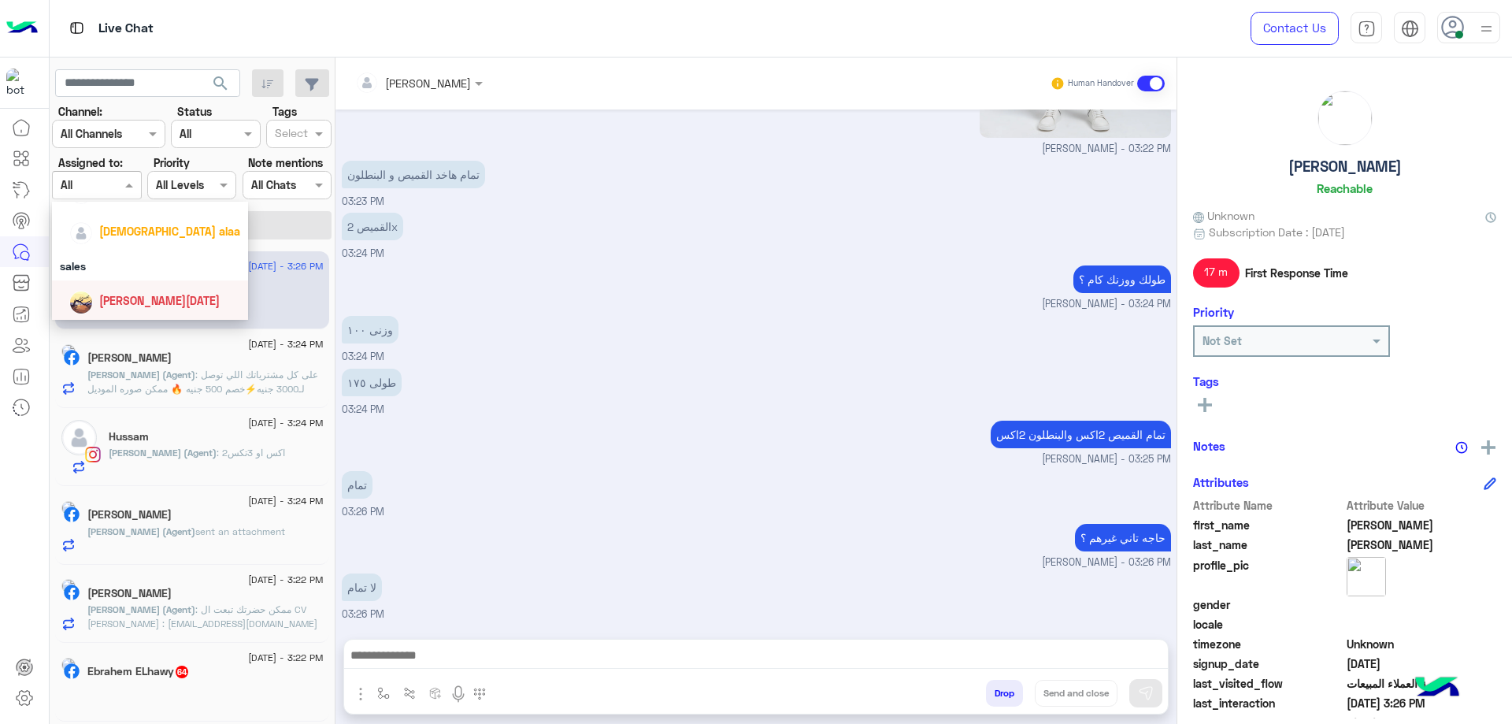
scroll to position [132, 0]
click at [147, 239] on div "[PERSON_NAME]" at bounding box center [154, 229] width 171 height 28
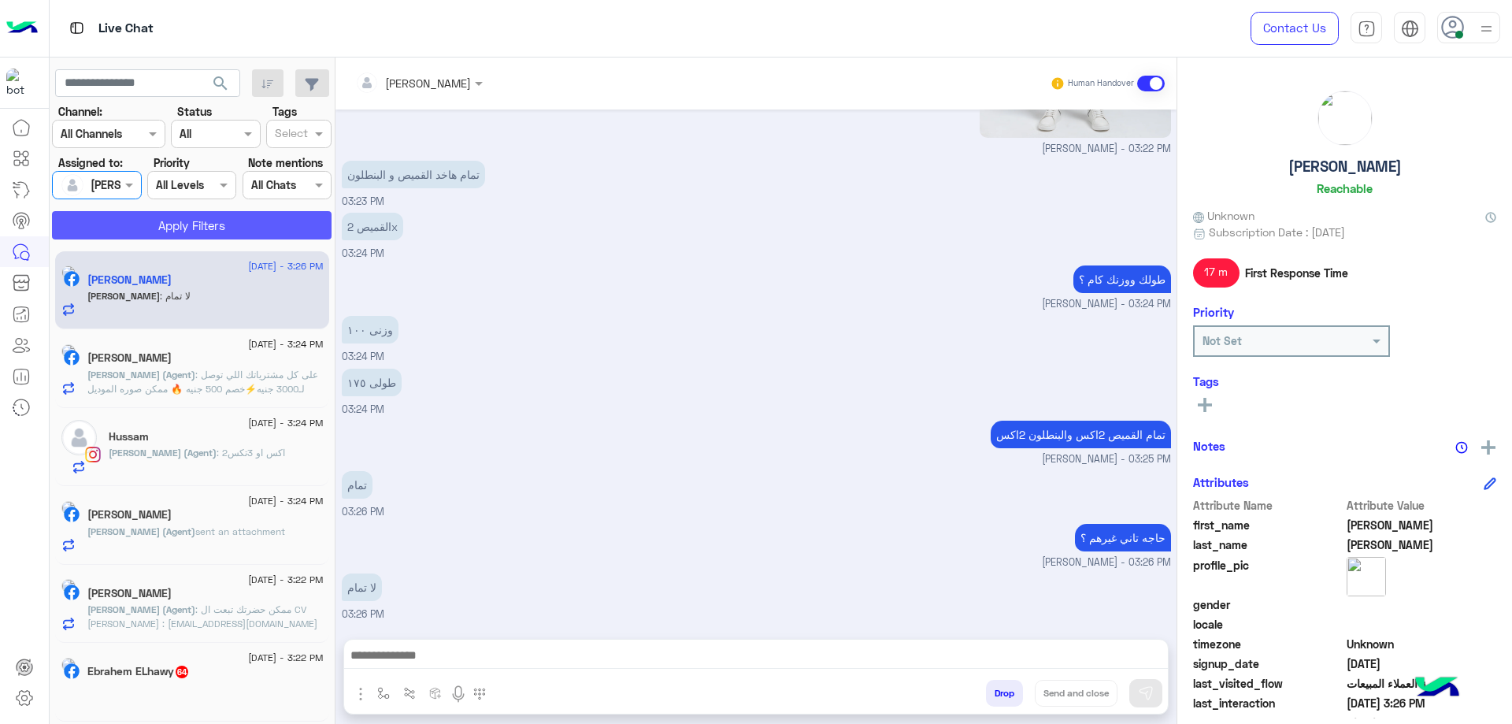
click at [242, 223] on button "Apply Filters" at bounding box center [192, 225] width 280 height 28
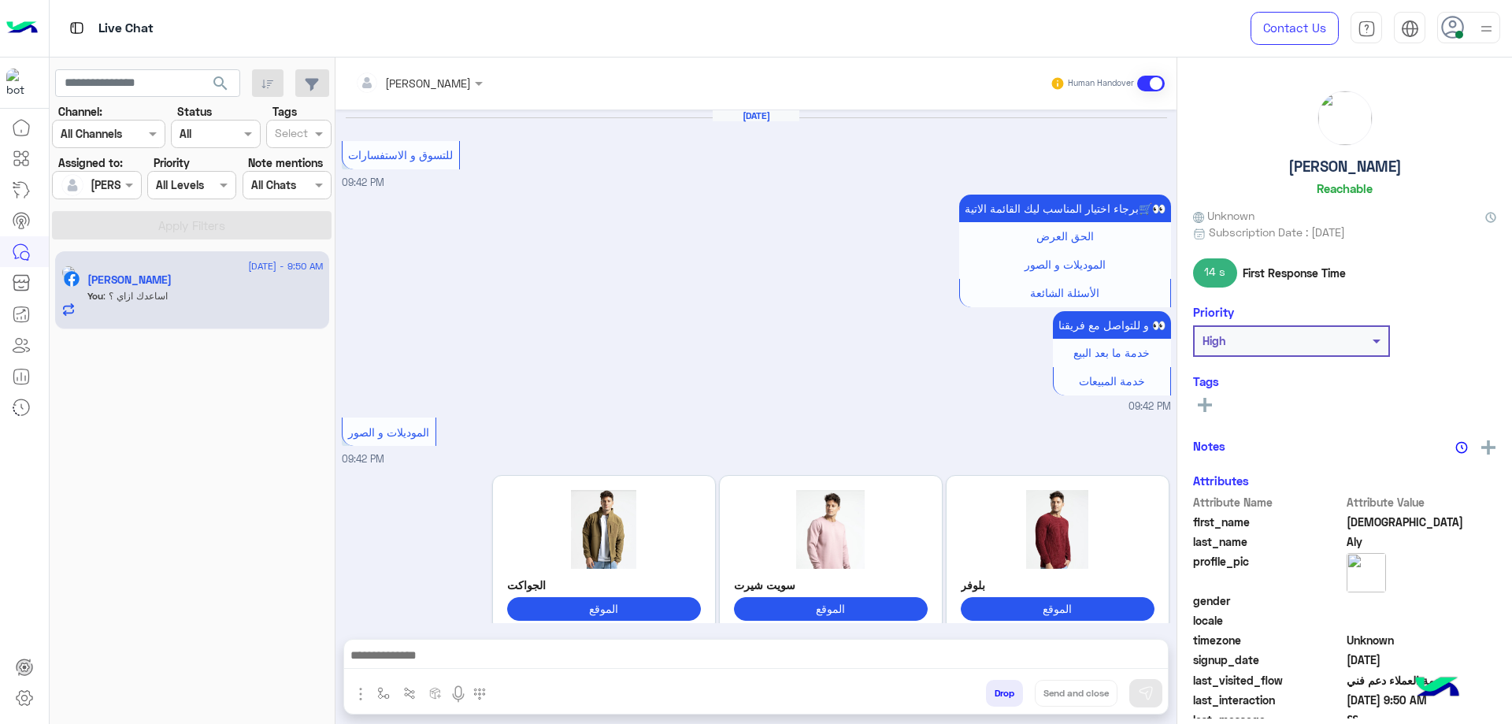
scroll to position [1365, 0]
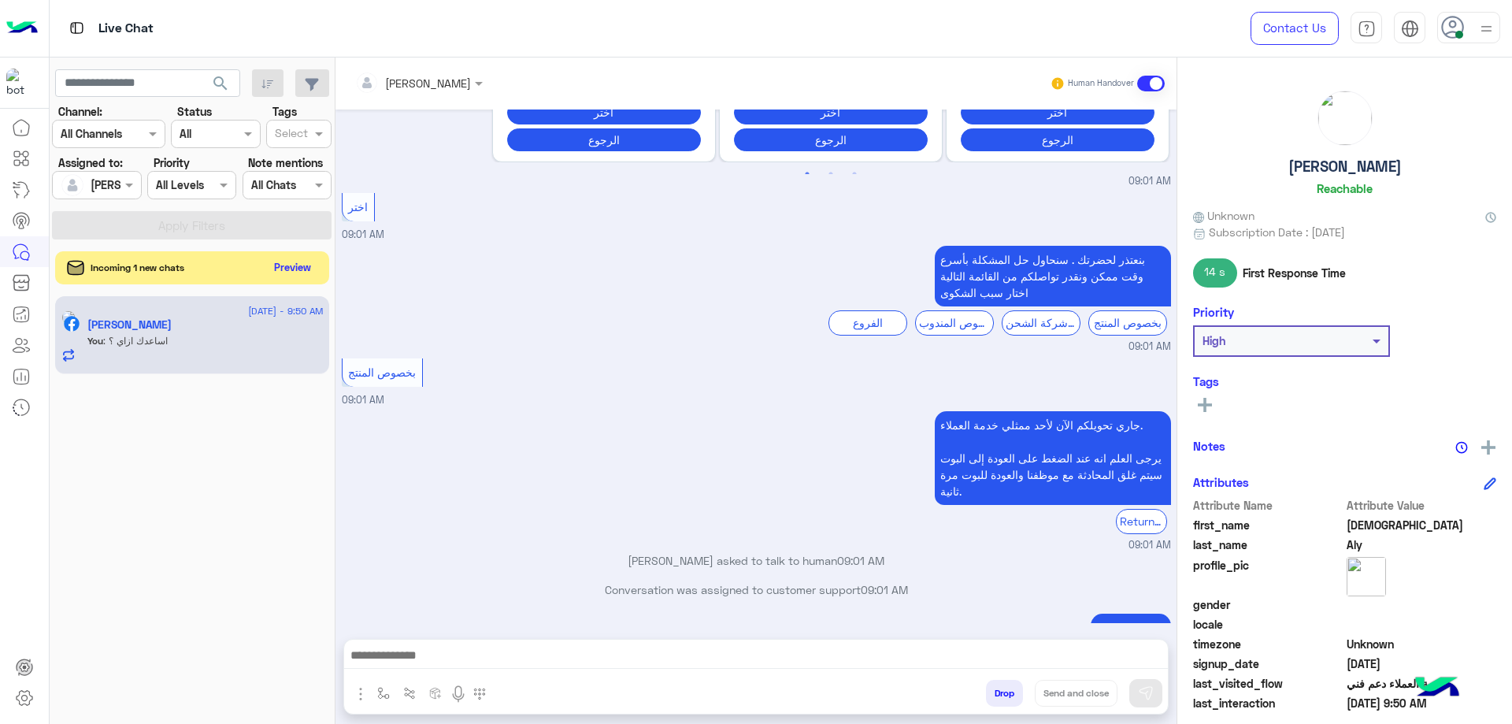
click at [309, 263] on button "Preview" at bounding box center [293, 267] width 49 height 21
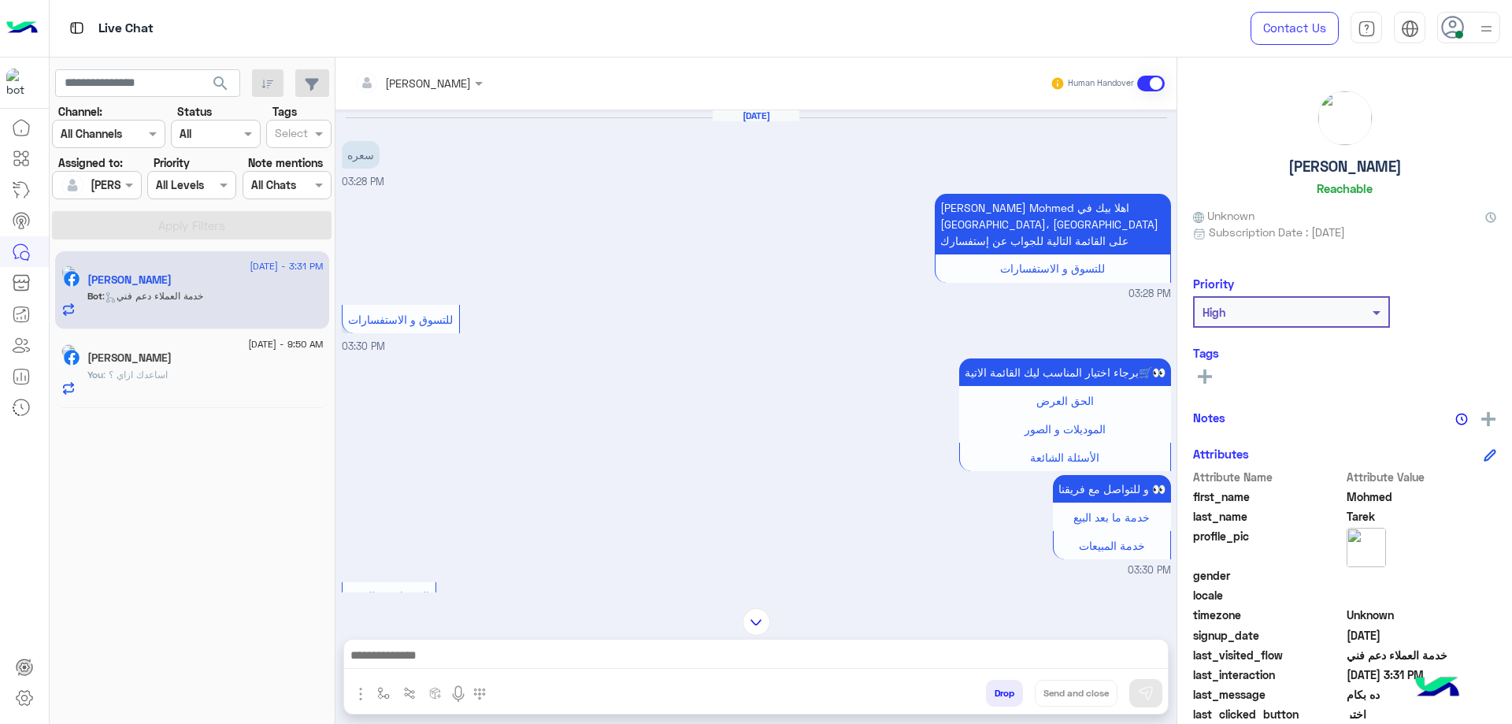
click at [495, 639] on div "Drop Send and close" at bounding box center [755, 677] width 825 height 76
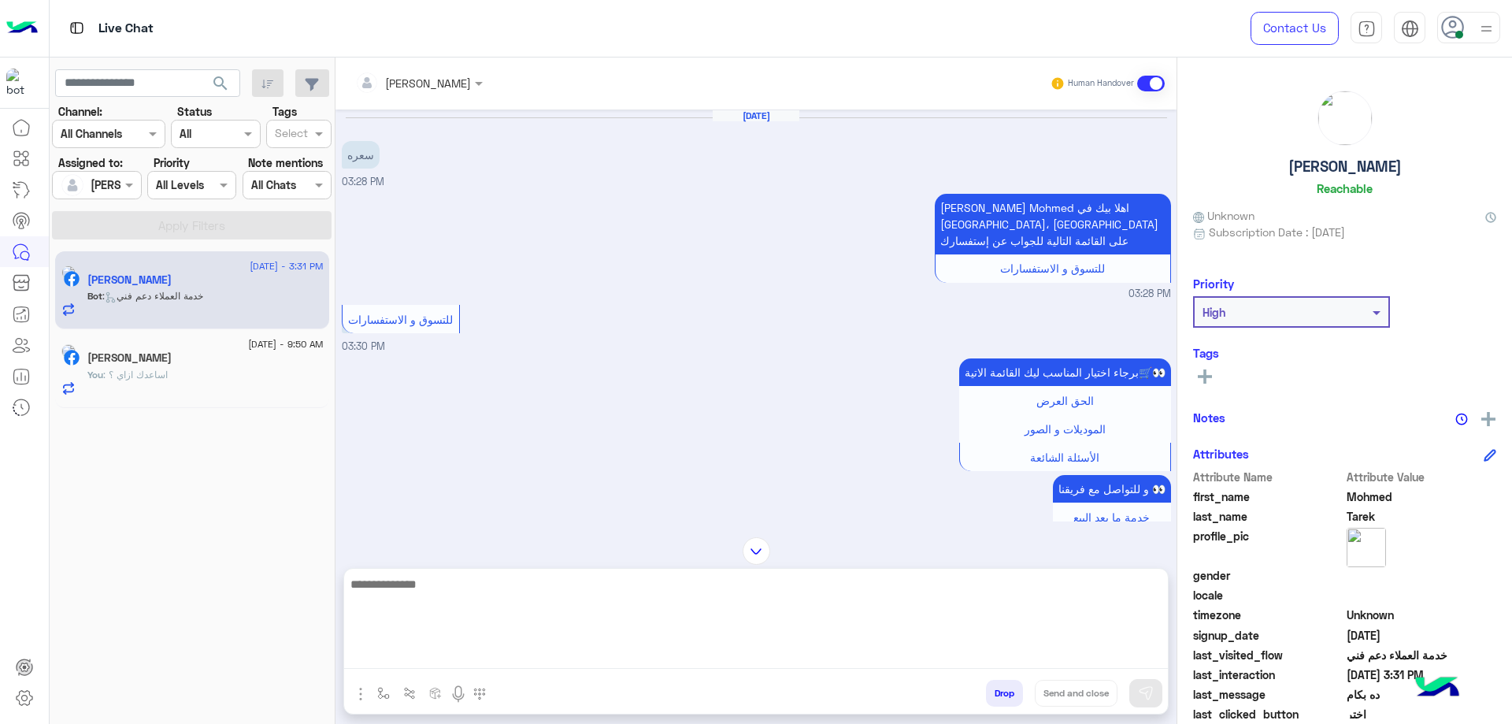
click at [495, 649] on textarea at bounding box center [756, 621] width 824 height 95
type textarea "**********"
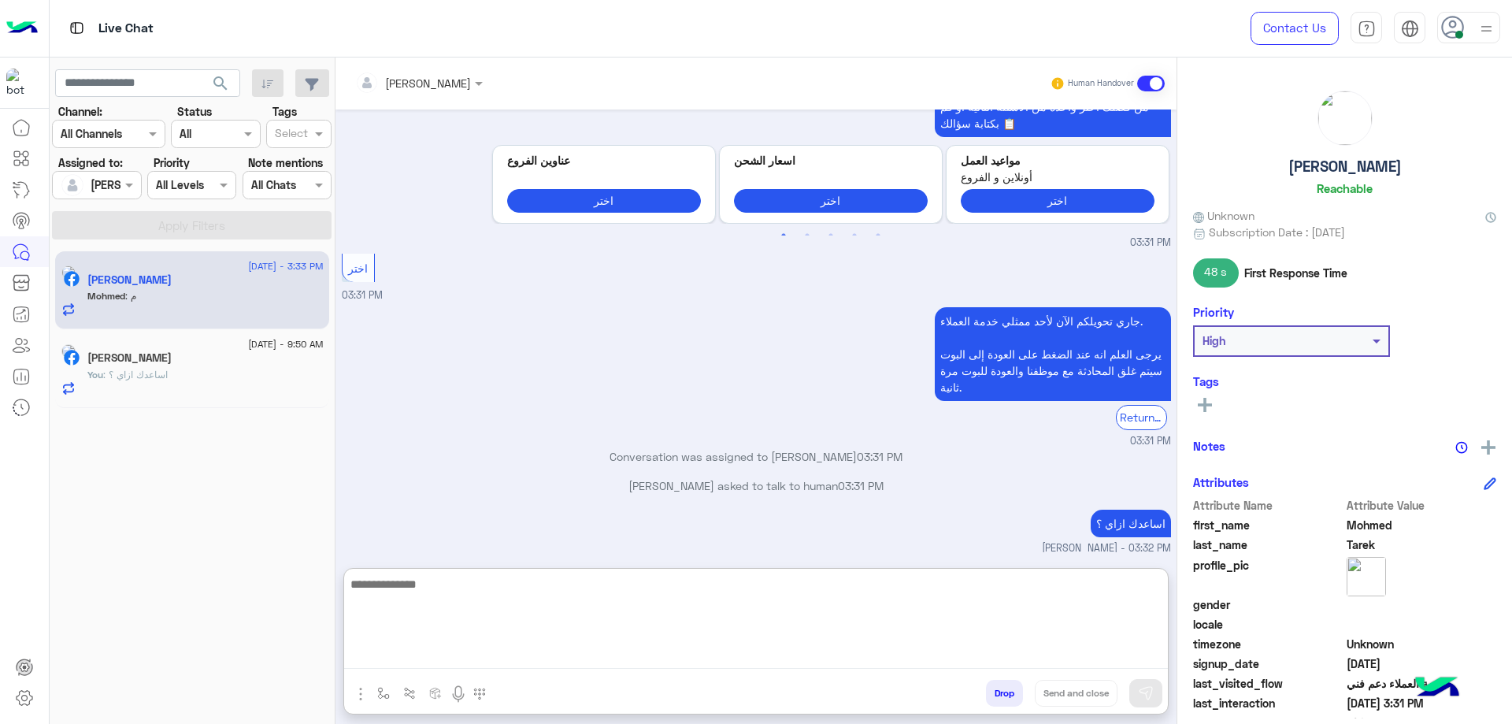
scroll to position [3032, 0]
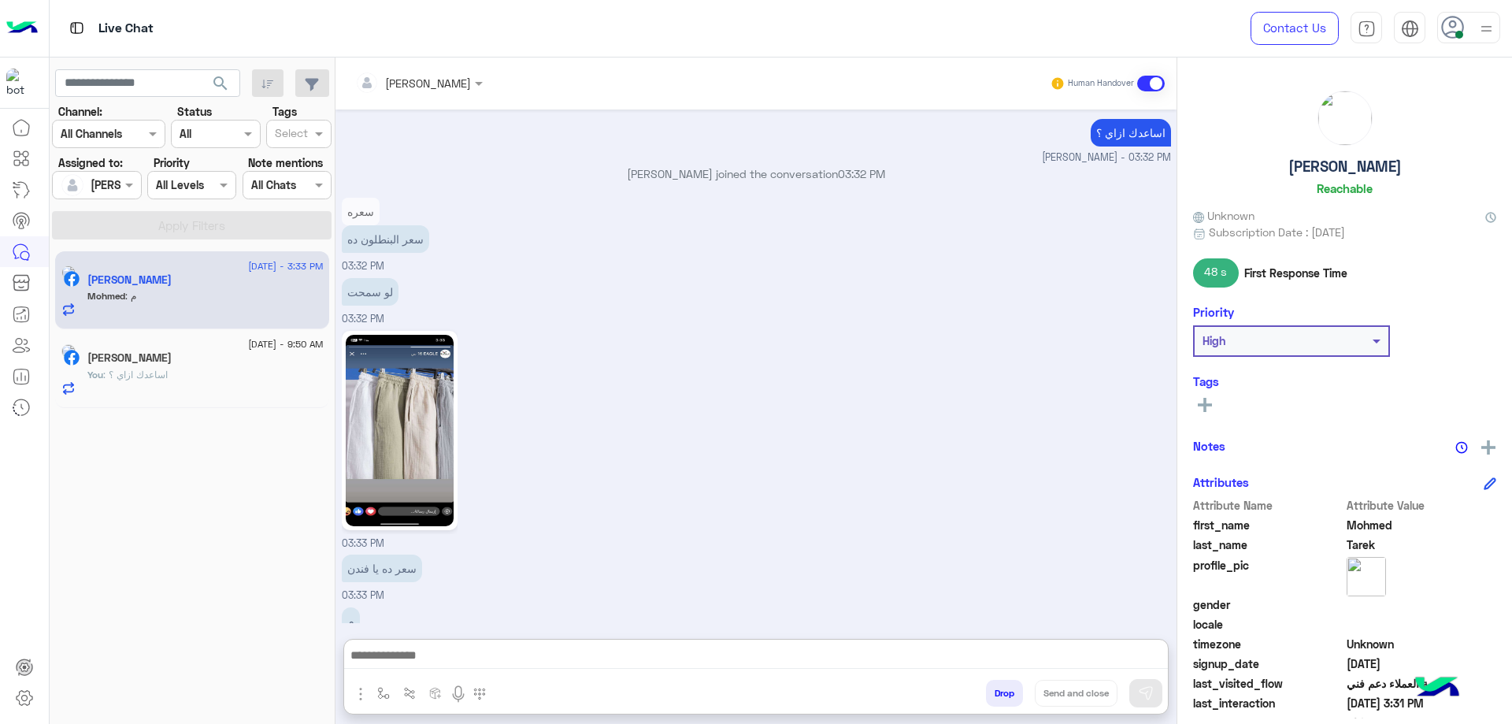
click at [442, 80] on div at bounding box center [418, 82] width 143 height 18
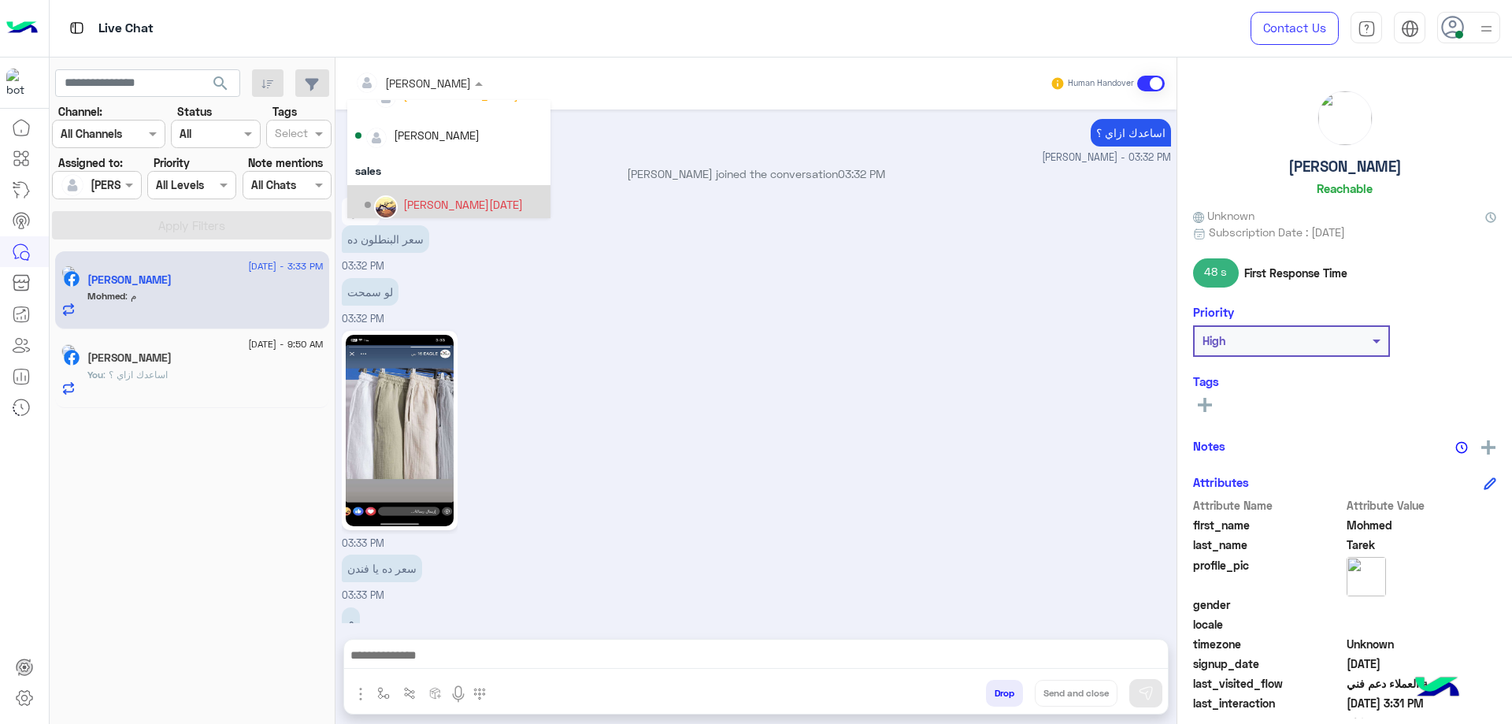
scroll to position [141, 0]
click at [1324, 161] on h5 "Mohmed Tarek" at bounding box center [1345, 167] width 113 height 18
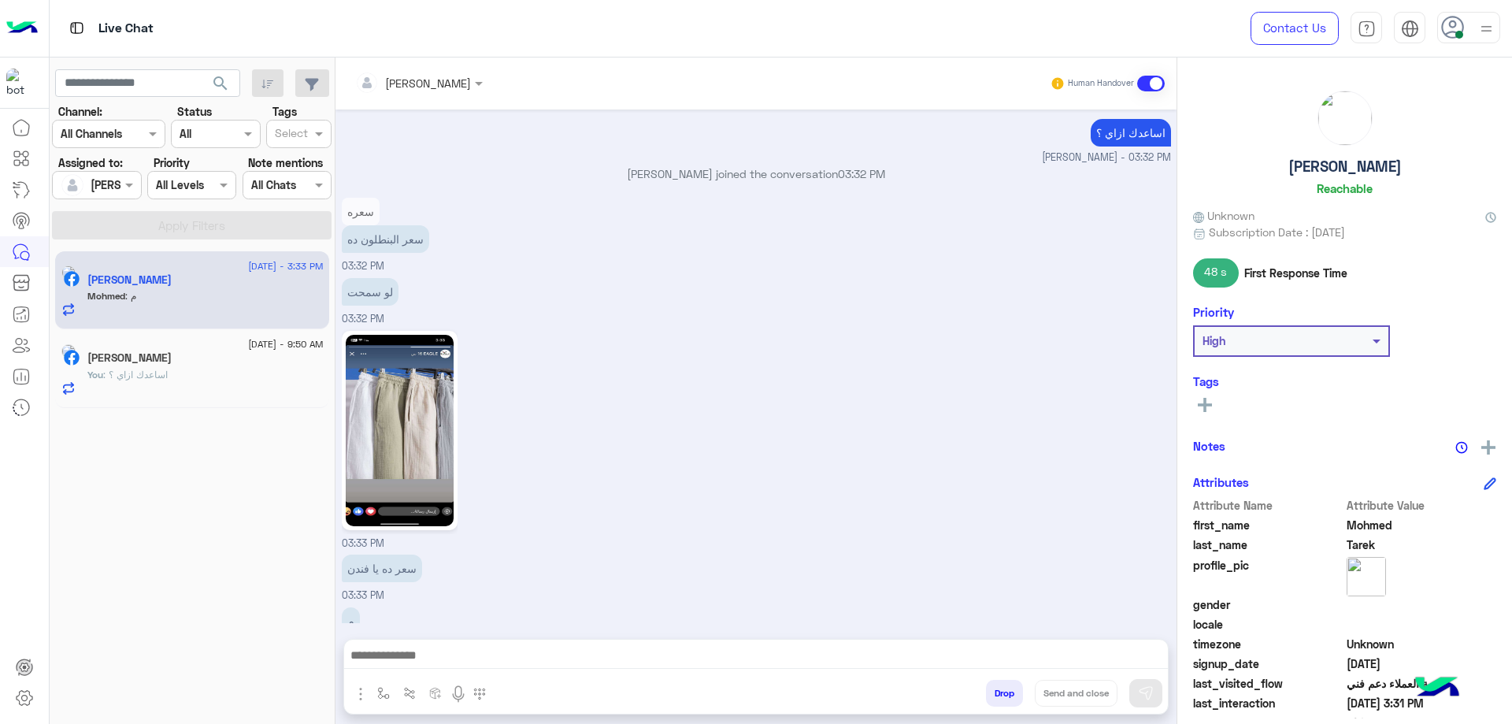
click at [1327, 161] on h5 "Mohmed Tarek" at bounding box center [1345, 167] width 113 height 18
click at [1331, 160] on h5 "Mohmed Tarek" at bounding box center [1345, 167] width 113 height 18
click at [1368, 161] on h5 "Mohmed Tarek" at bounding box center [1345, 167] width 113 height 18
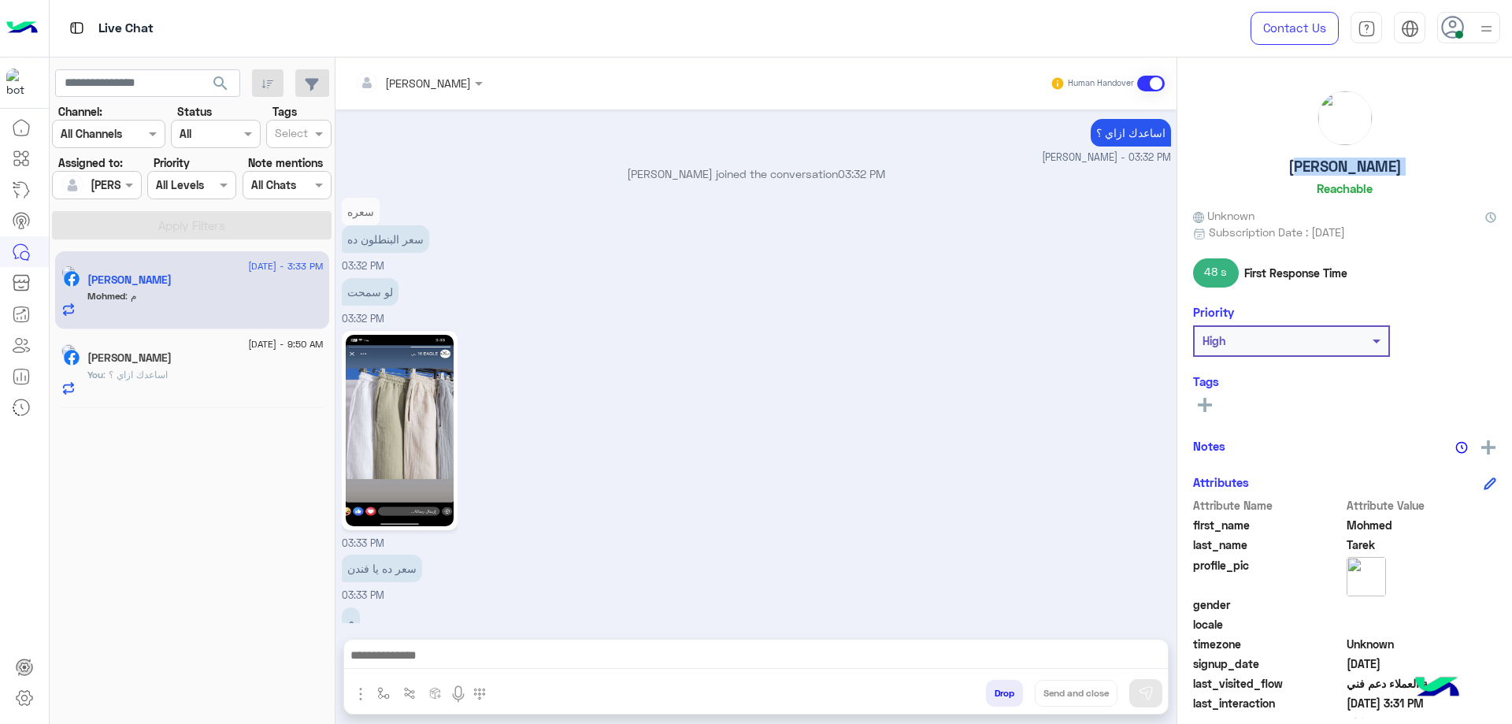
copy h5 "Mohmed Tarek"
click at [489, 83] on div "Bassem Hisham Human Handover" at bounding box center [756, 83] width 818 height 28
click at [443, 91] on div "[PERSON_NAME]" at bounding box center [428, 83] width 86 height 17
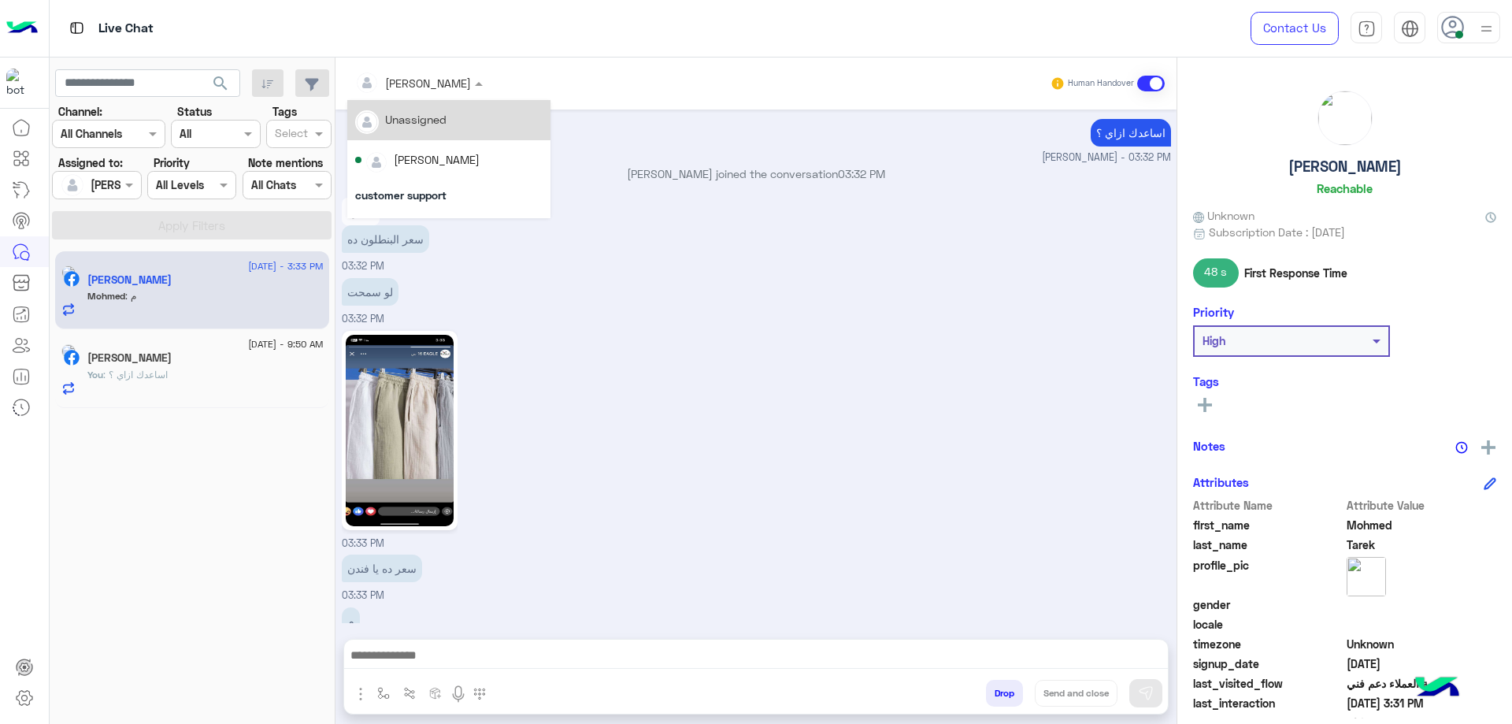
scroll to position [181, 0]
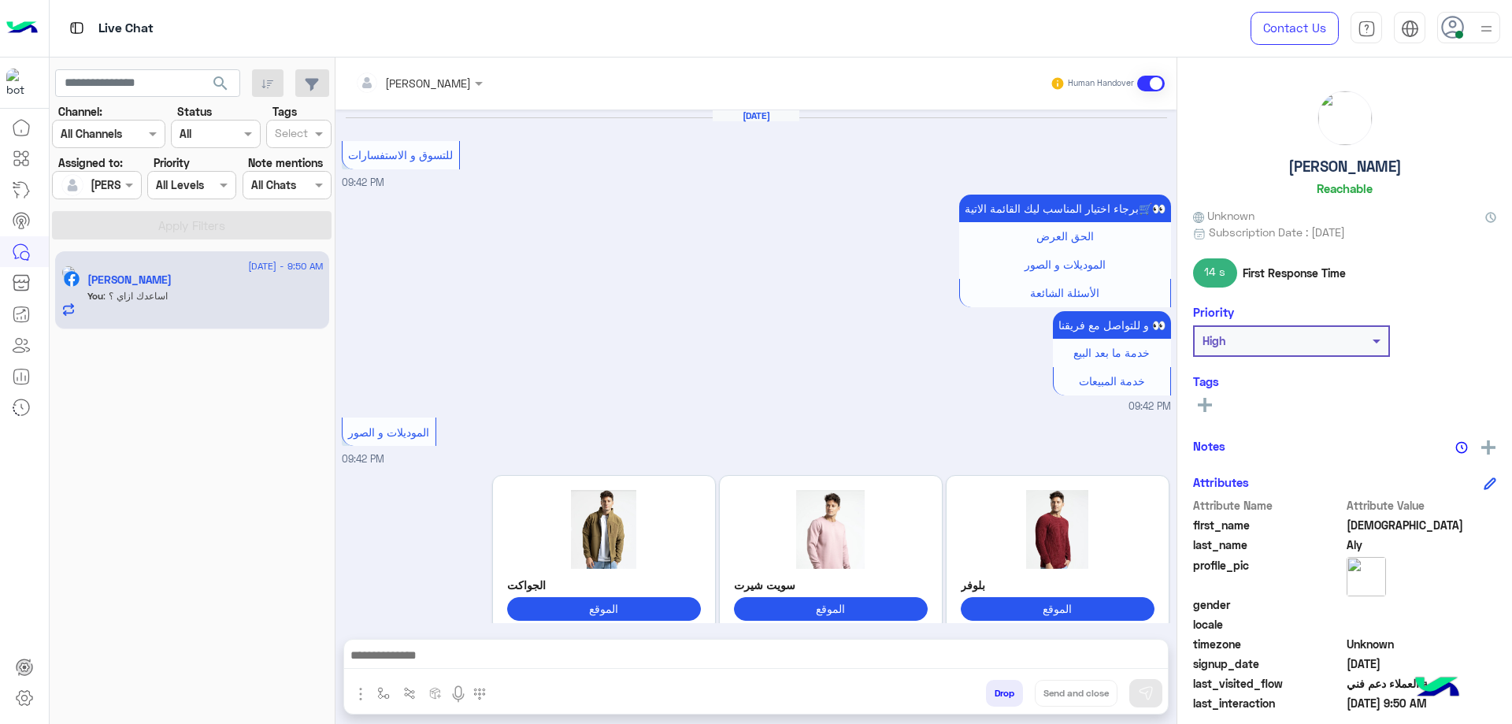
scroll to position [1365, 0]
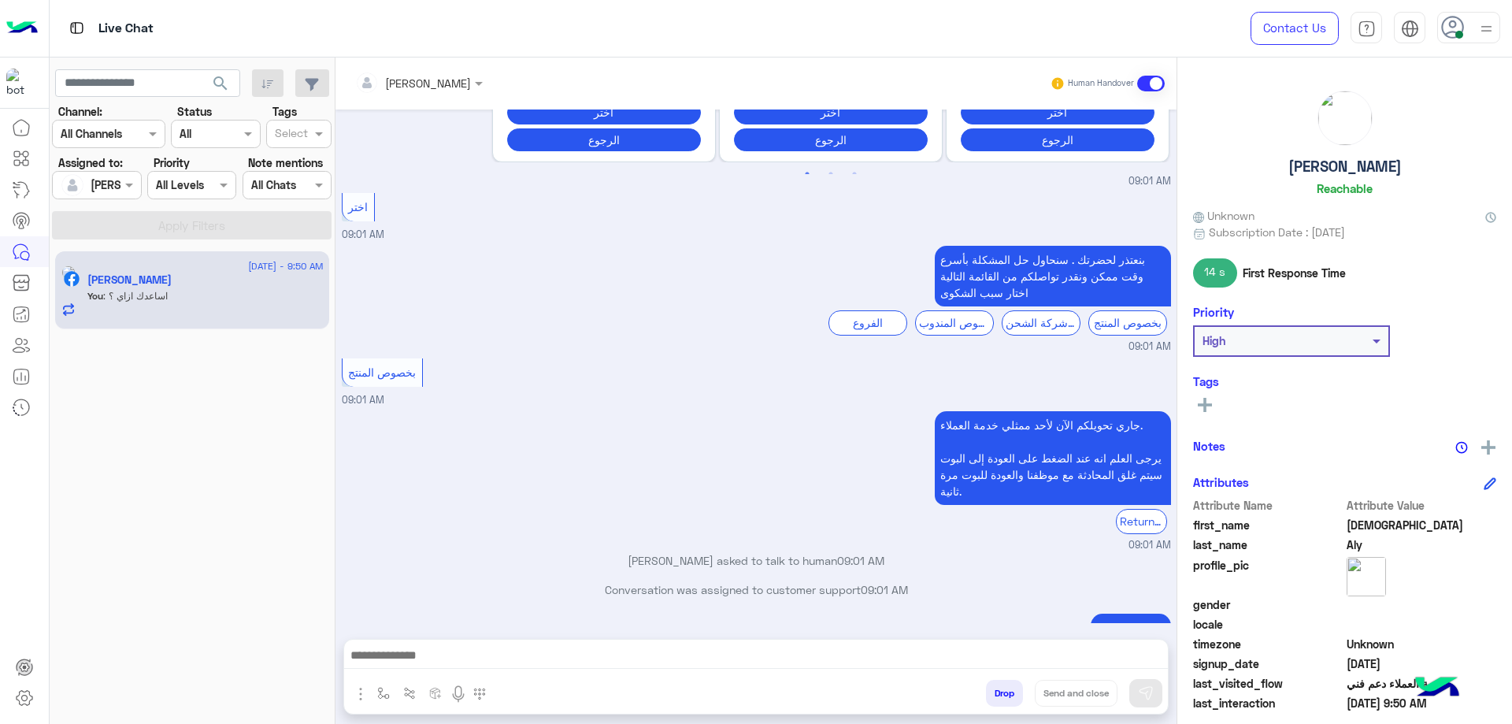
click at [1006, 690] on button "Drop" at bounding box center [1004, 693] width 37 height 27
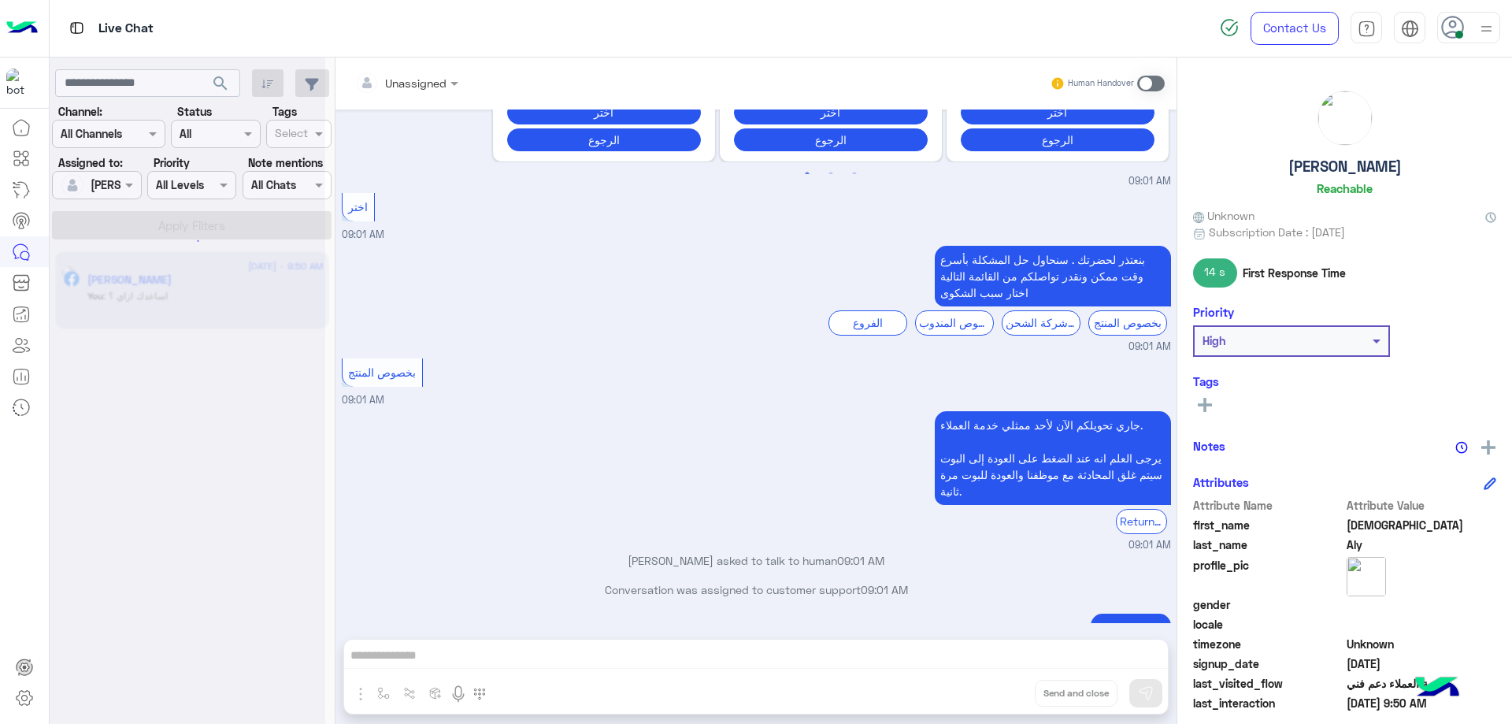
scroll to position [1393, 0]
